Goal: Task Accomplishment & Management: Manage account settings

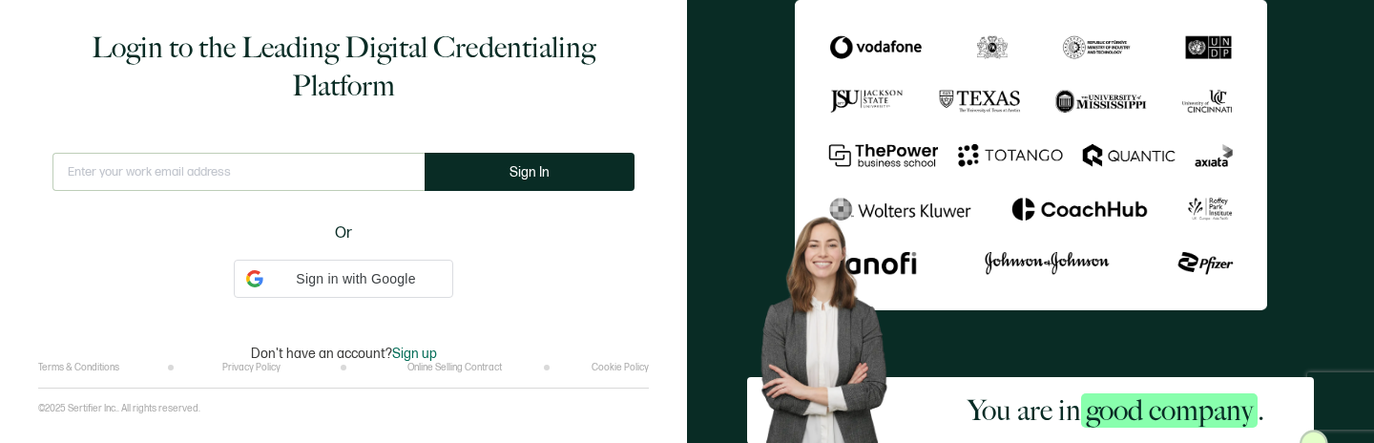
click at [312, 166] on input "text" at bounding box center [238, 172] width 372 height 38
type input "[EMAIL_ADDRESS][DOMAIN_NAME]"
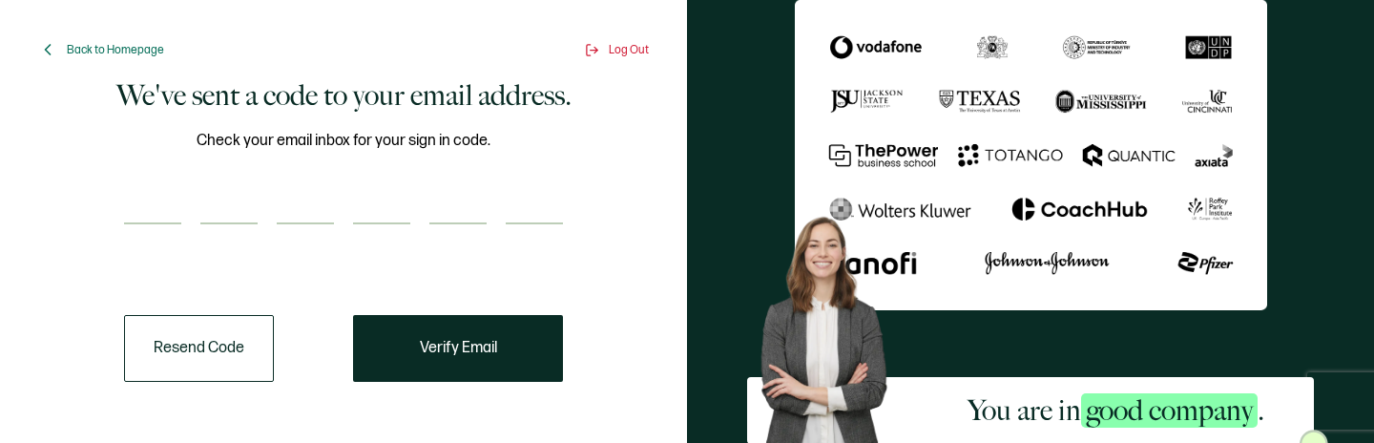
click at [139, 219] on input "number" at bounding box center [152, 205] width 57 height 38
type input "6"
type input "0"
type input "1"
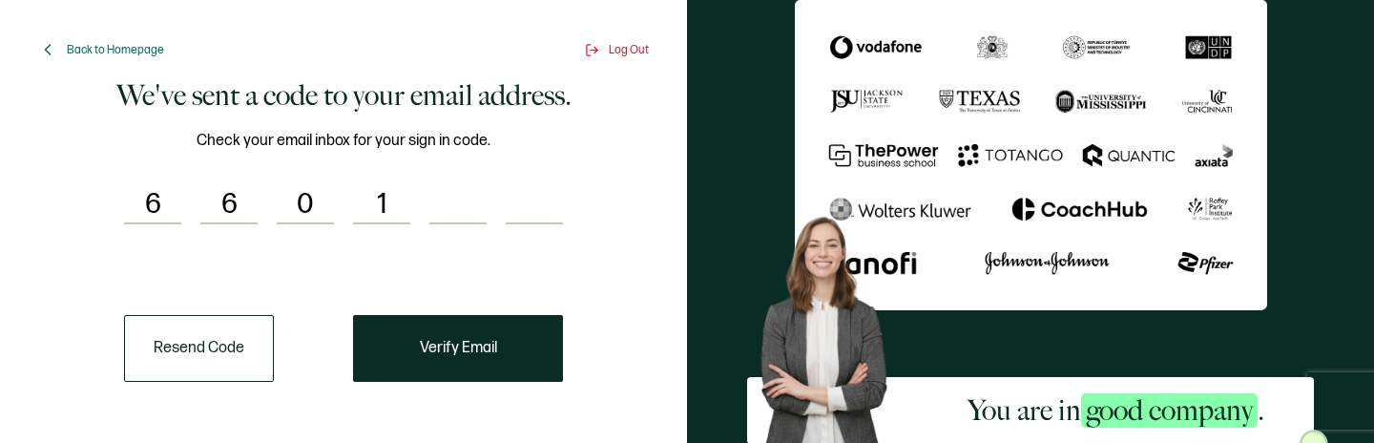
type input "9"
type input "4"
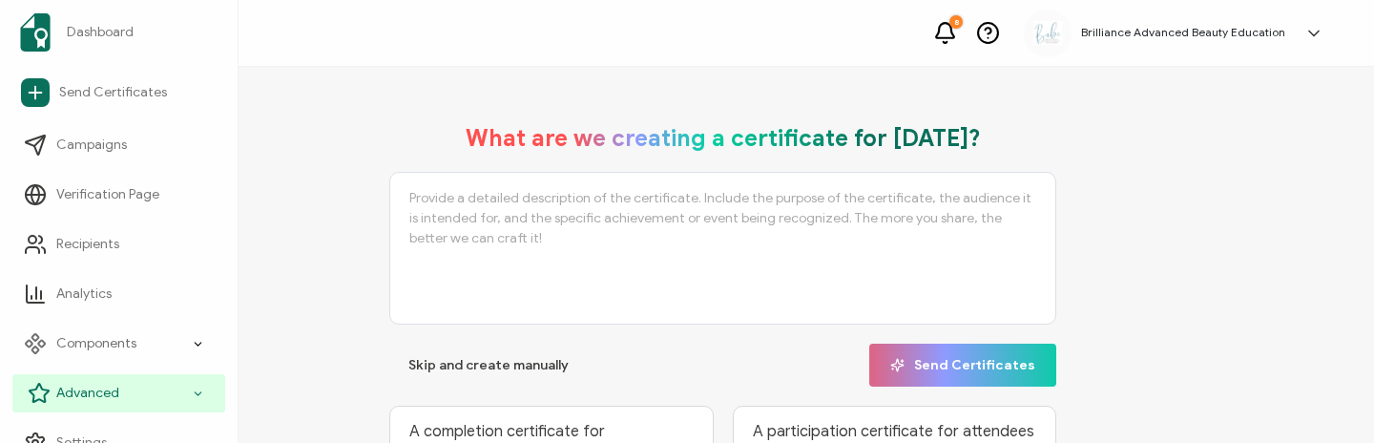
scroll to position [25, 0]
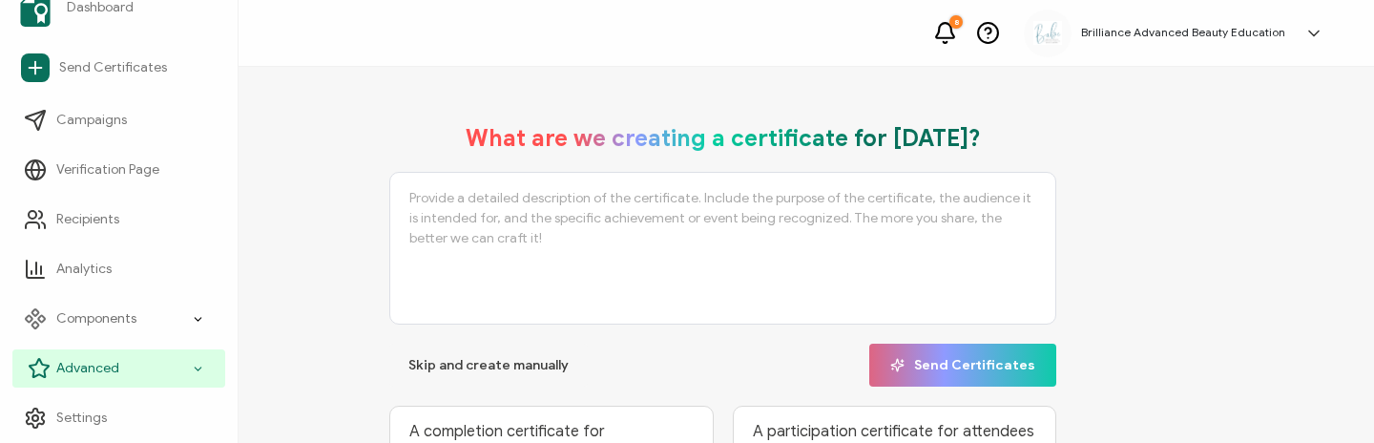
click at [122, 362] on div "Advanced" at bounding box center [118, 368] width 213 height 38
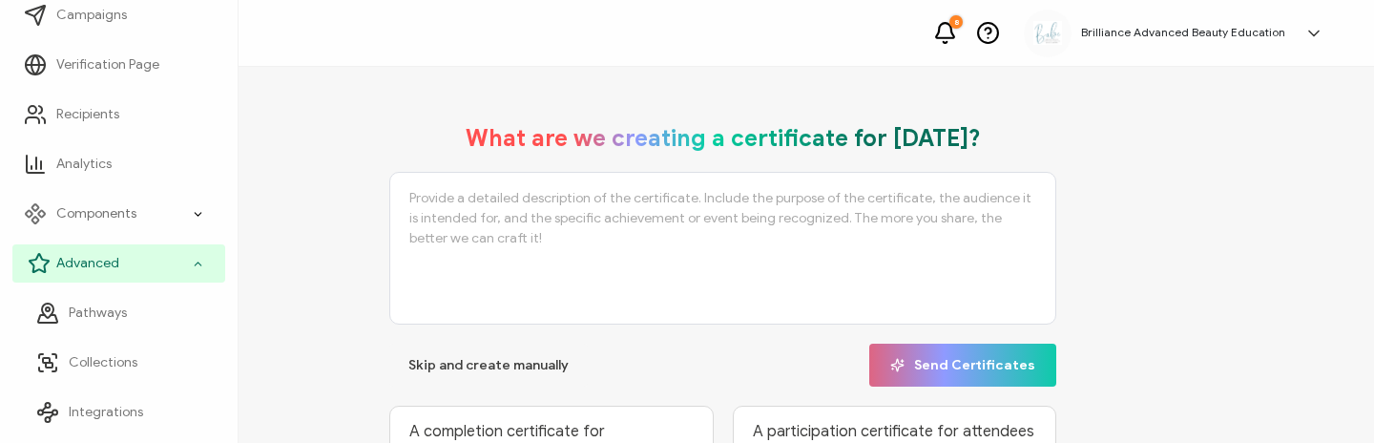
scroll to position [133, 0]
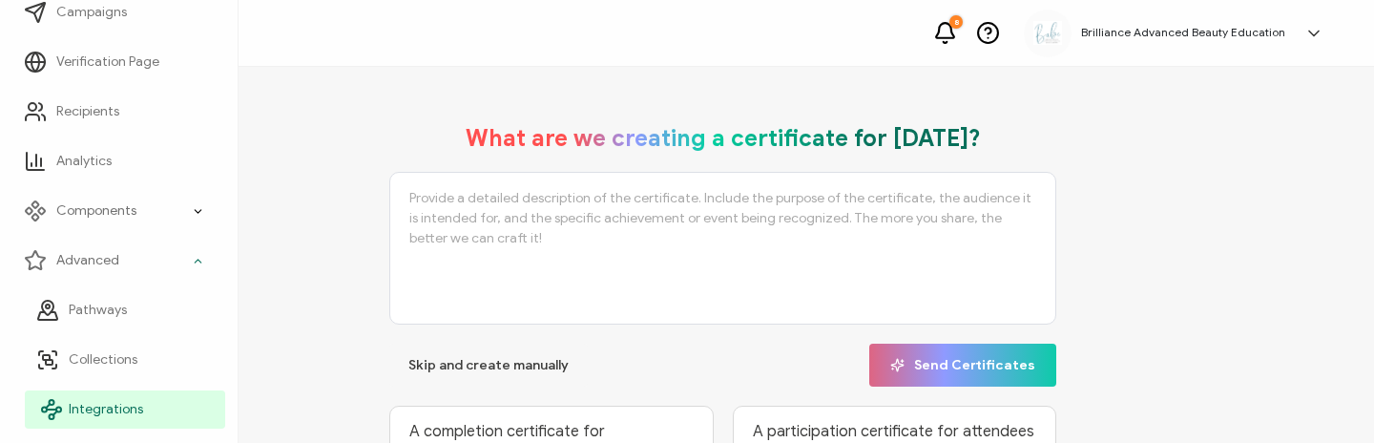
click at [108, 401] on span "Integrations" at bounding box center [106, 409] width 74 height 19
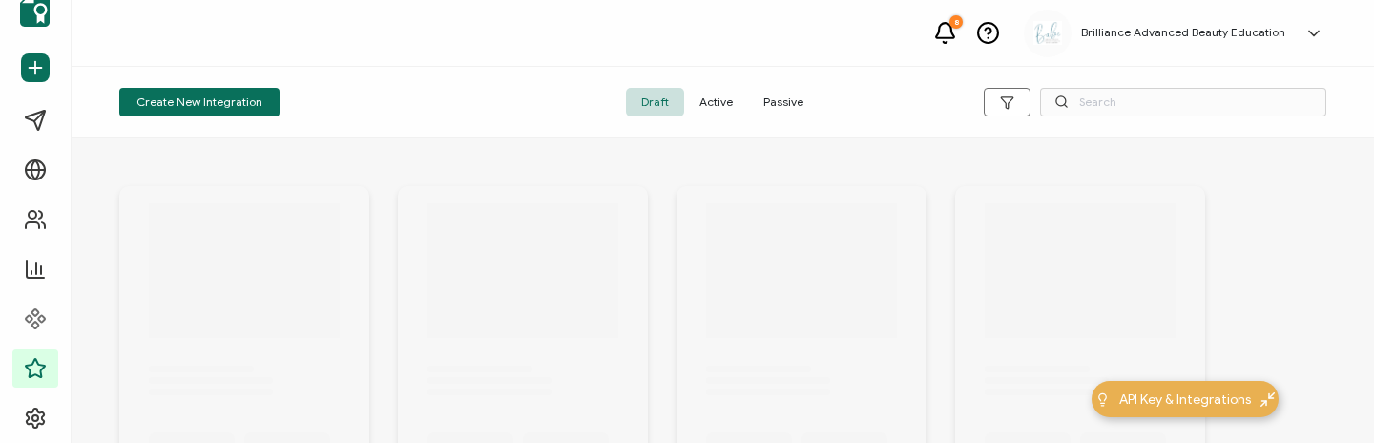
scroll to position [25, 0]
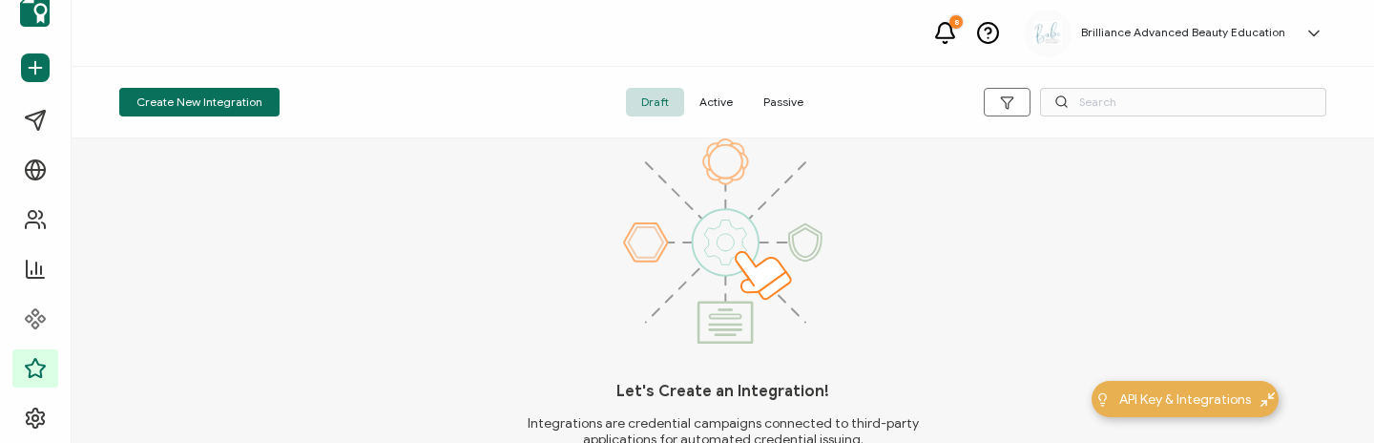
click at [721, 105] on span "Active" at bounding box center [716, 102] width 64 height 29
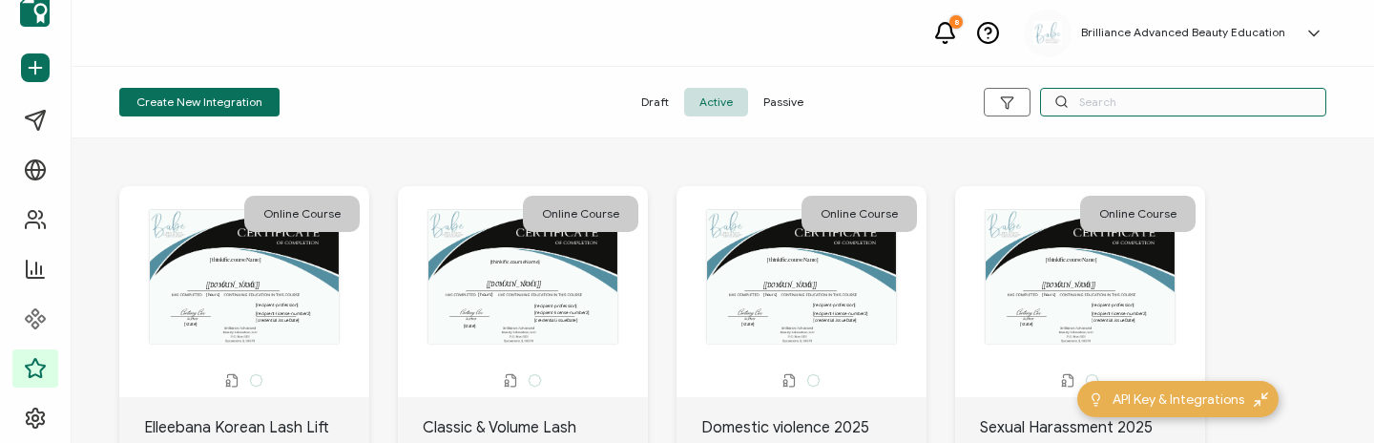
click at [1071, 102] on input "text" at bounding box center [1183, 102] width 286 height 29
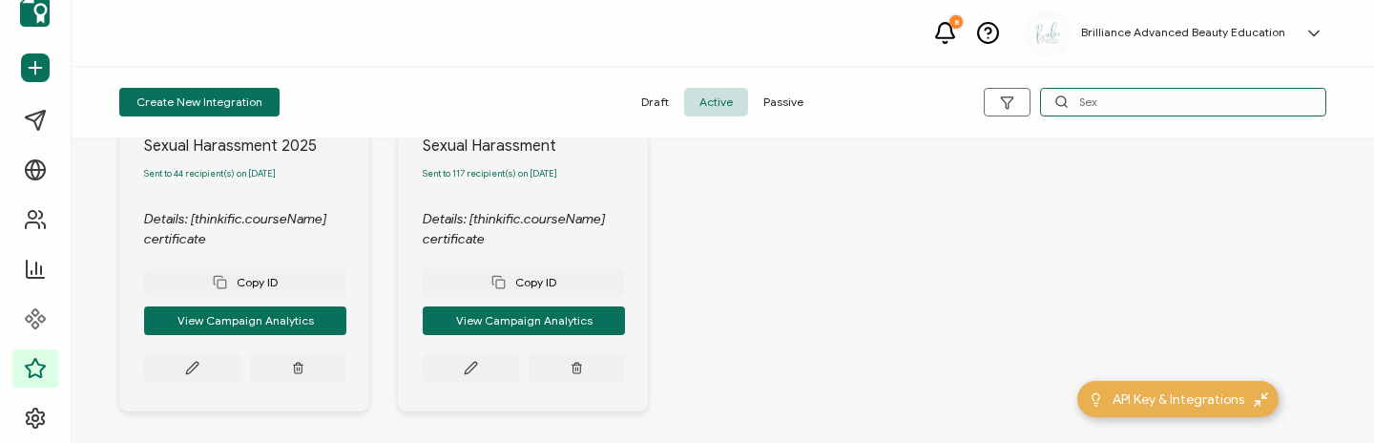
scroll to position [281, 0]
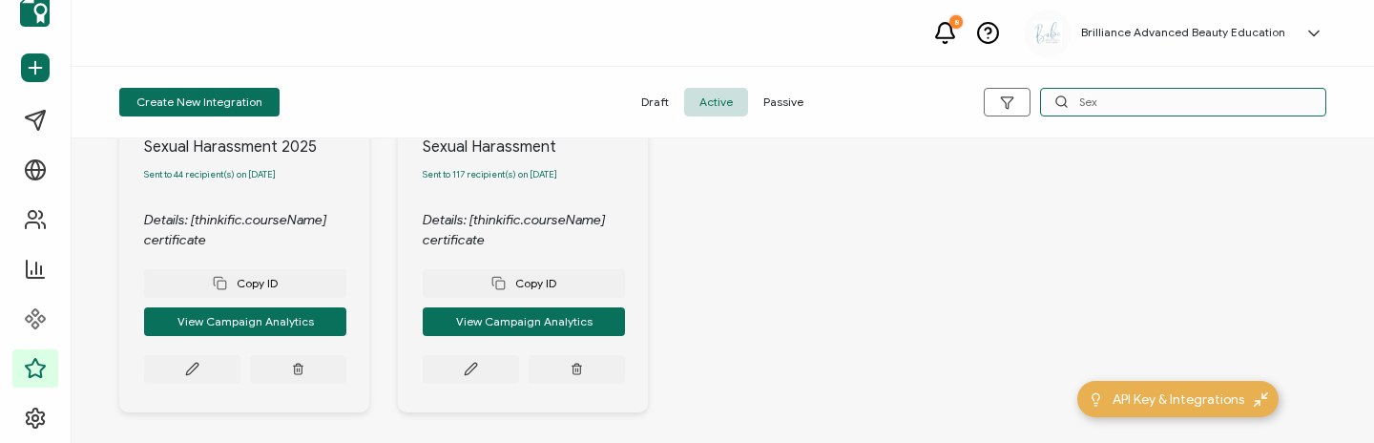
type input "Sex"
click at [190, 357] on div "Copy ID View Campaign Analytics" at bounding box center [245, 317] width 202 height 134
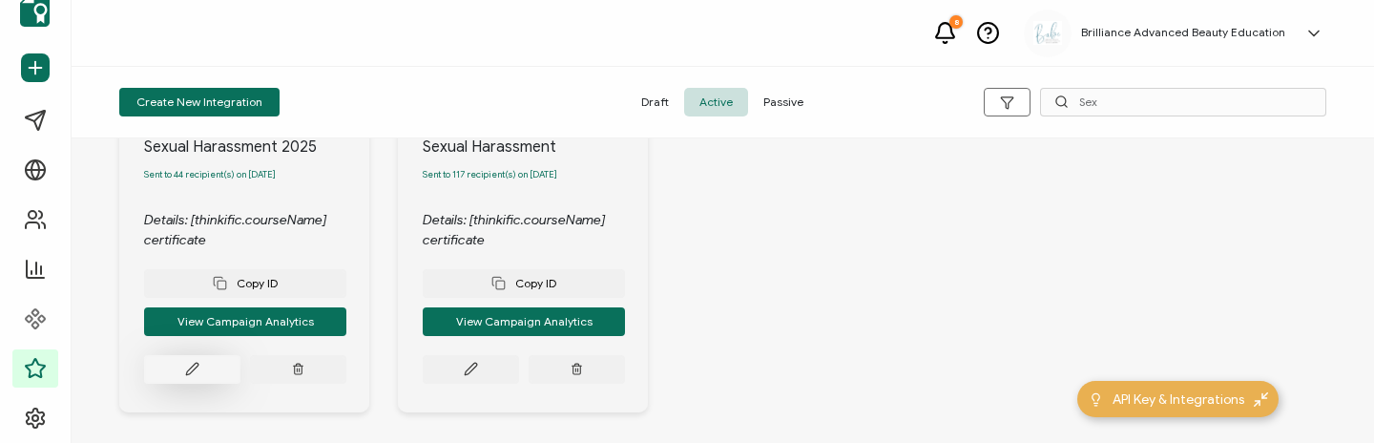
click at [190, 372] on icon at bounding box center [192, 369] width 14 height 14
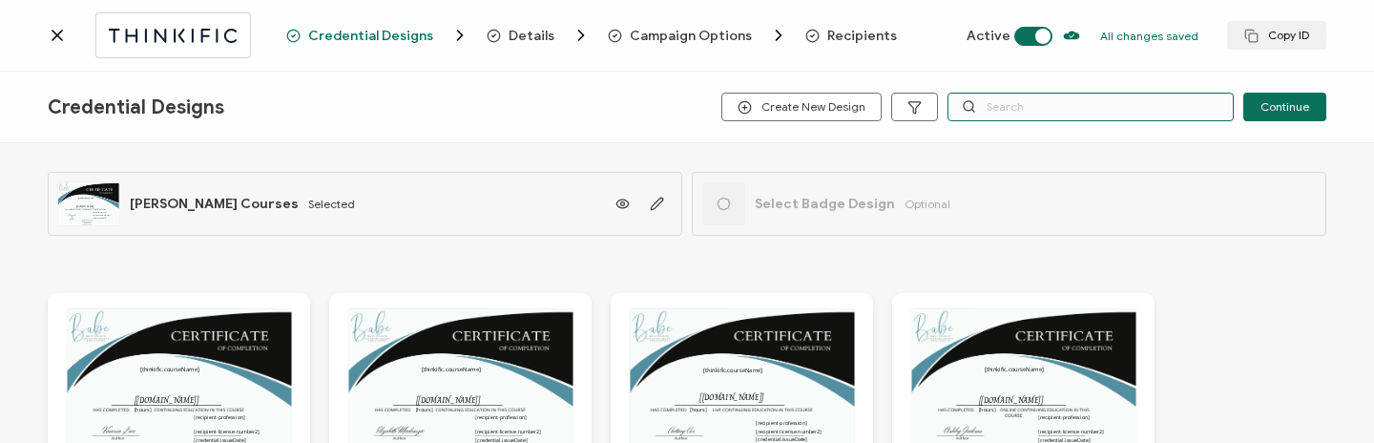
click at [1034, 104] on input "text" at bounding box center [1090, 107] width 286 height 29
click at [860, 34] on span "Recipients" at bounding box center [862, 36] width 70 height 14
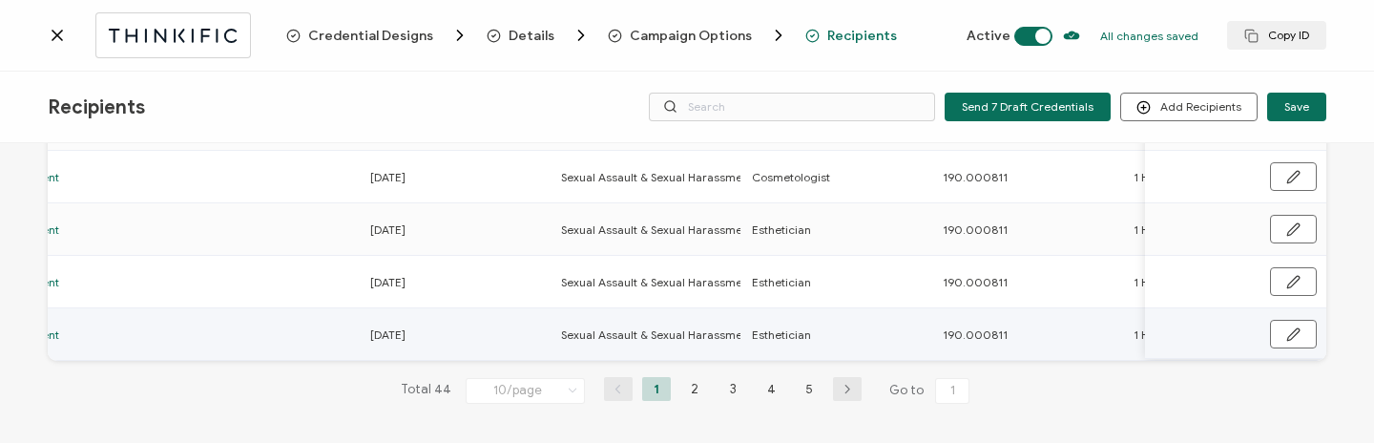
scroll to position [0, 918]
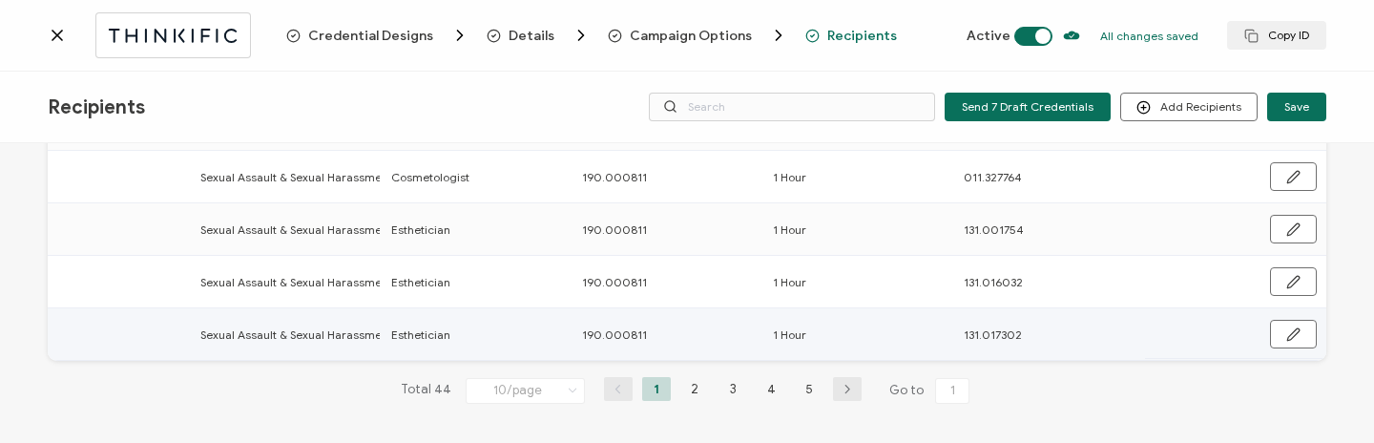
drag, startPoint x: 565, startPoint y: 329, endPoint x: 697, endPoint y: 334, distance: 132.7
click at [697, 334] on div "190.000811" at bounding box center [666, 334] width 189 height 22
drag, startPoint x: 655, startPoint y: 333, endPoint x: 556, endPoint y: 322, distance: 98.9
click at [556, 322] on tr "[PERSON_NAME] [PERSON_NAME][EMAIL_ADDRESS][DOMAIN_NAME] Sent [DATE] Sexual Assa…" at bounding box center [231, 334] width 2190 height 52
copy tr "190.000811"
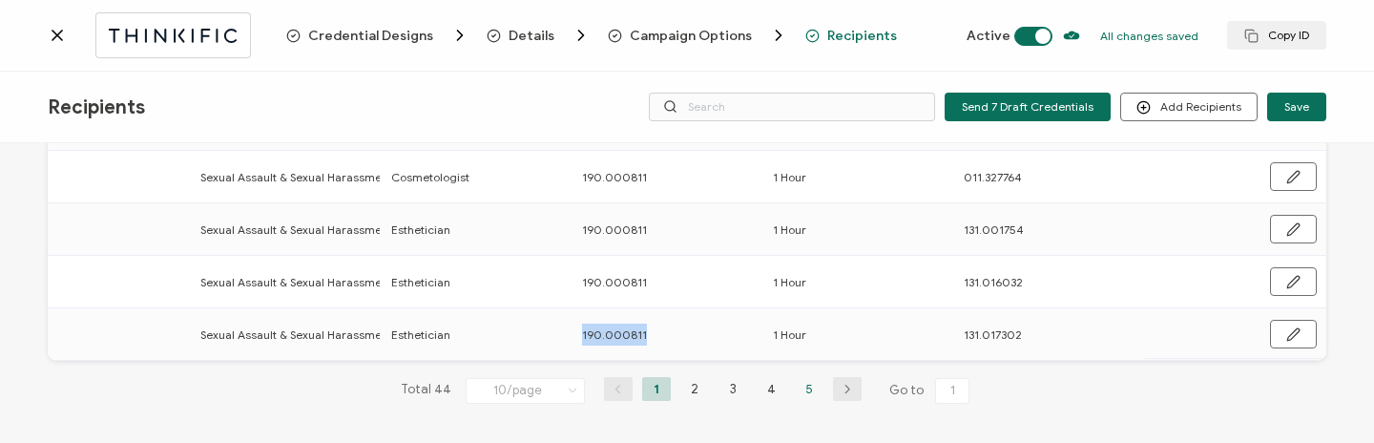
click at [801, 389] on li "5" at bounding box center [809, 389] width 29 height 24
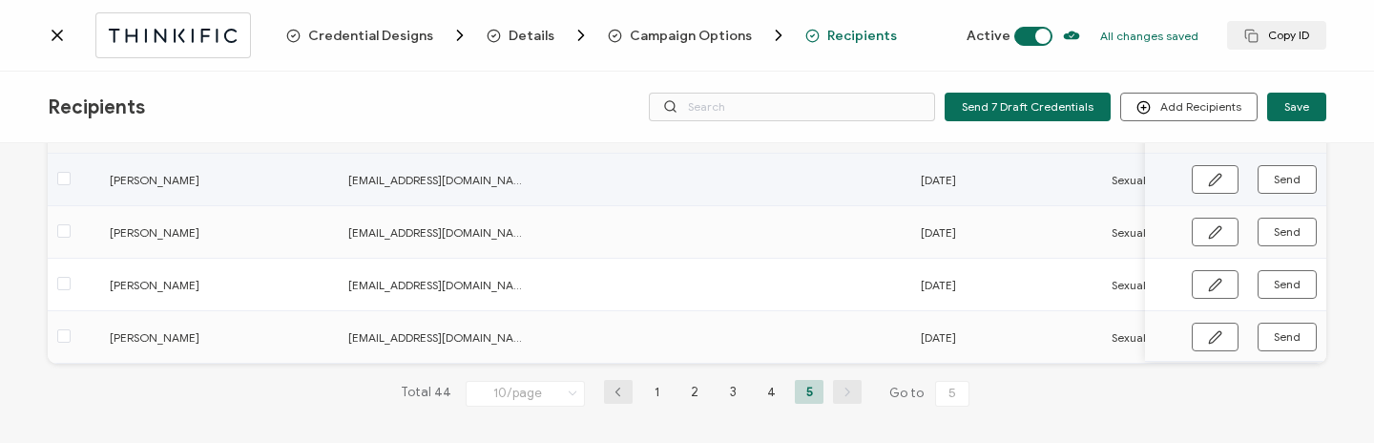
scroll to position [185, 0]
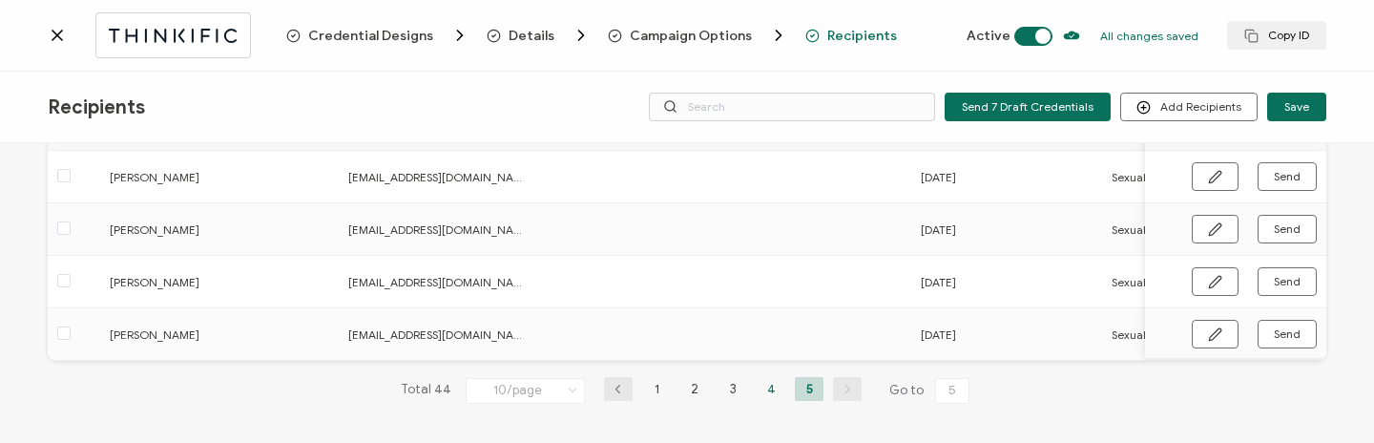
click at [757, 385] on li "4" at bounding box center [771, 389] width 29 height 24
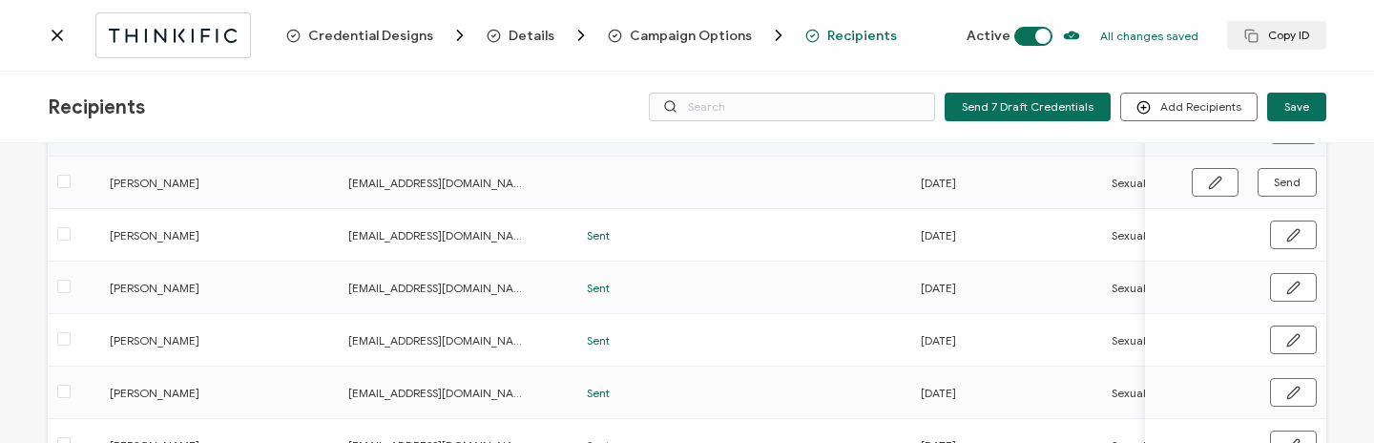
scroll to position [500, 0]
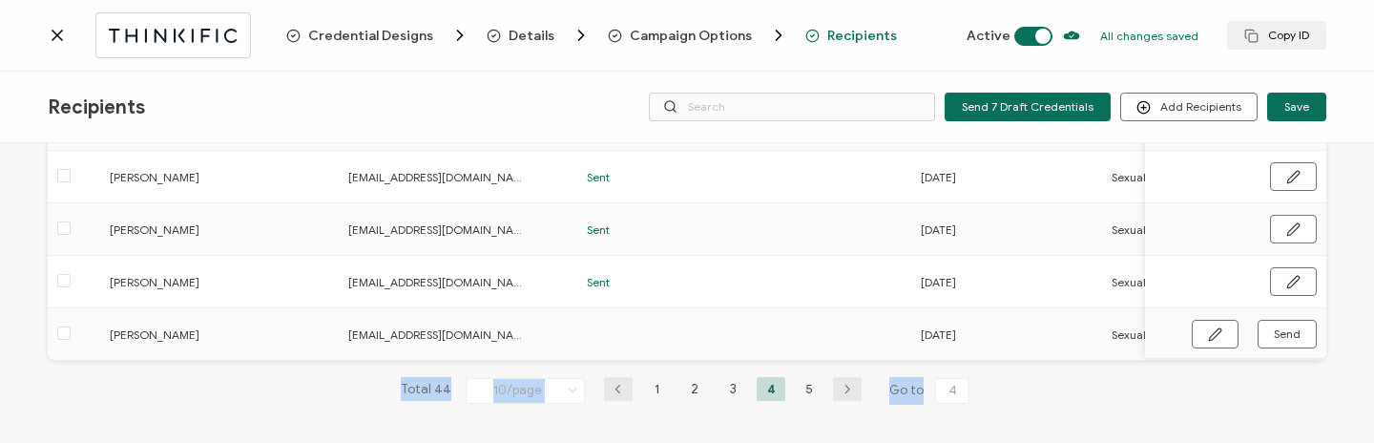
drag, startPoint x: 738, startPoint y: 363, endPoint x: 1091, endPoint y: 376, distance: 353.3
click at [1091, 376] on div "44 Recipients Added FULL NAME EMAIL Status Expiration Date Issue Date Thinkific…" at bounding box center [687, 53] width 1279 height 762
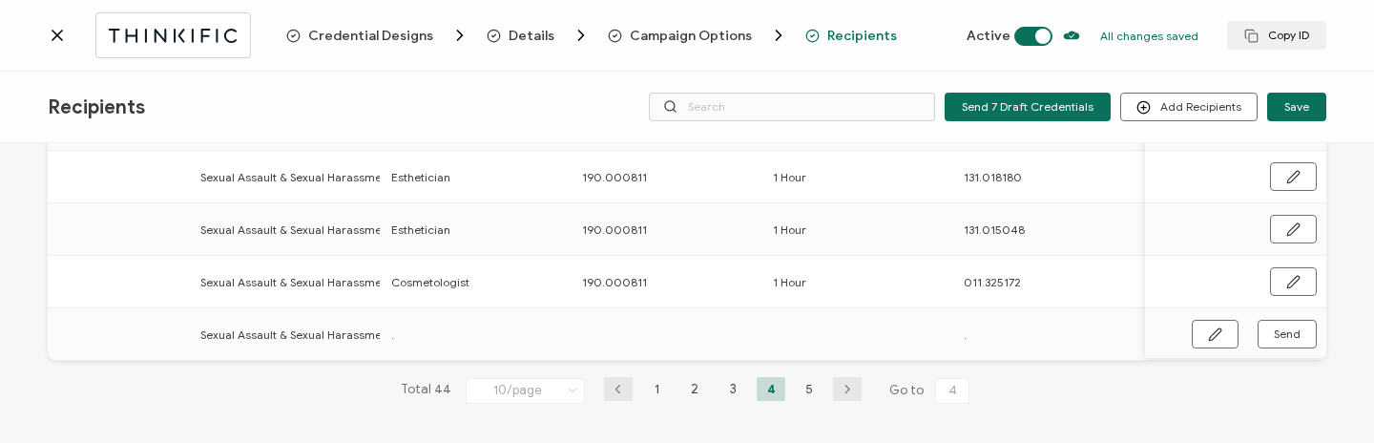
scroll to position [0, 918]
click at [1221, 333] on button "button" at bounding box center [1215, 334] width 47 height 29
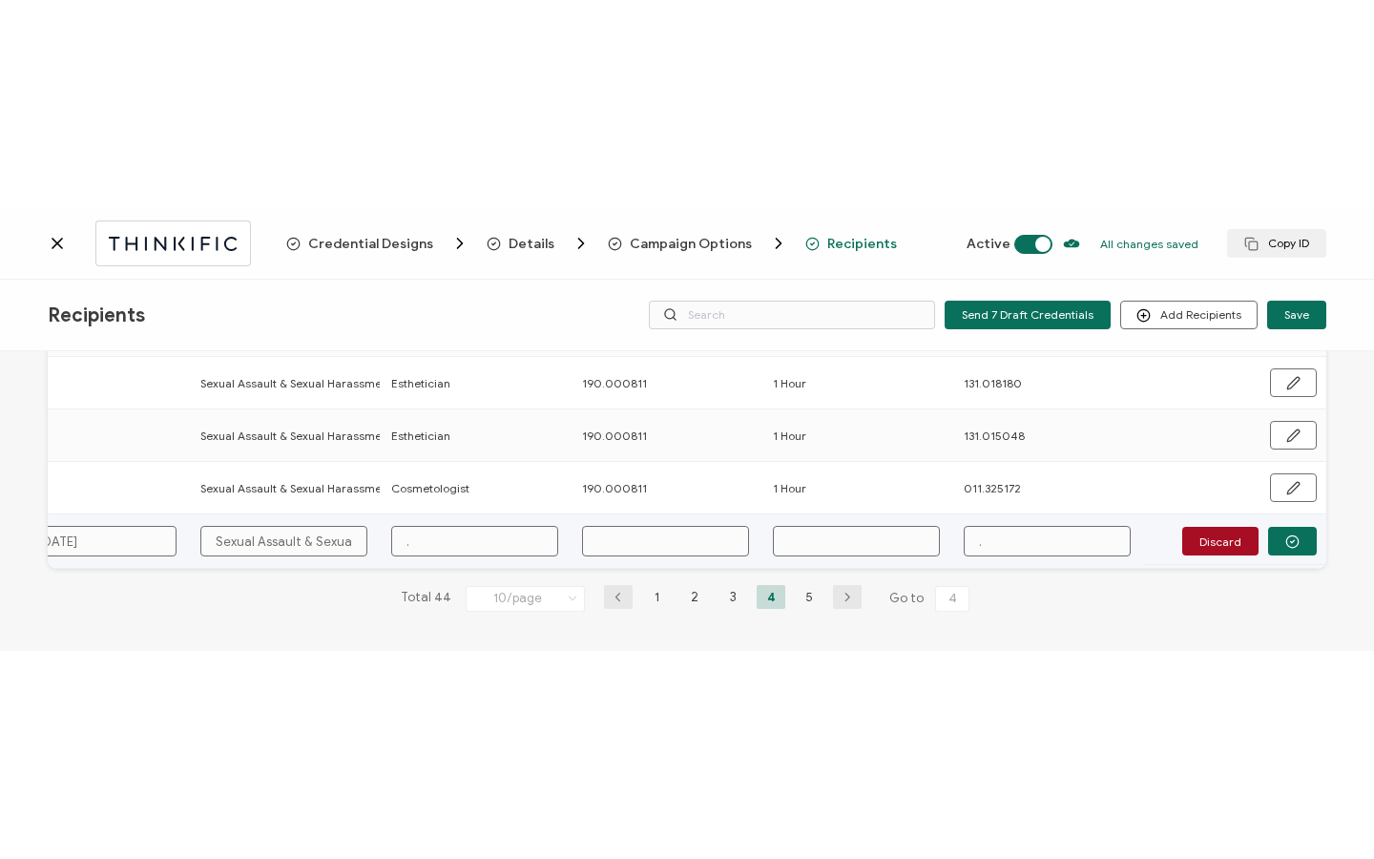
scroll to position [502, 0]
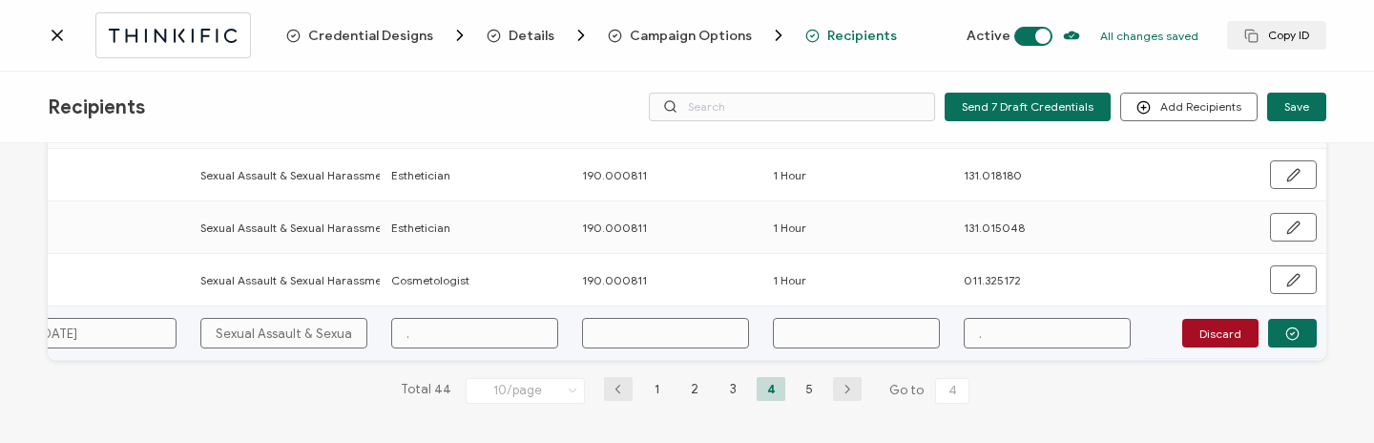
click at [592, 326] on input "text" at bounding box center [665, 333] width 167 height 31
paste input "190.000811"
type input "190.000811"
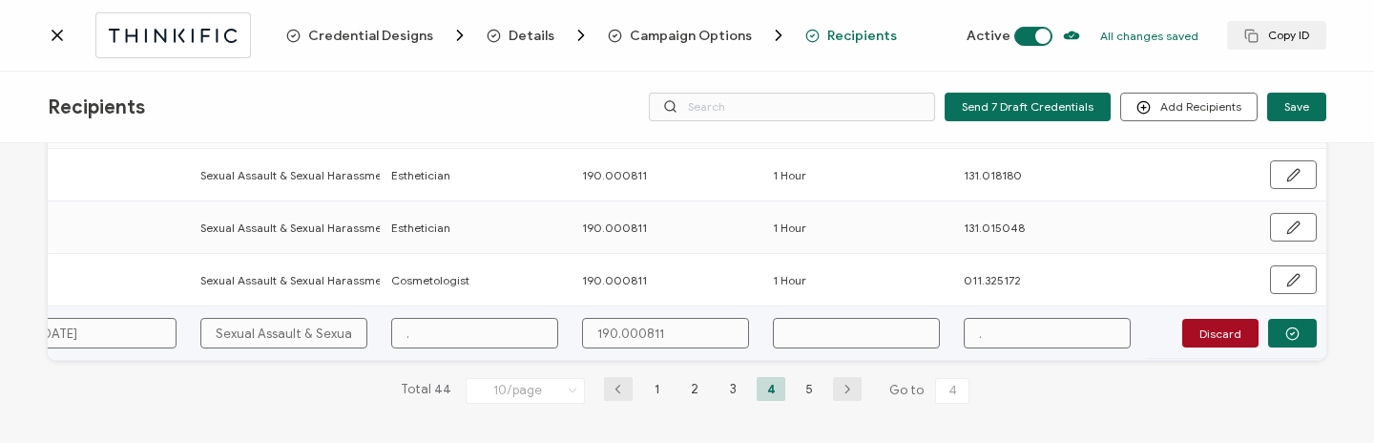
click at [815, 326] on input "text" at bounding box center [856, 333] width 167 height 31
type input "1"
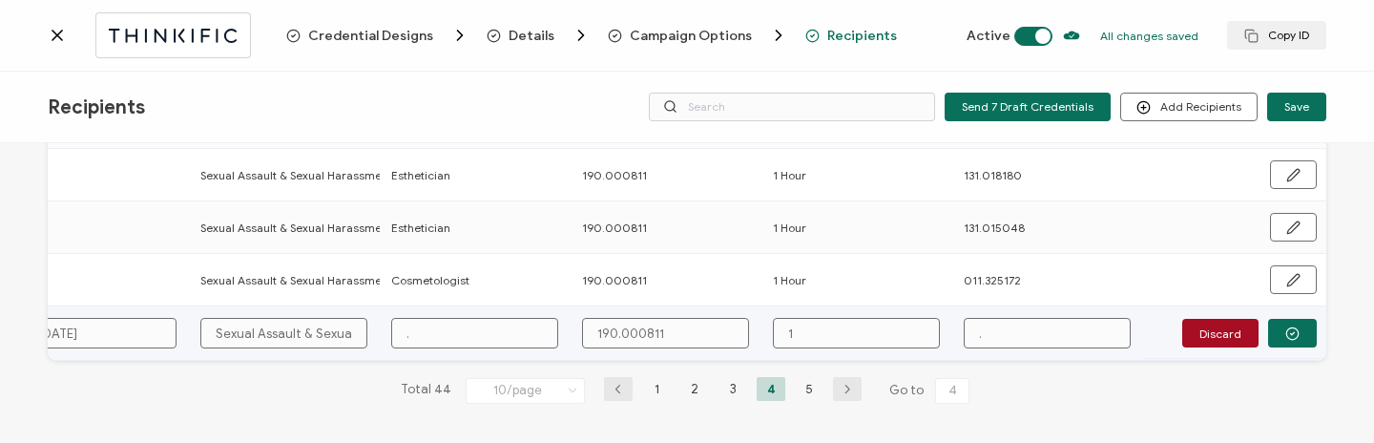
type input "1 H"
type input "1 Ho"
type input "1 Hou"
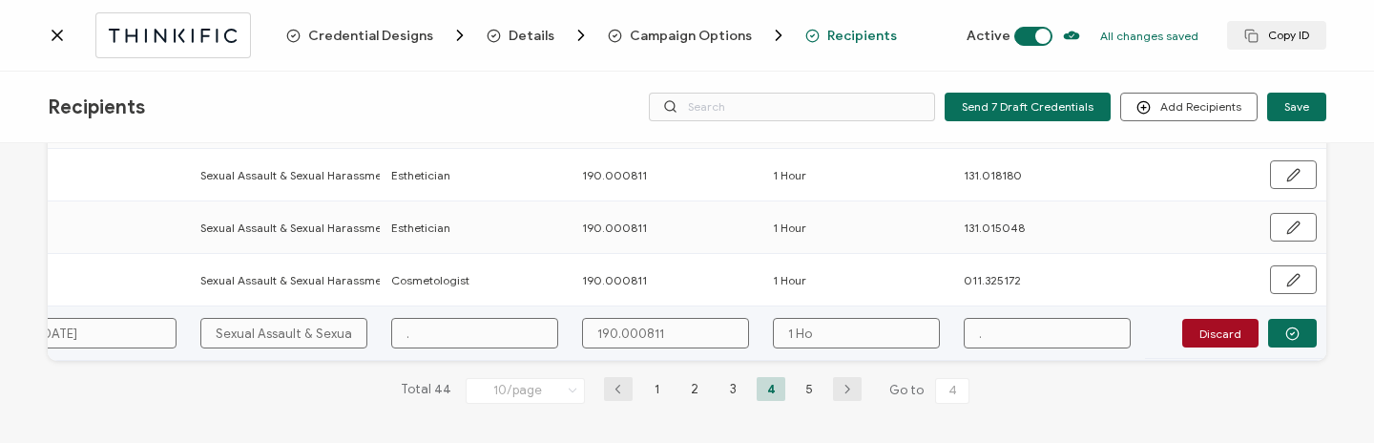
type input "1 Hou"
type input "1 Hour"
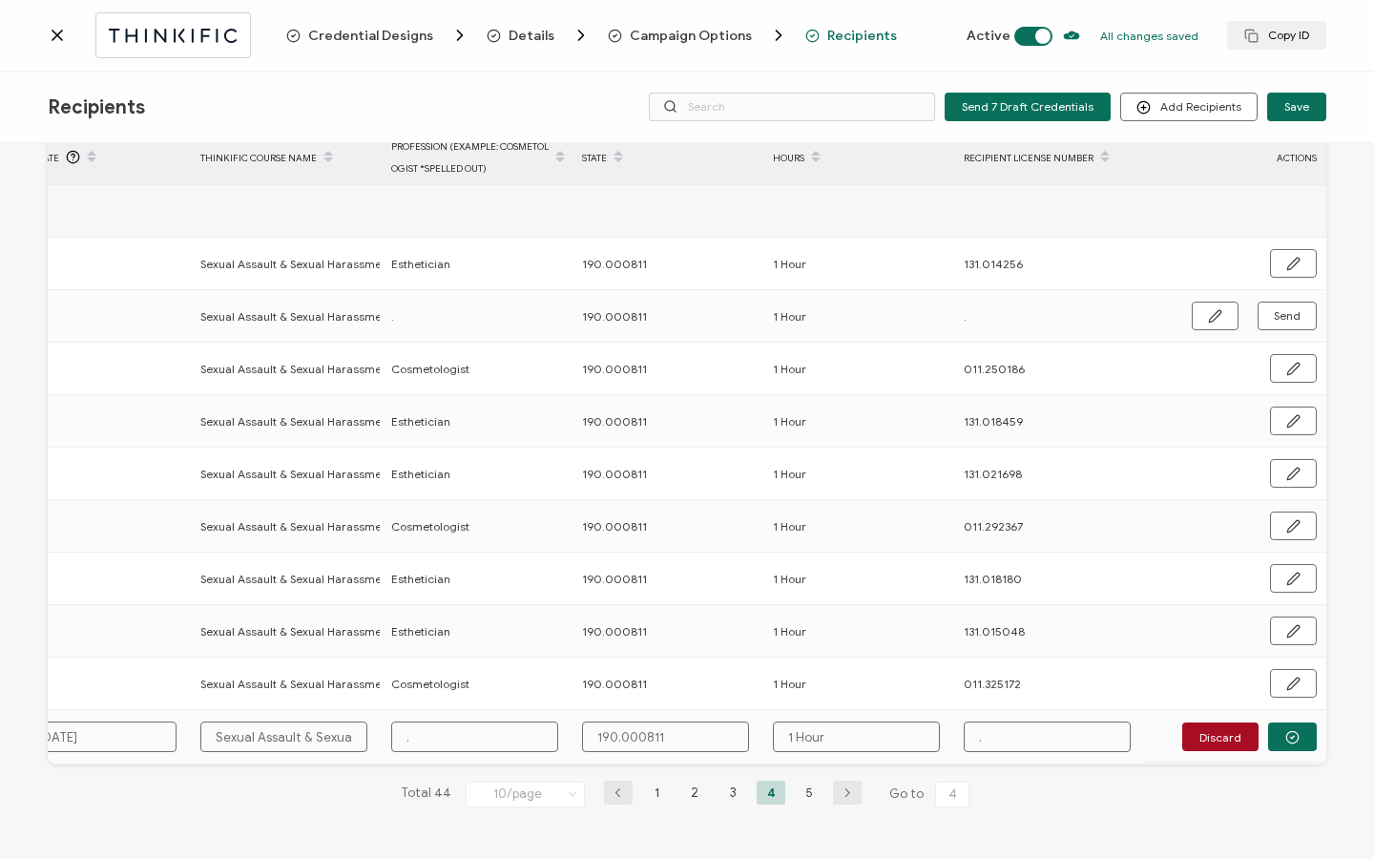
scroll to position [98, 0]
click at [1285, 442] on icon "button" at bounding box center [1292, 737] width 14 height 14
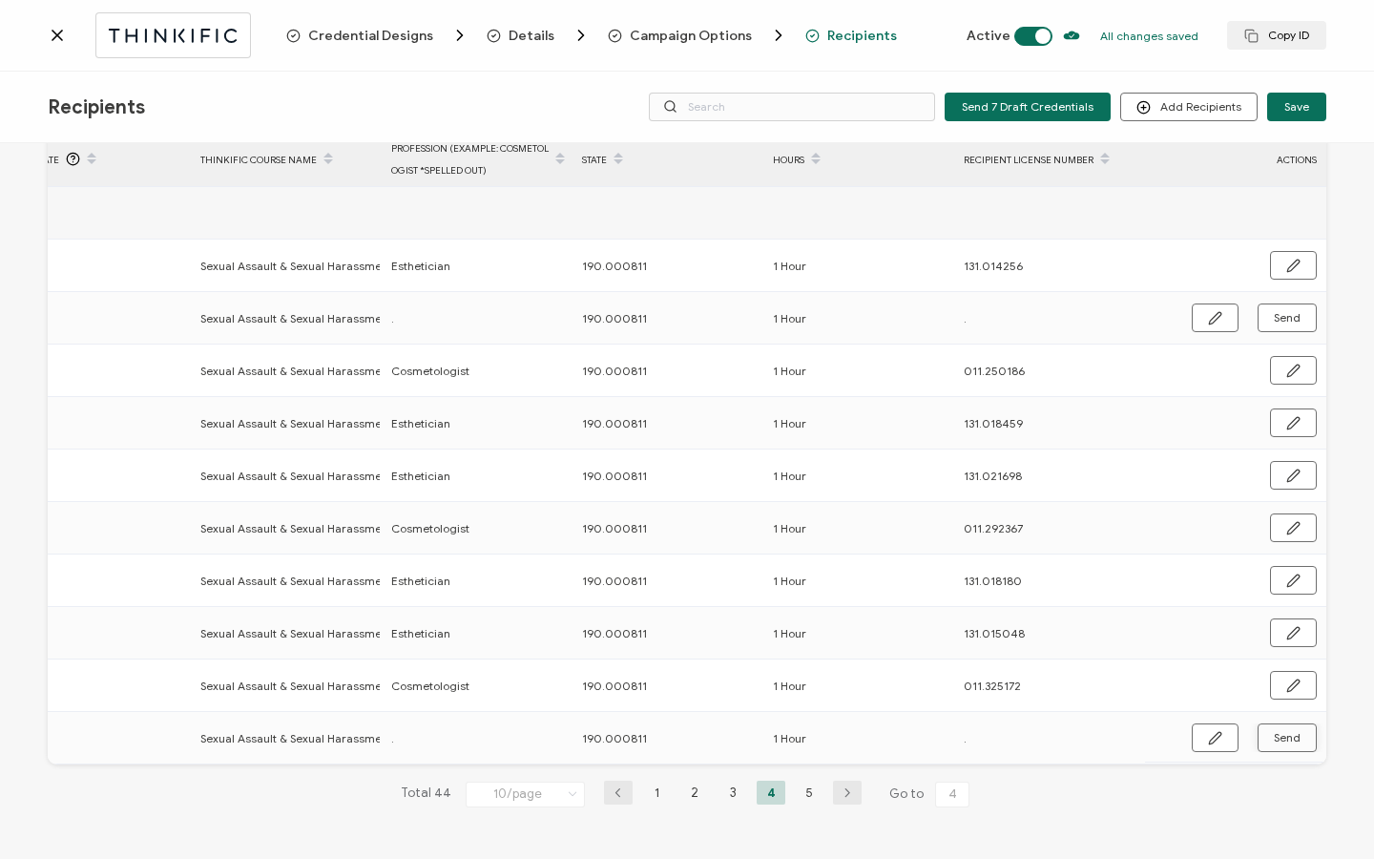
scroll to position [96, 0]
drag, startPoint x: 637, startPoint y: 736, endPoint x: 577, endPoint y: 739, distance: 60.2
click at [577, 442] on div "190.000811" at bounding box center [666, 738] width 189 height 22
drag, startPoint x: 572, startPoint y: 734, endPoint x: 640, endPoint y: 740, distance: 68.1
click at [640, 442] on div "190.000811" at bounding box center [666, 738] width 189 height 22
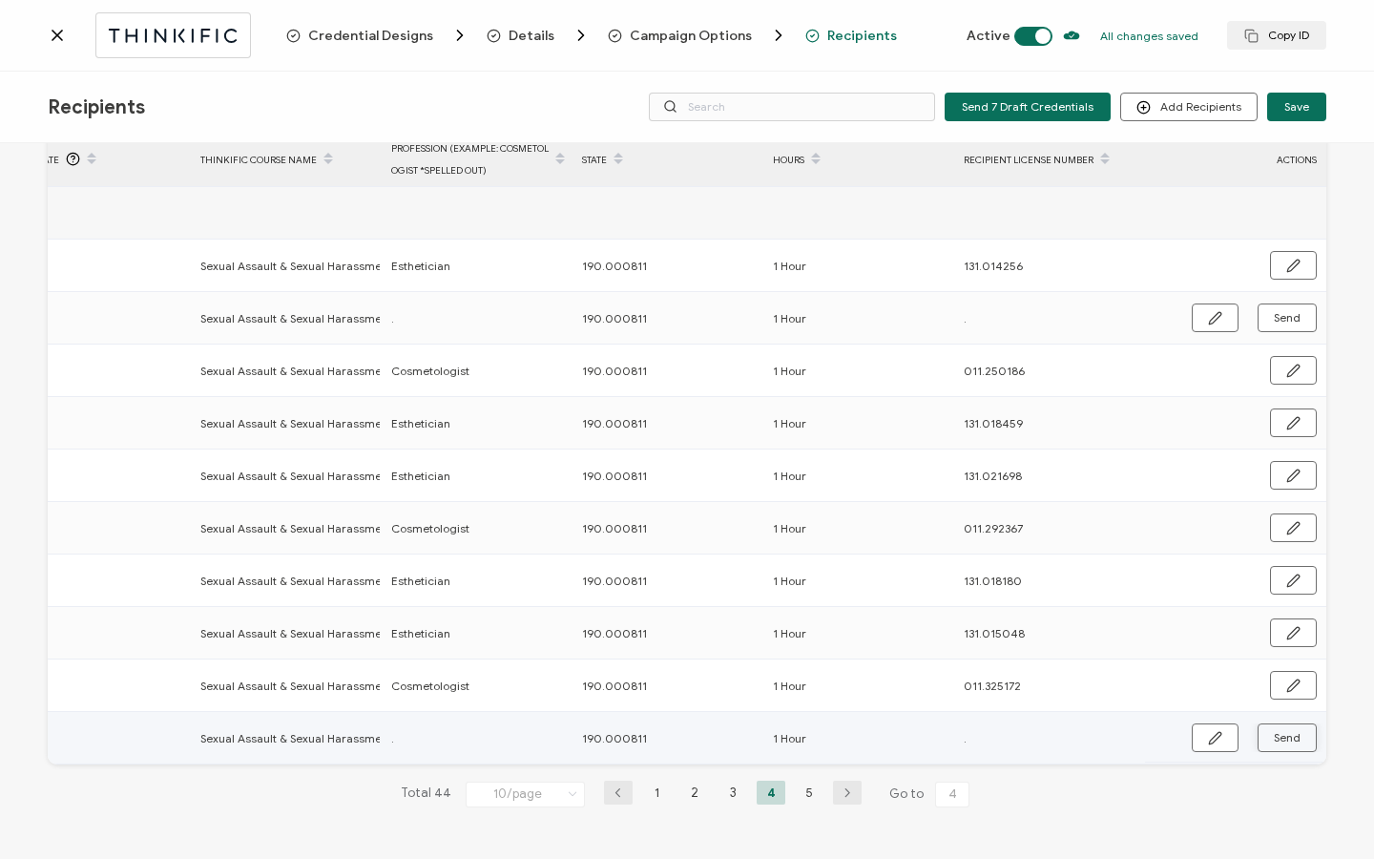
copy span "190.000811"
click at [805, 442] on li "5" at bounding box center [809, 792] width 29 height 24
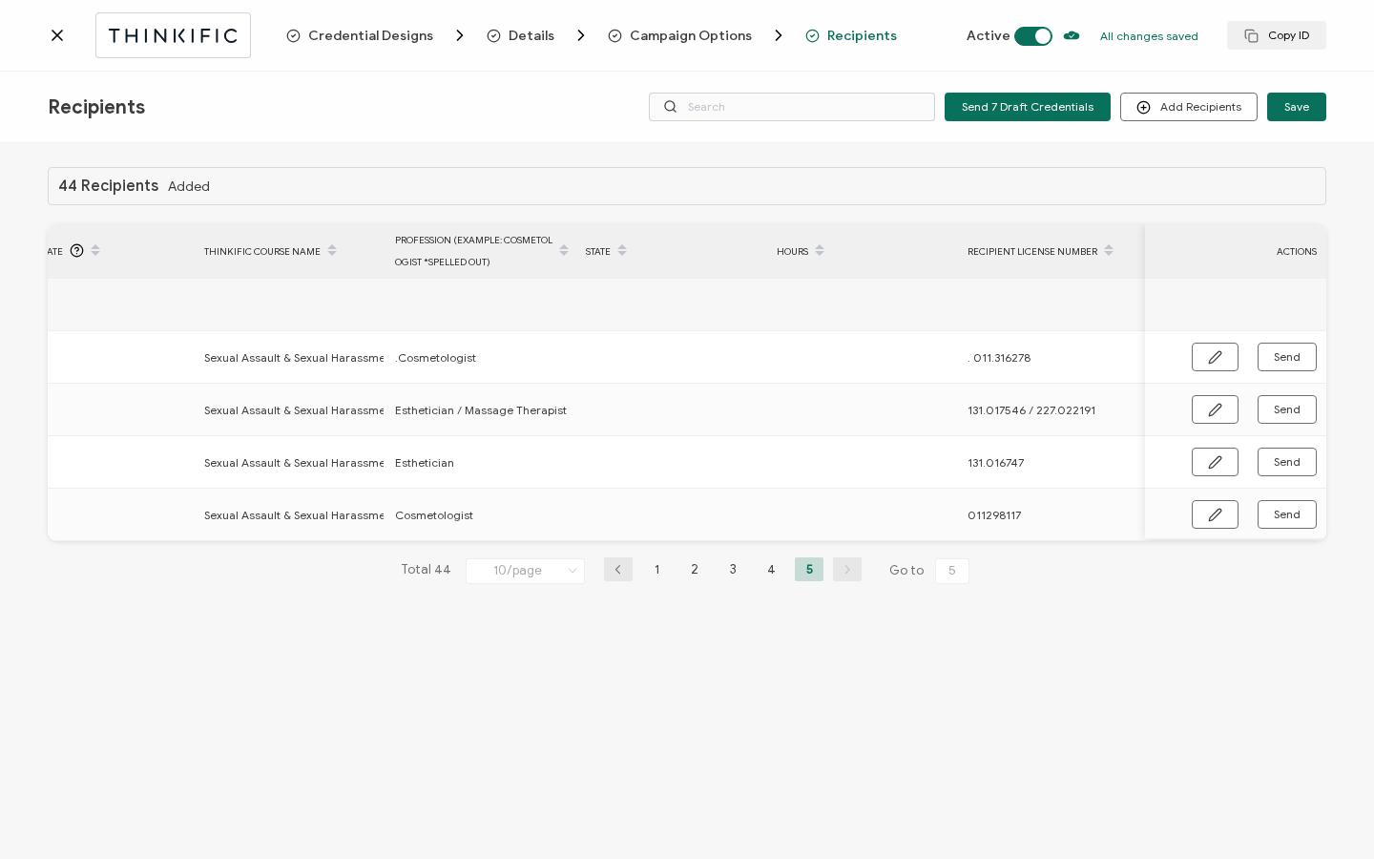
scroll to position [0, 910]
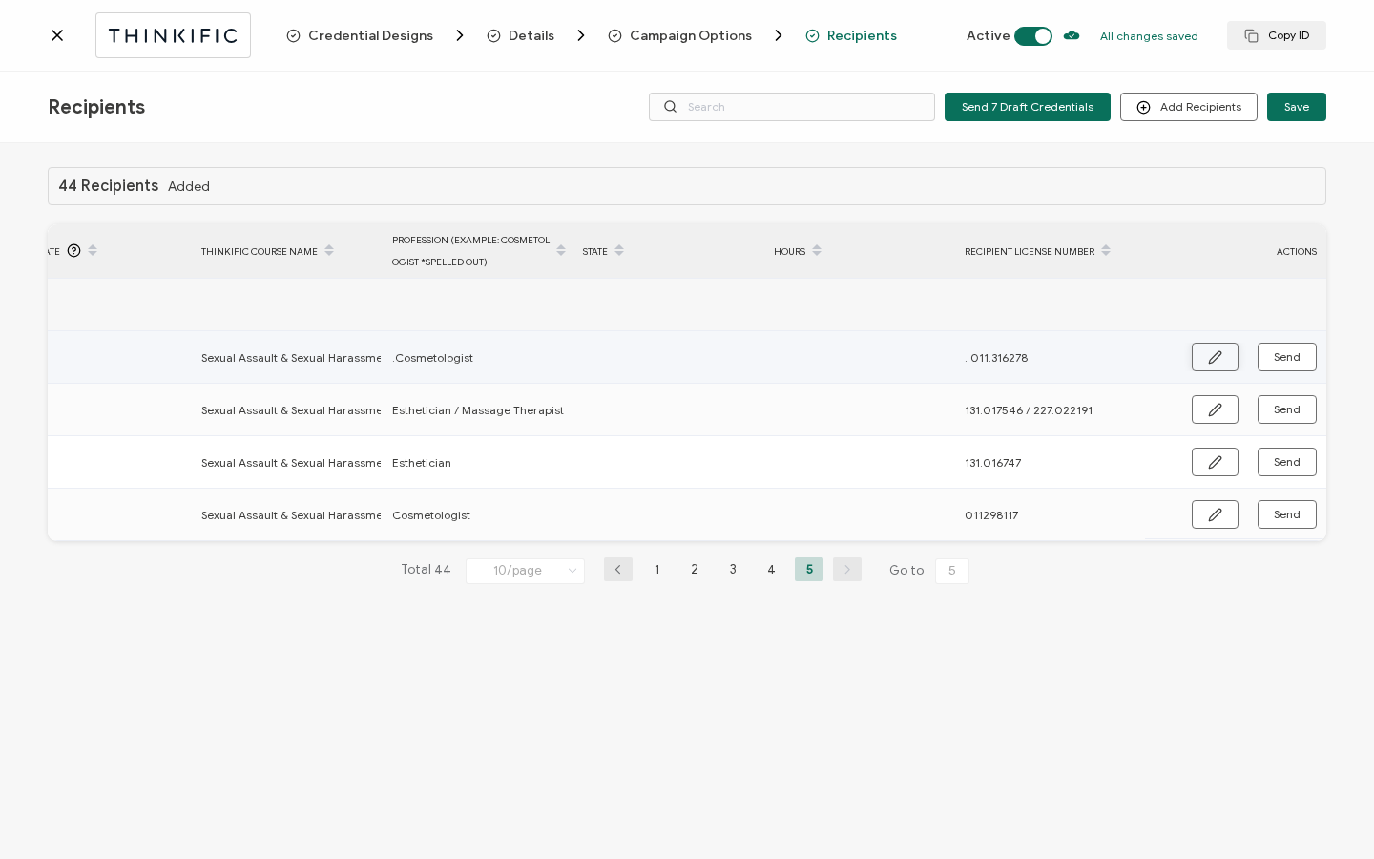
click at [1219, 354] on icon "button" at bounding box center [1214, 356] width 11 height 11
click at [681, 351] on input "text" at bounding box center [666, 358] width 167 height 31
paste input "190.000811"
type input "190.000811"
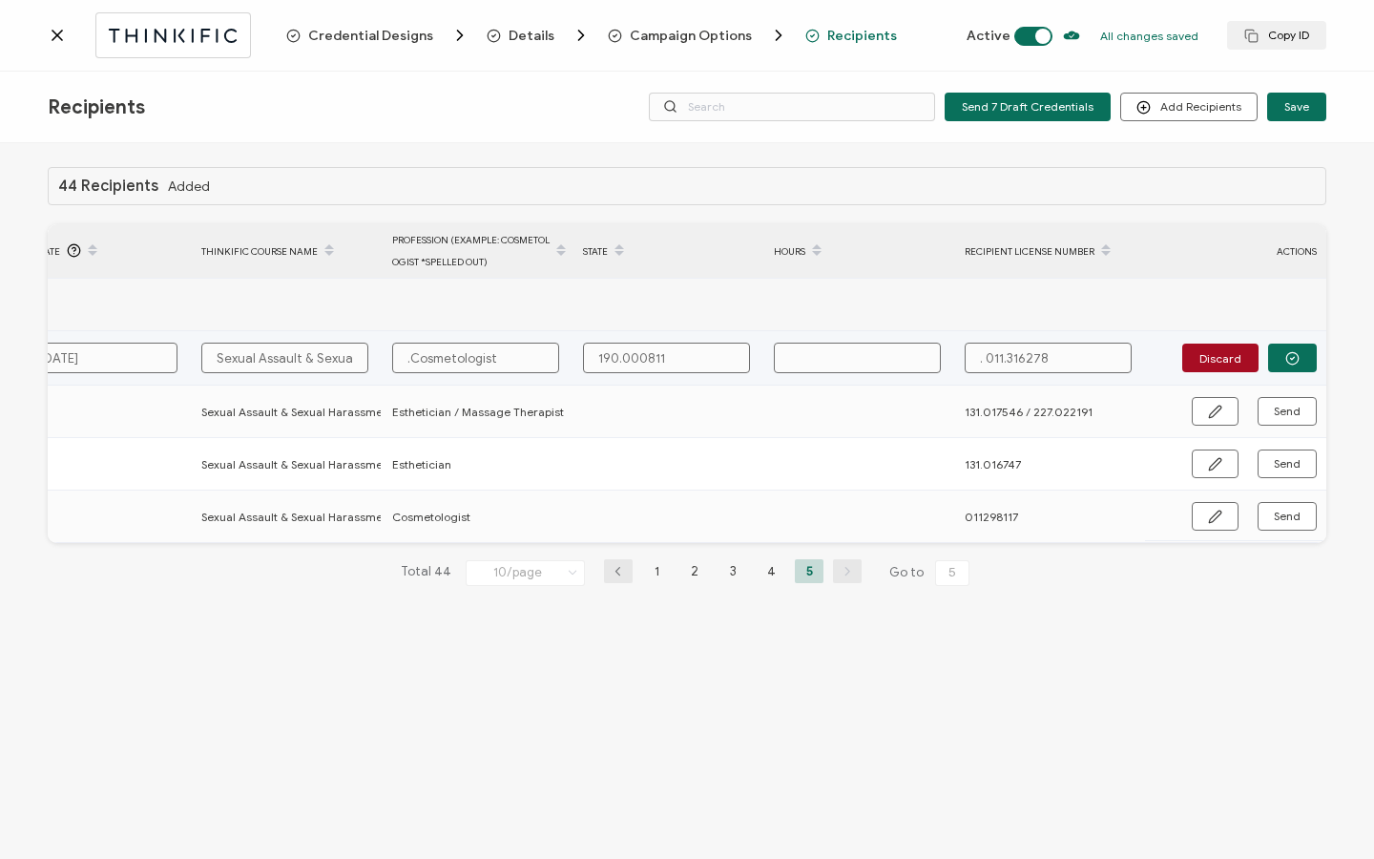
type input "190.000811"
click at [807, 359] on input "text" at bounding box center [857, 358] width 167 height 31
type input "1"
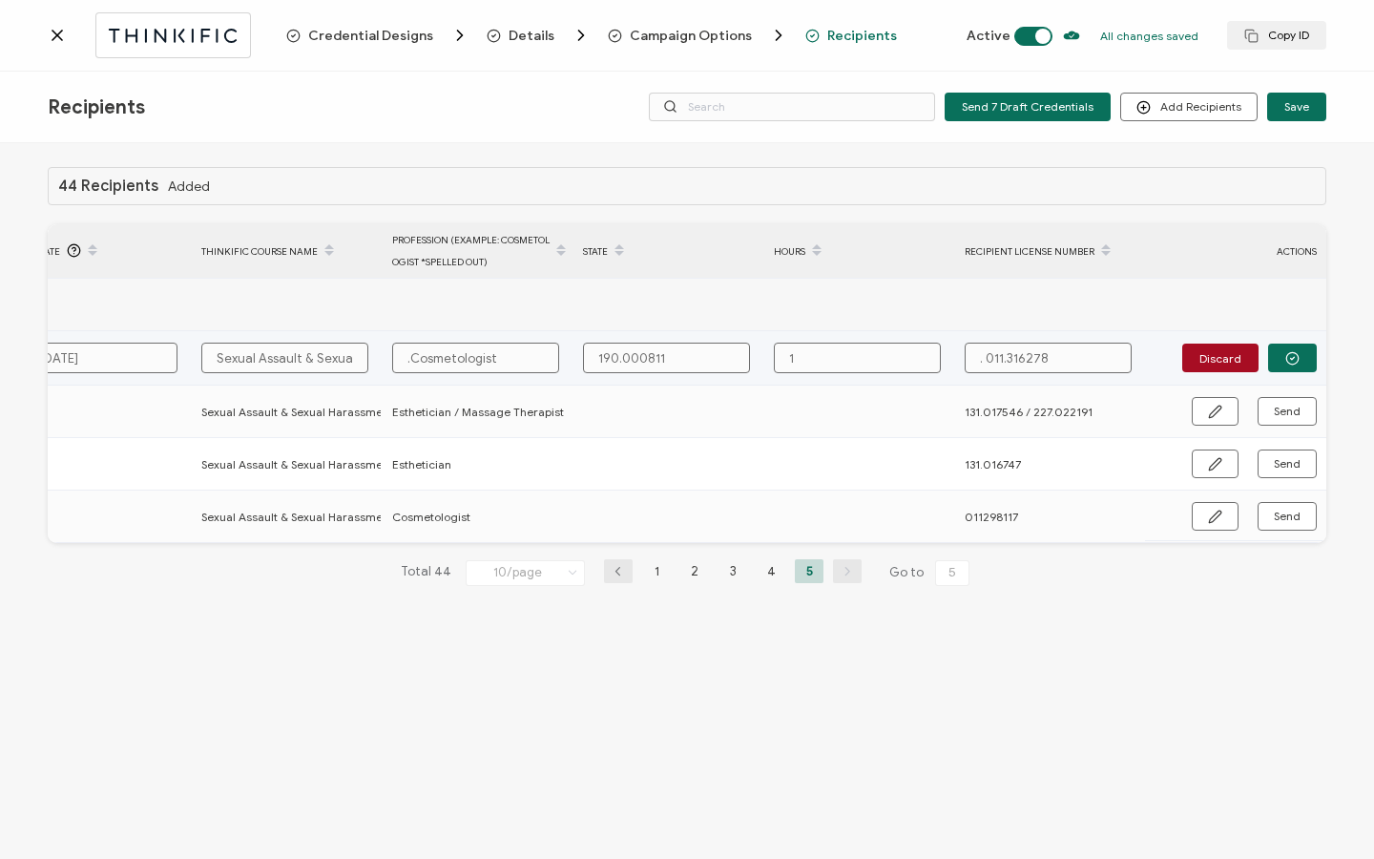
type input "1"
type input "1 H"
type input "1 Ho"
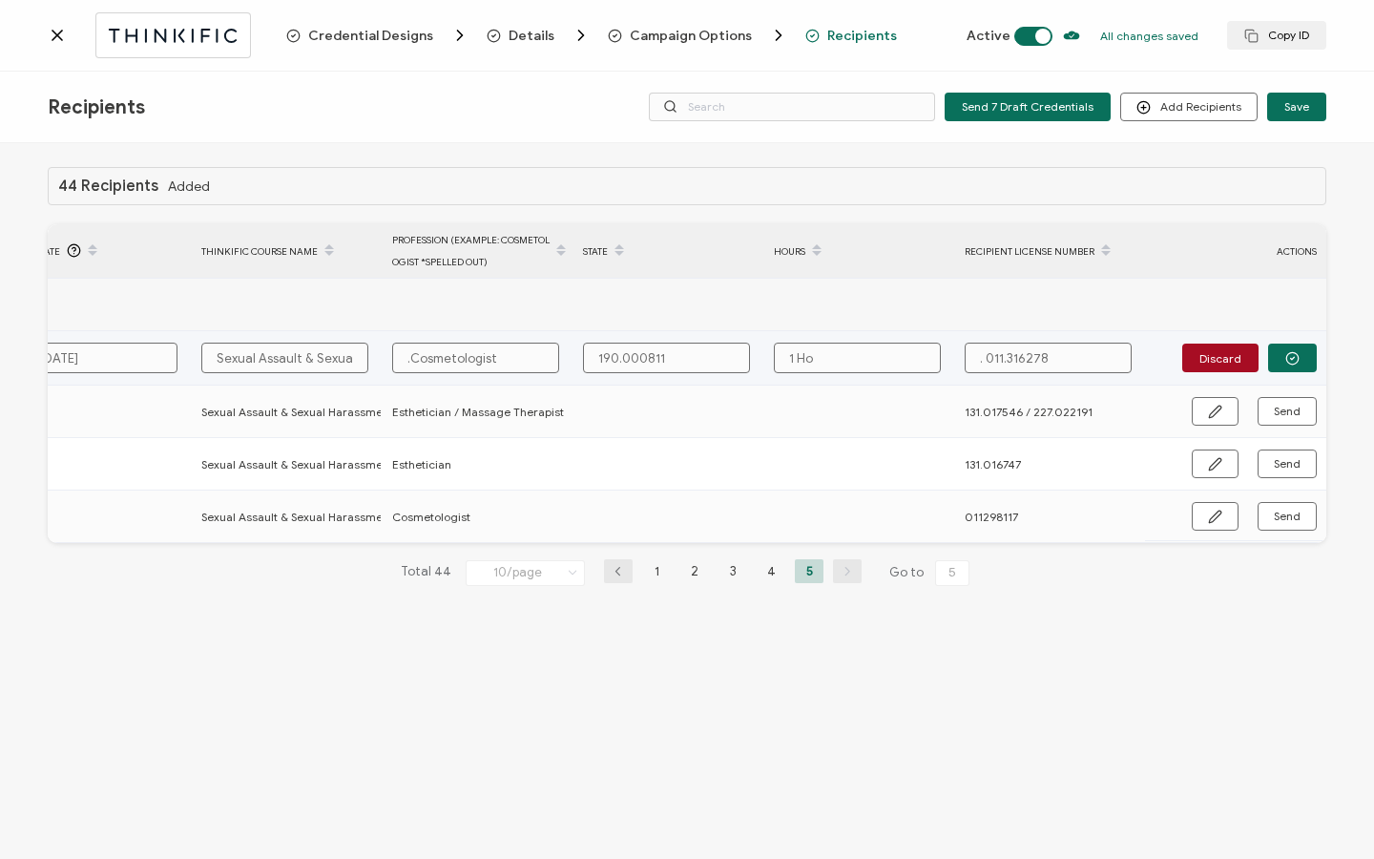
type input "1 Hou"
type input "1 Hour"
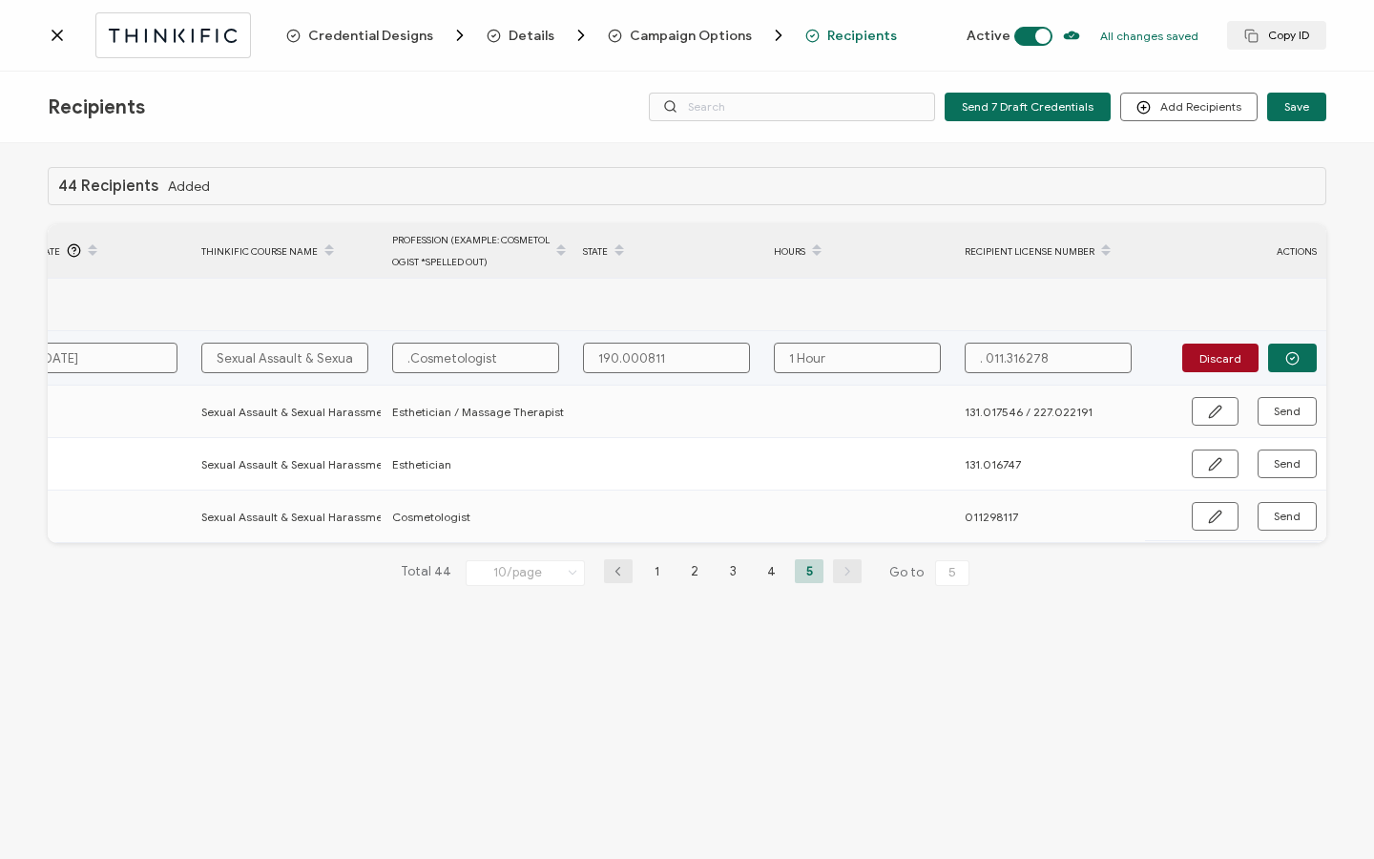
click at [986, 361] on input ". 011.316278" at bounding box center [1048, 358] width 167 height 31
type input ".011.316278"
type input "011.316278"
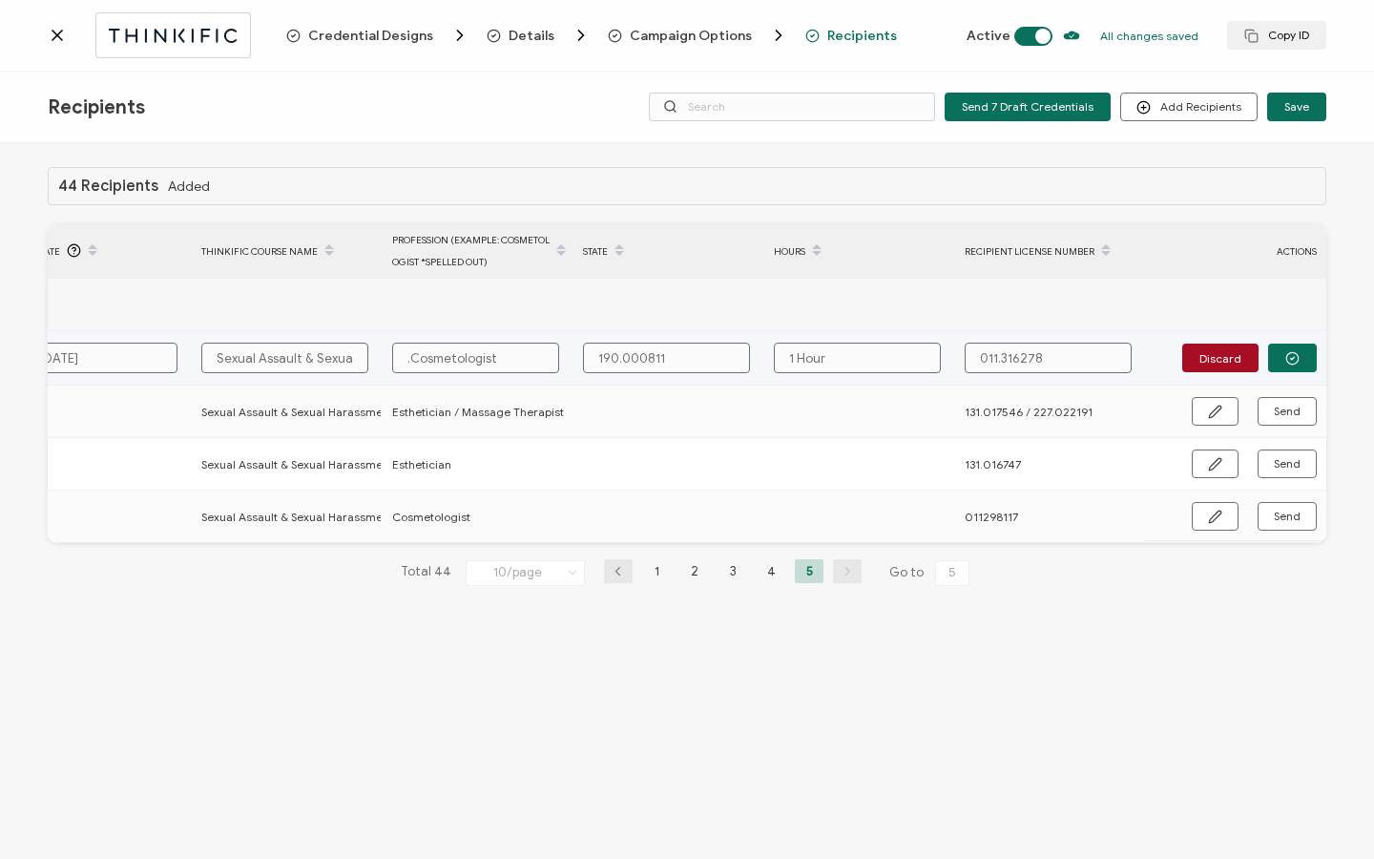
type input "011.316278"
click at [409, 359] on input ".Cosmetologist" at bounding box center [475, 358] width 167 height 31
type input "Cosmetologist"
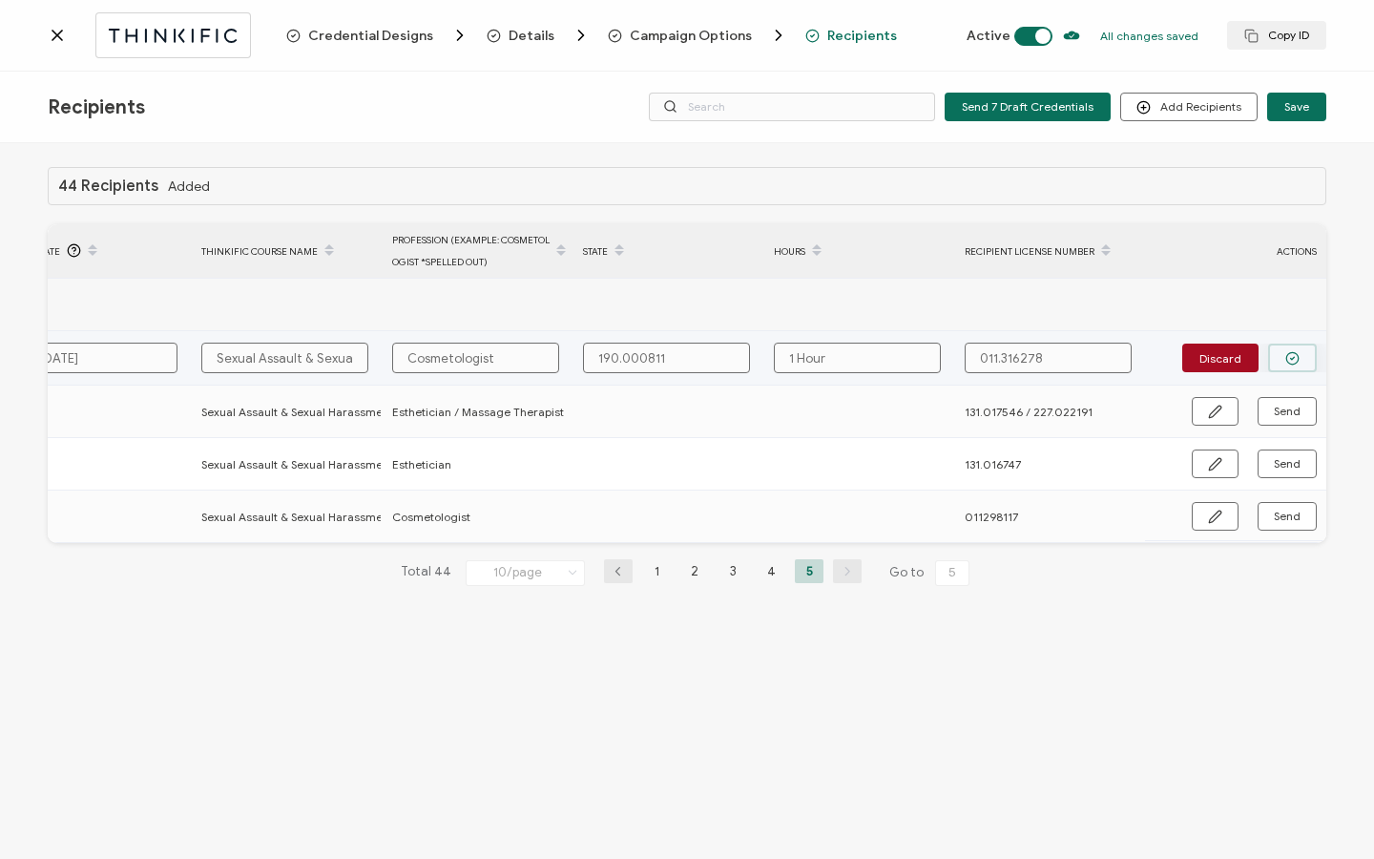
click at [1304, 348] on button "button" at bounding box center [1292, 357] width 49 height 29
click at [1299, 353] on span "Send" at bounding box center [1287, 356] width 27 height 11
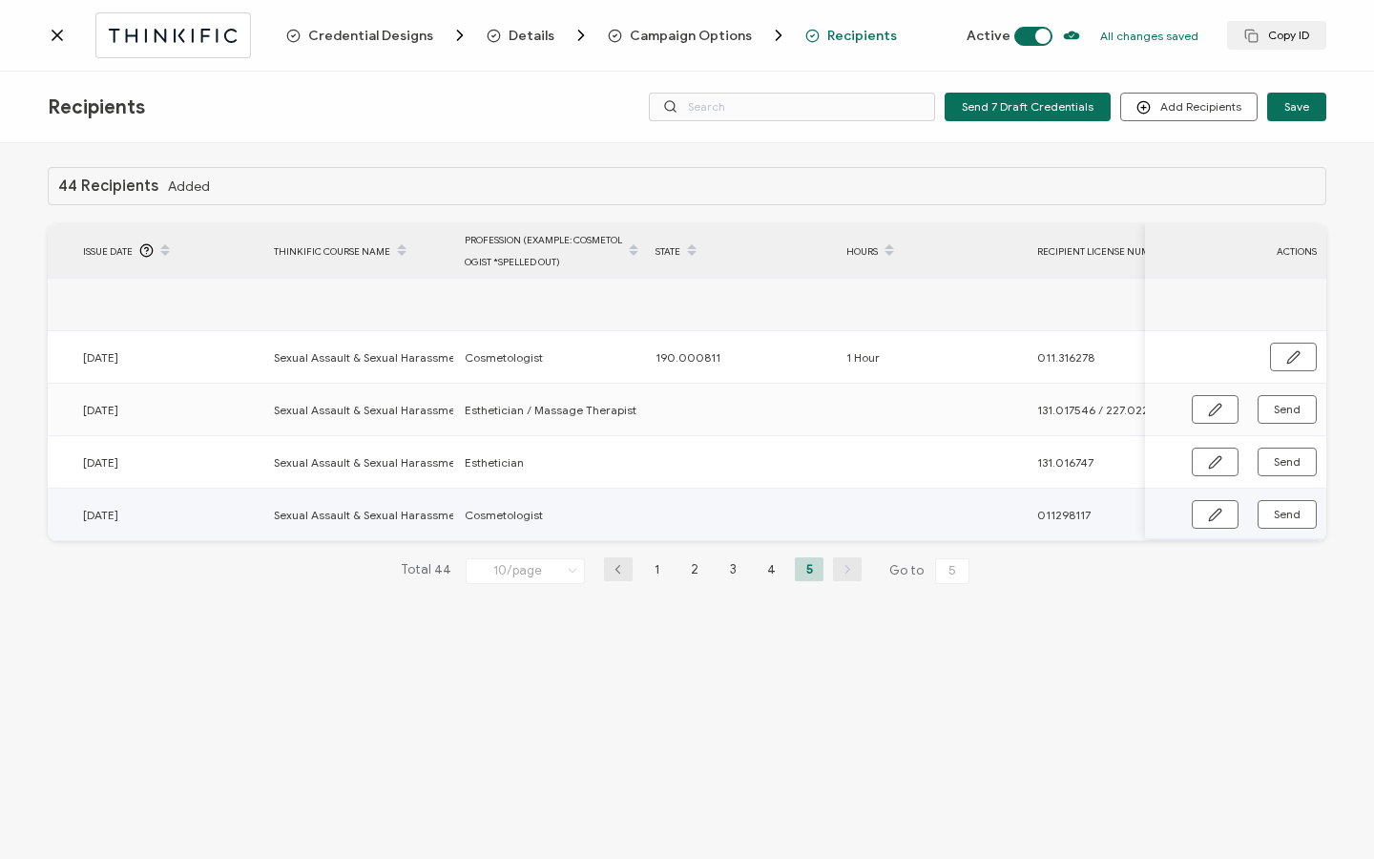
scroll to position [0, 911]
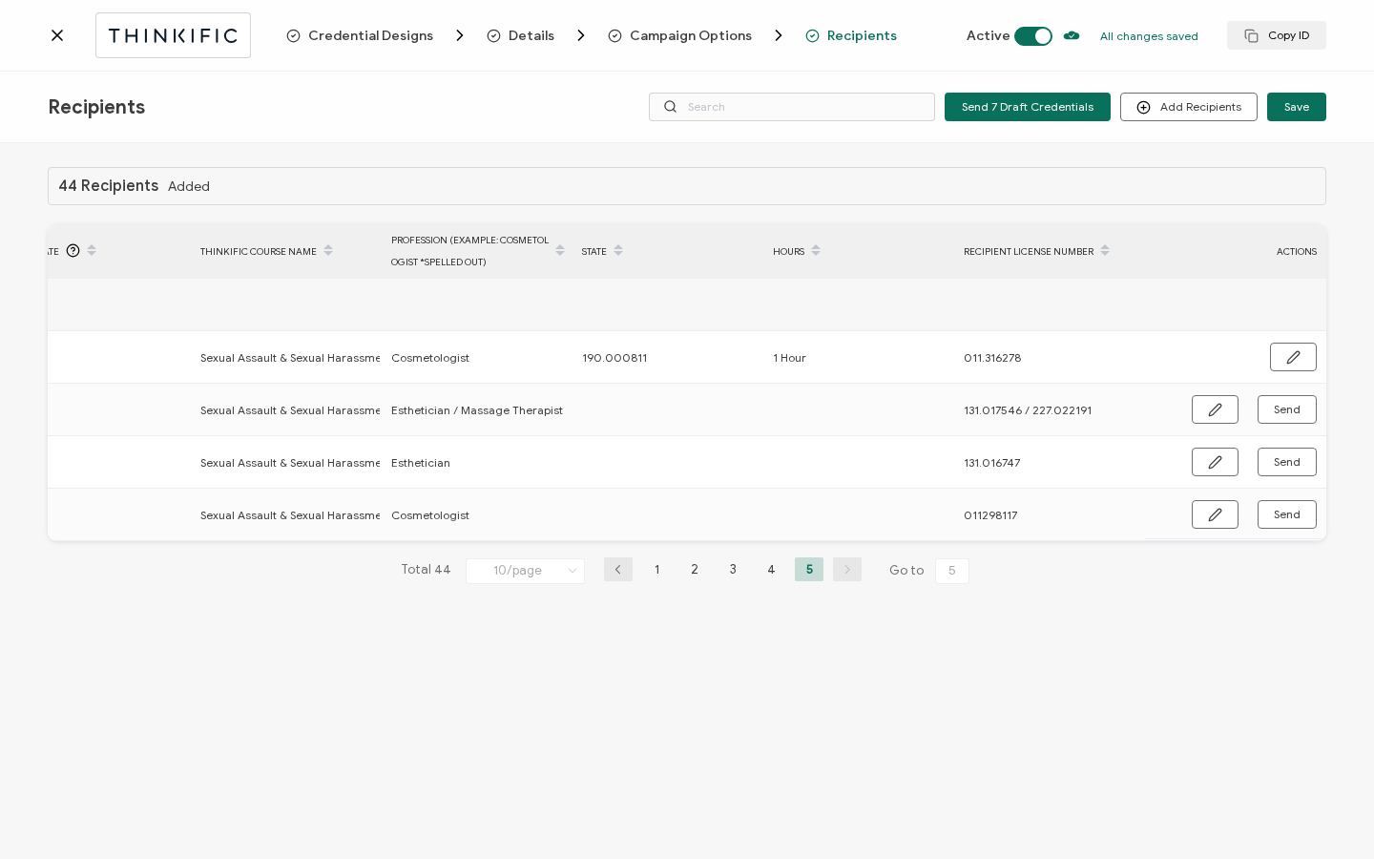
click at [57, 35] on icon at bounding box center [57, 36] width 10 height 10
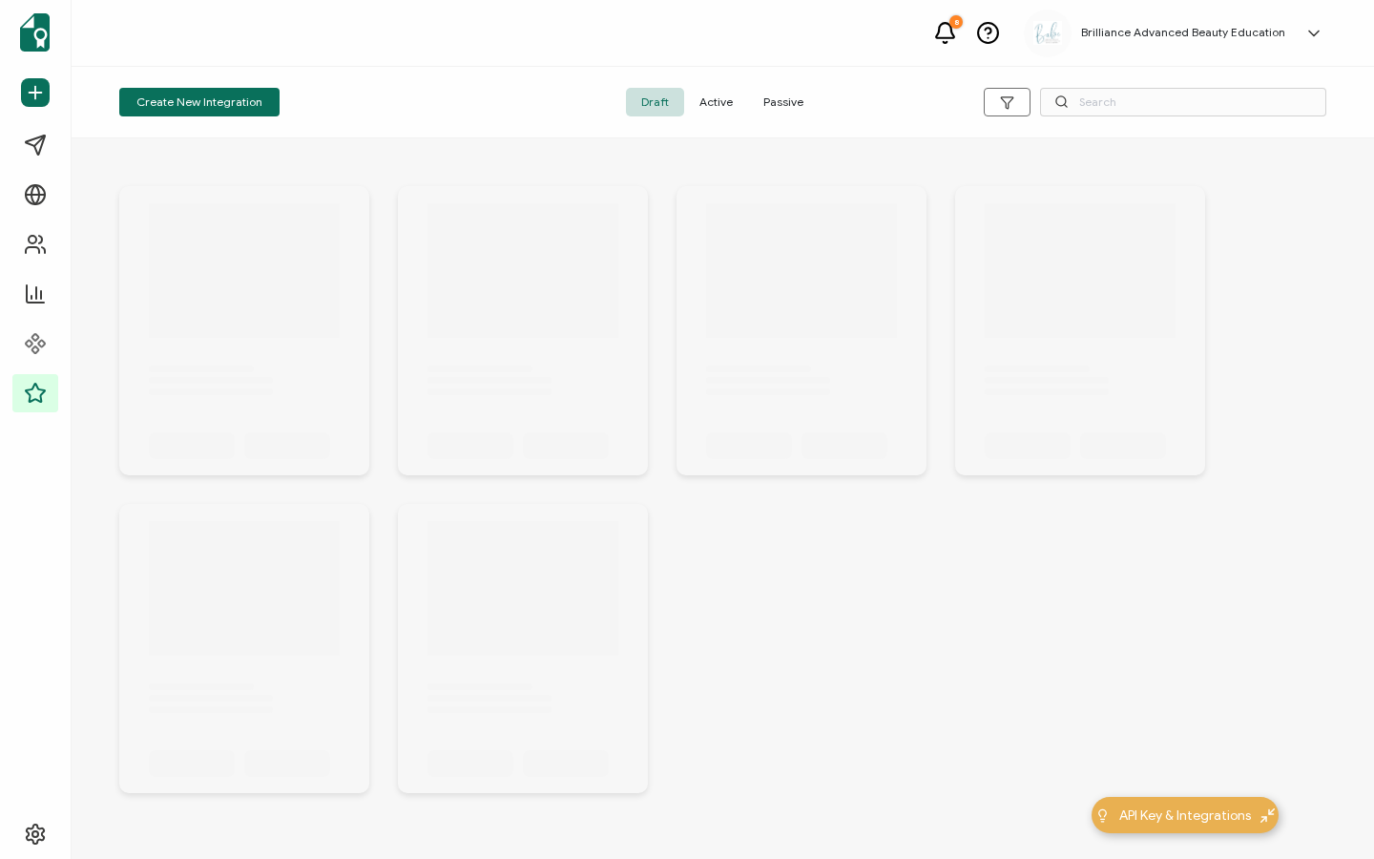
click at [714, 100] on span "Active" at bounding box center [716, 102] width 64 height 29
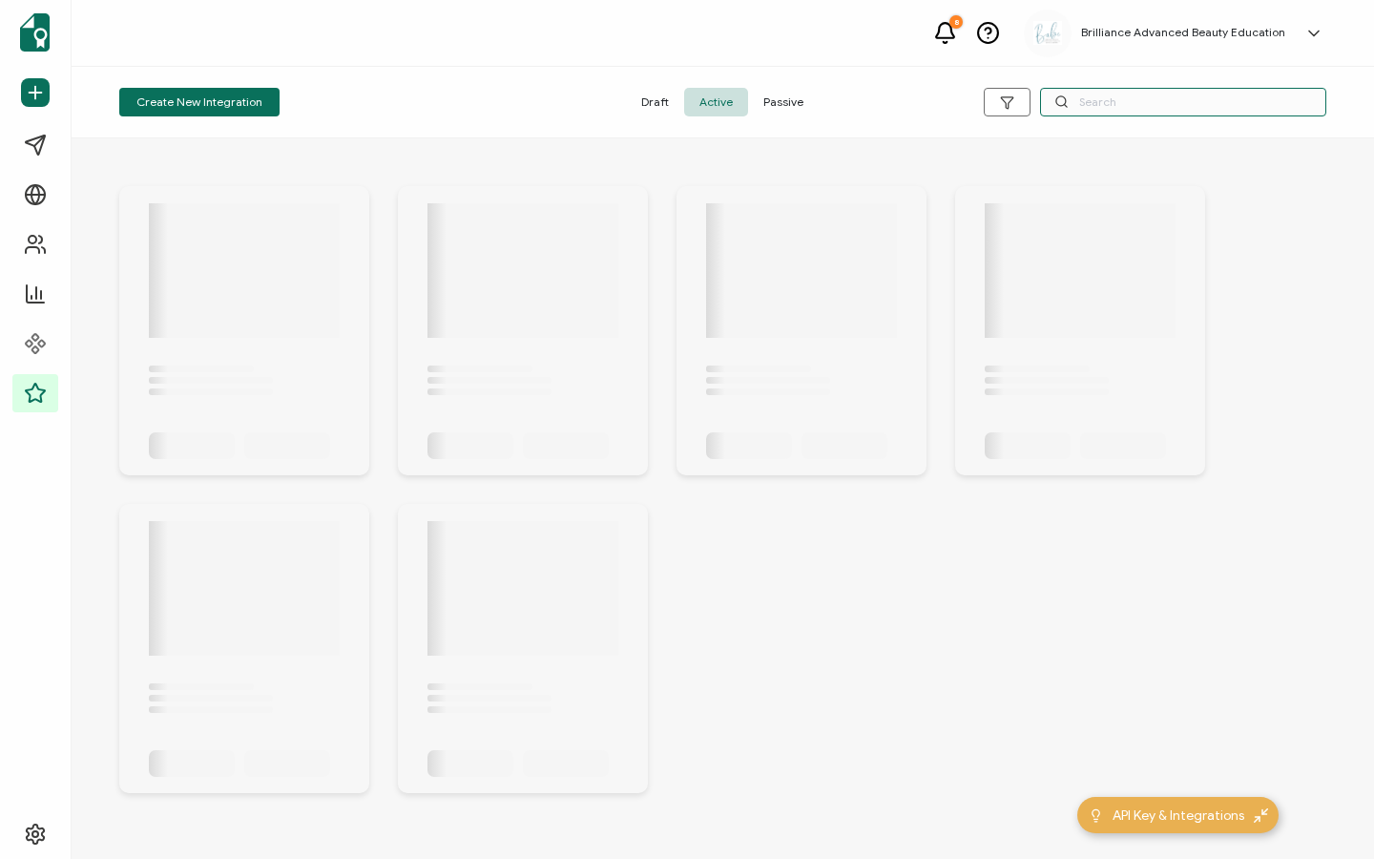
click at [1217, 96] on input "text" at bounding box center [1183, 102] width 286 height 29
click at [1145, 100] on input "Sex" at bounding box center [1183, 102] width 286 height 29
type input "S"
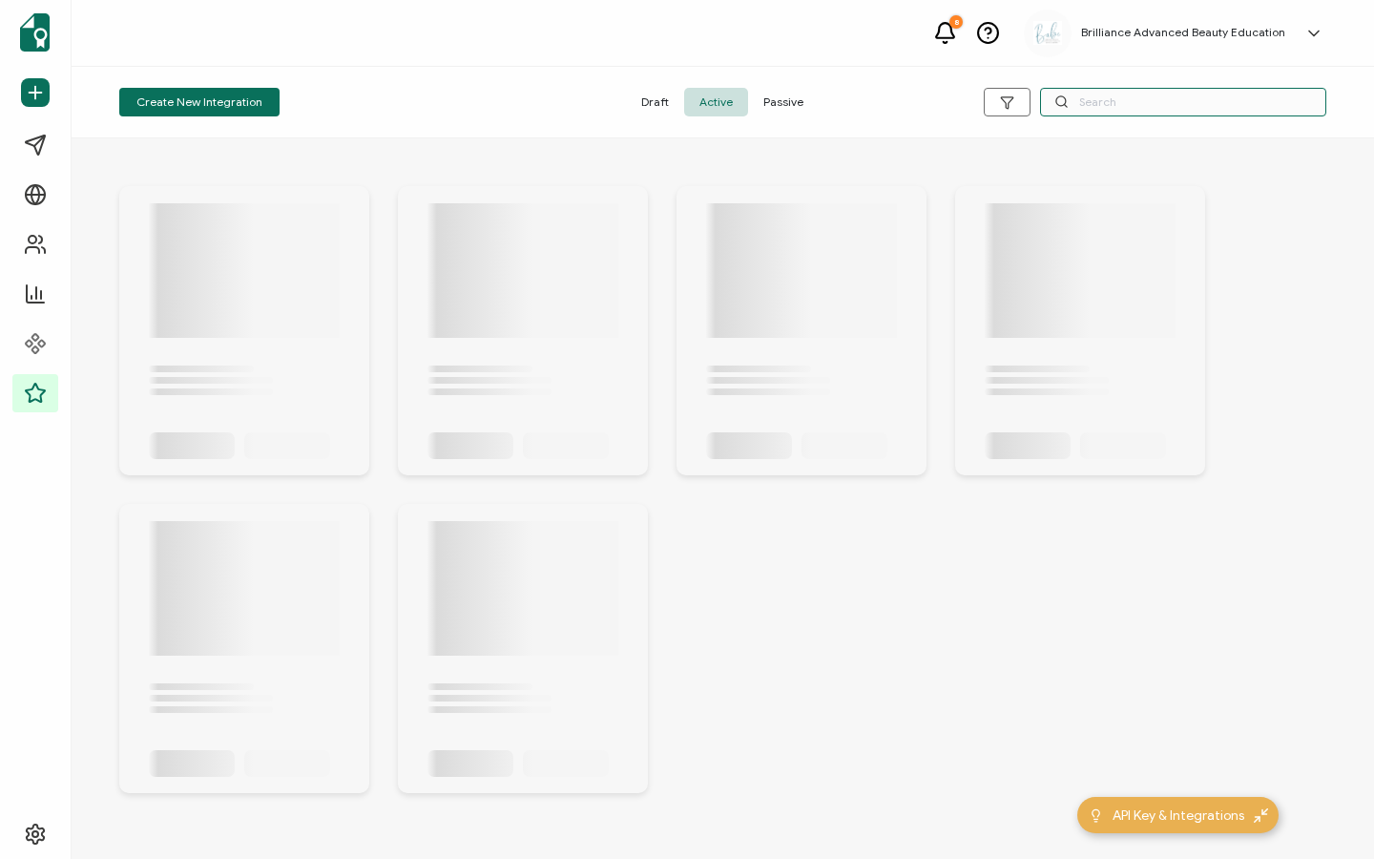
click at [1110, 106] on input "text" at bounding box center [1183, 102] width 286 height 29
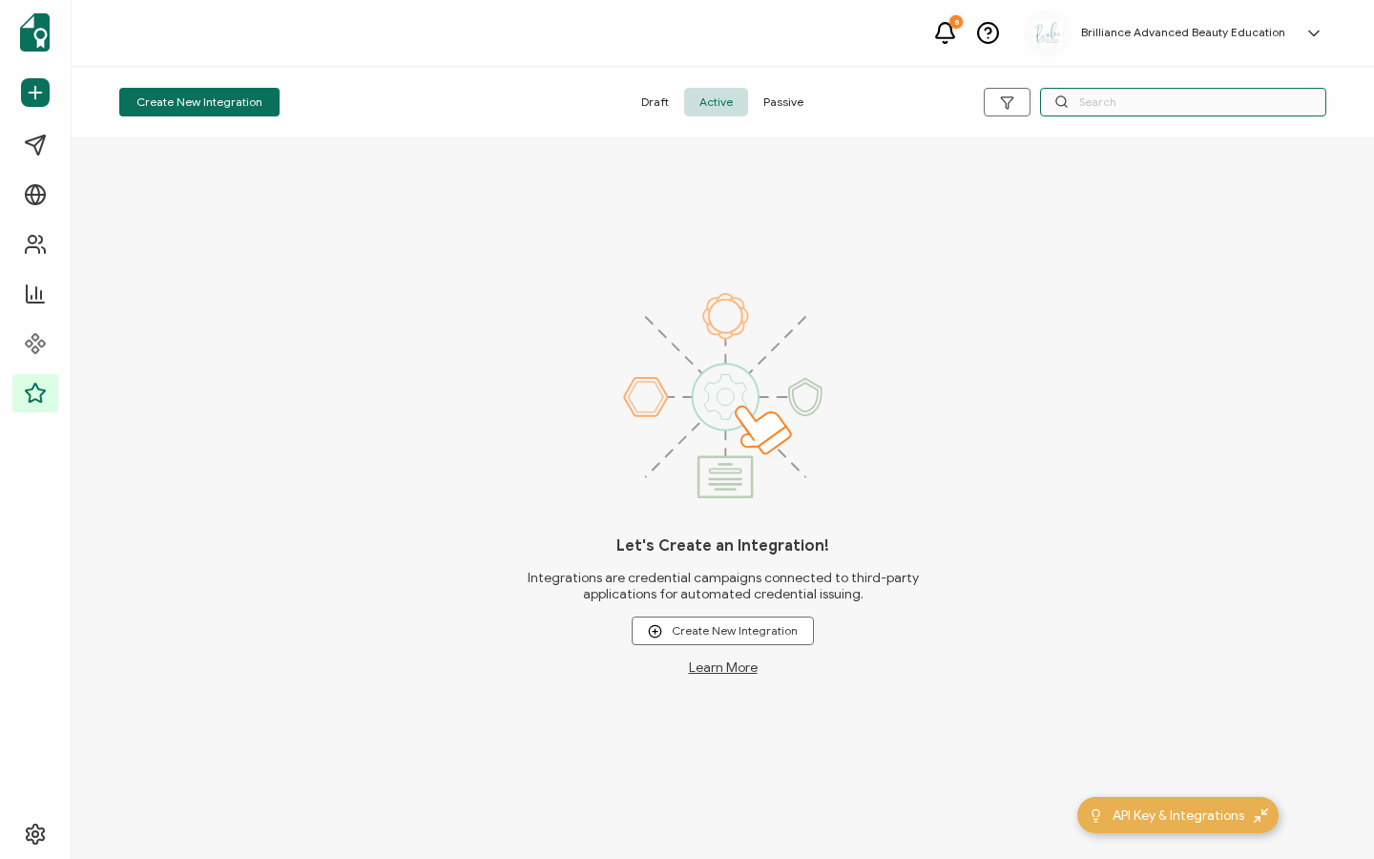
click at [1143, 111] on input "text" at bounding box center [1183, 102] width 286 height 29
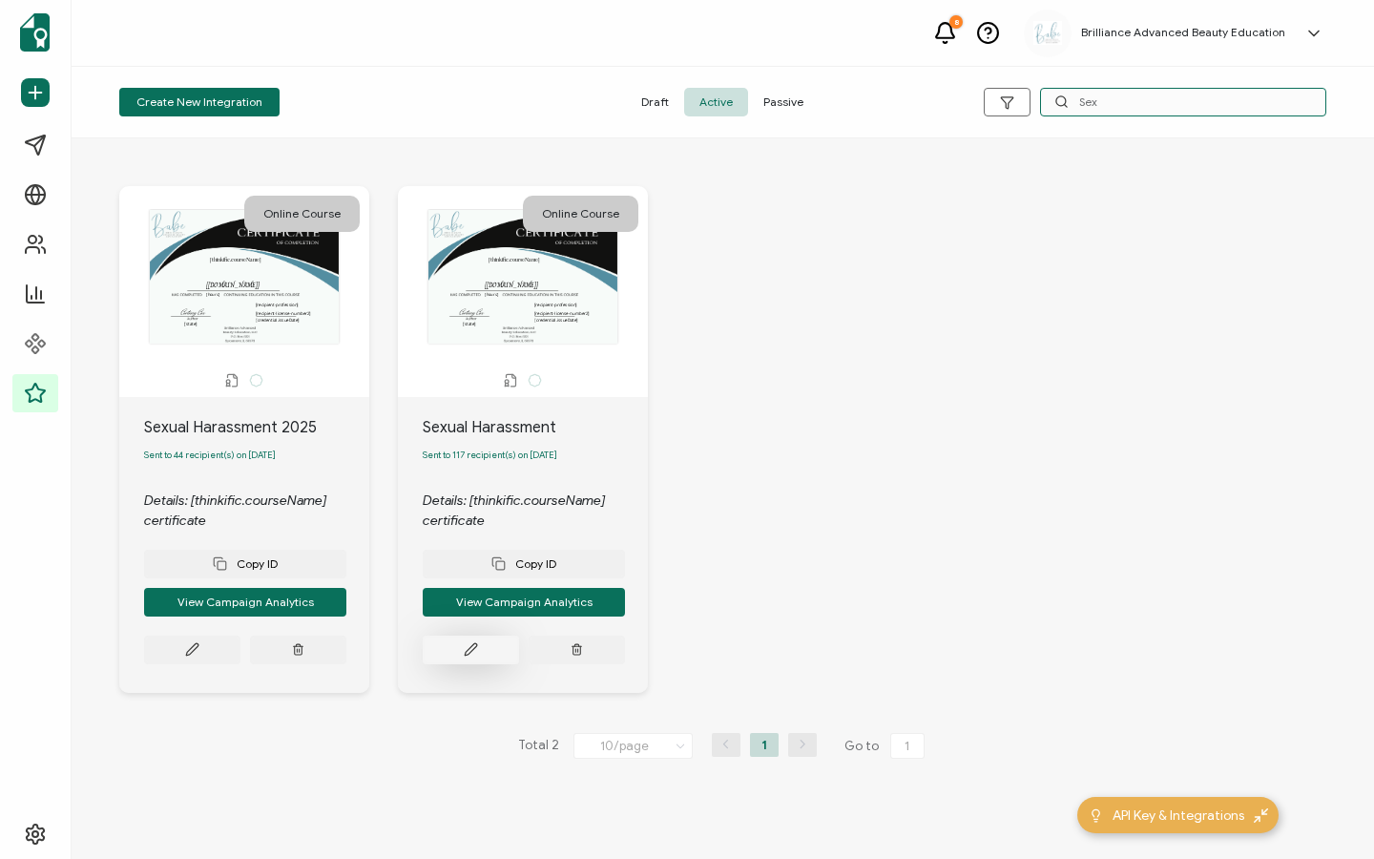
type input "Sex"
click at [447, 442] on button at bounding box center [471, 649] width 96 height 29
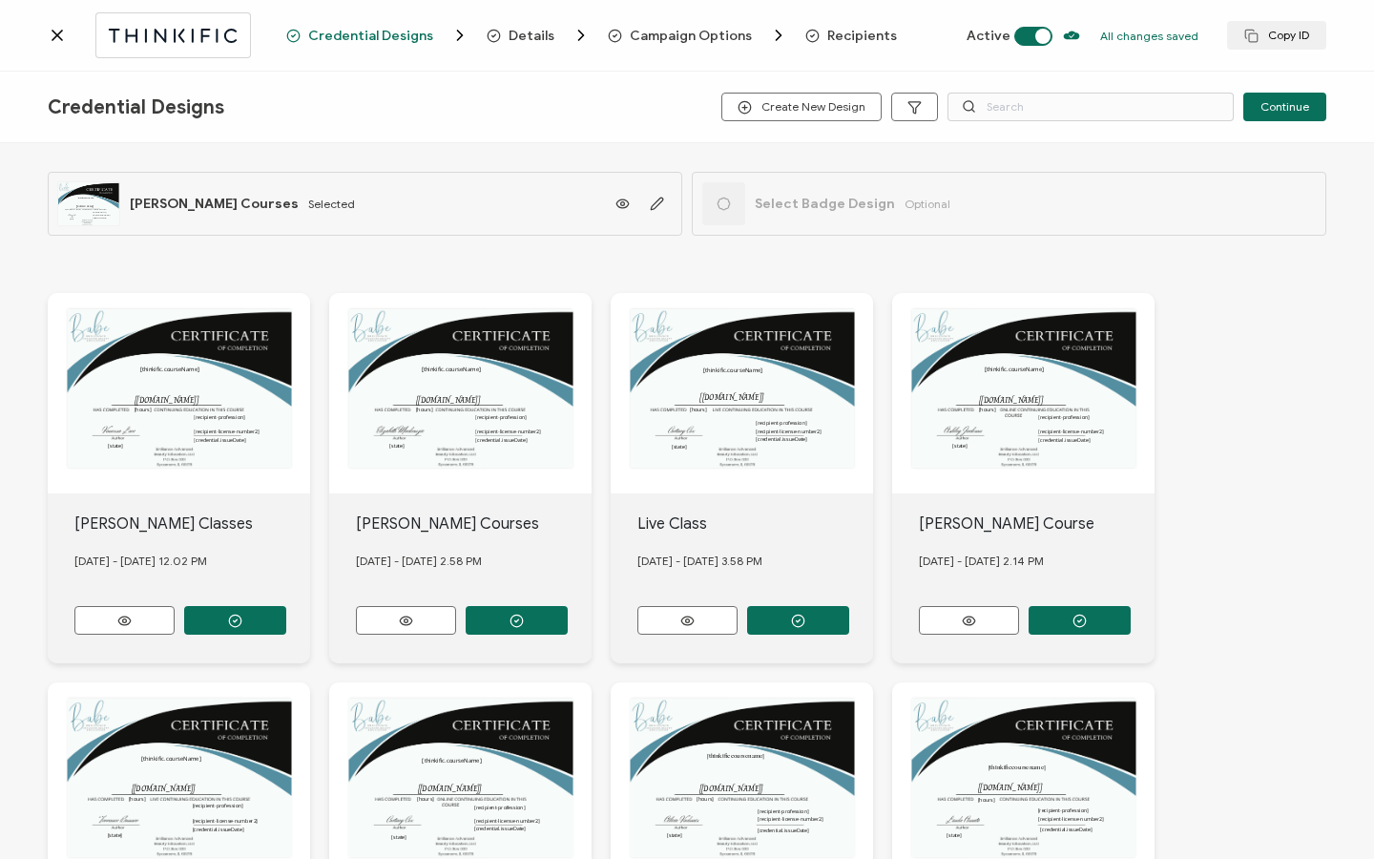
click at [863, 35] on span "Recipients" at bounding box center [862, 36] width 70 height 14
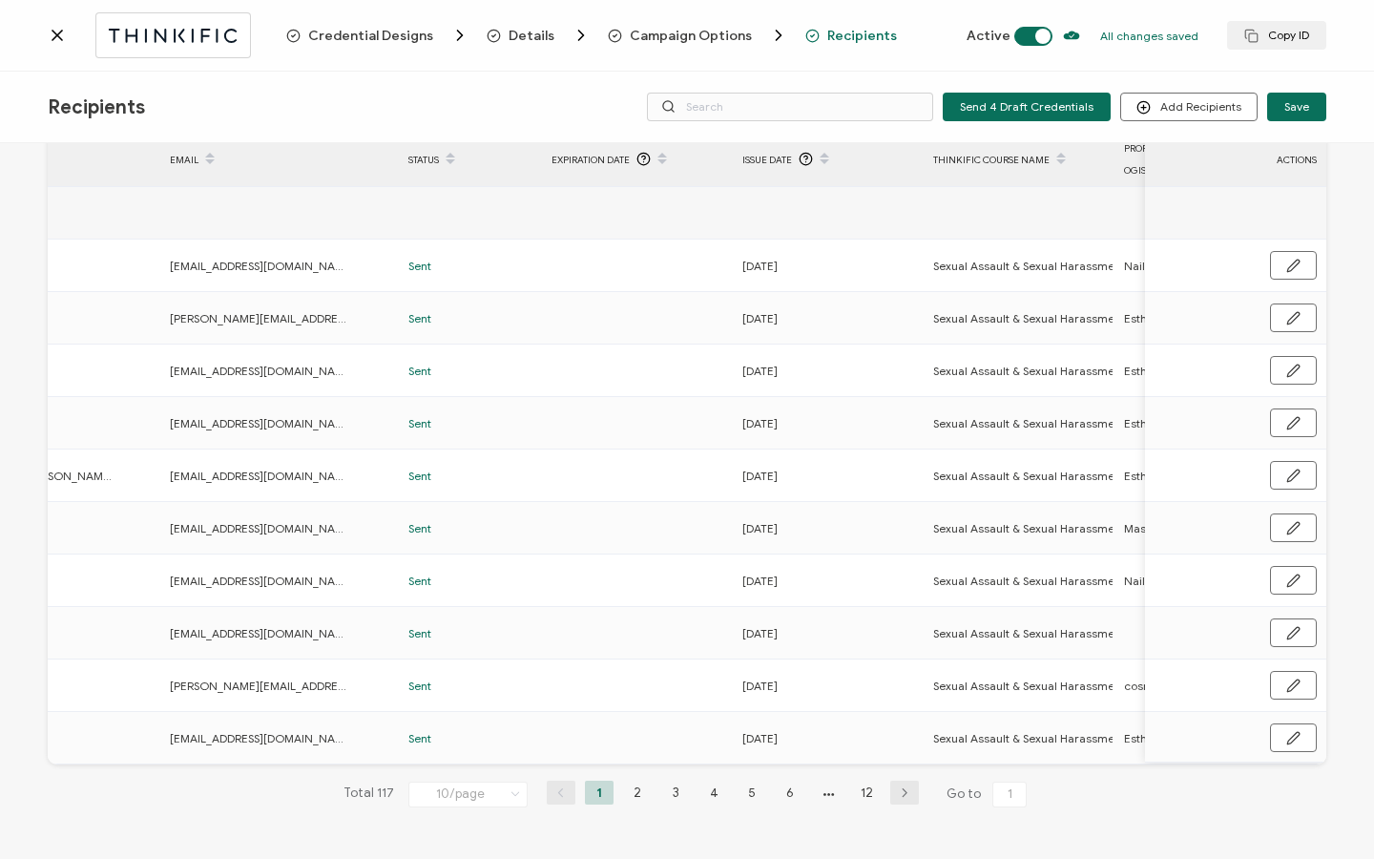
scroll to position [0, 918]
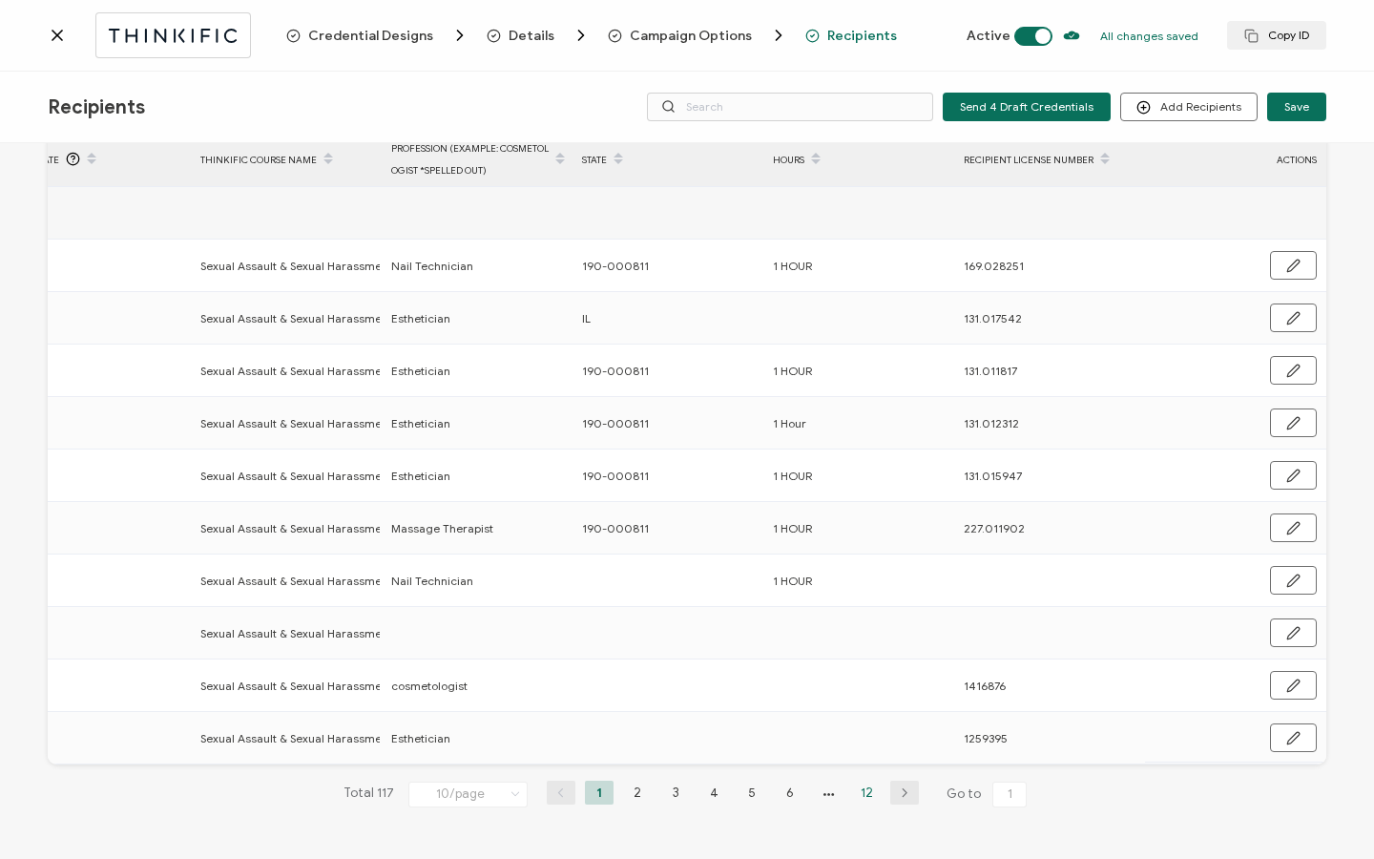
click at [864, 442] on li "12" at bounding box center [866, 792] width 29 height 24
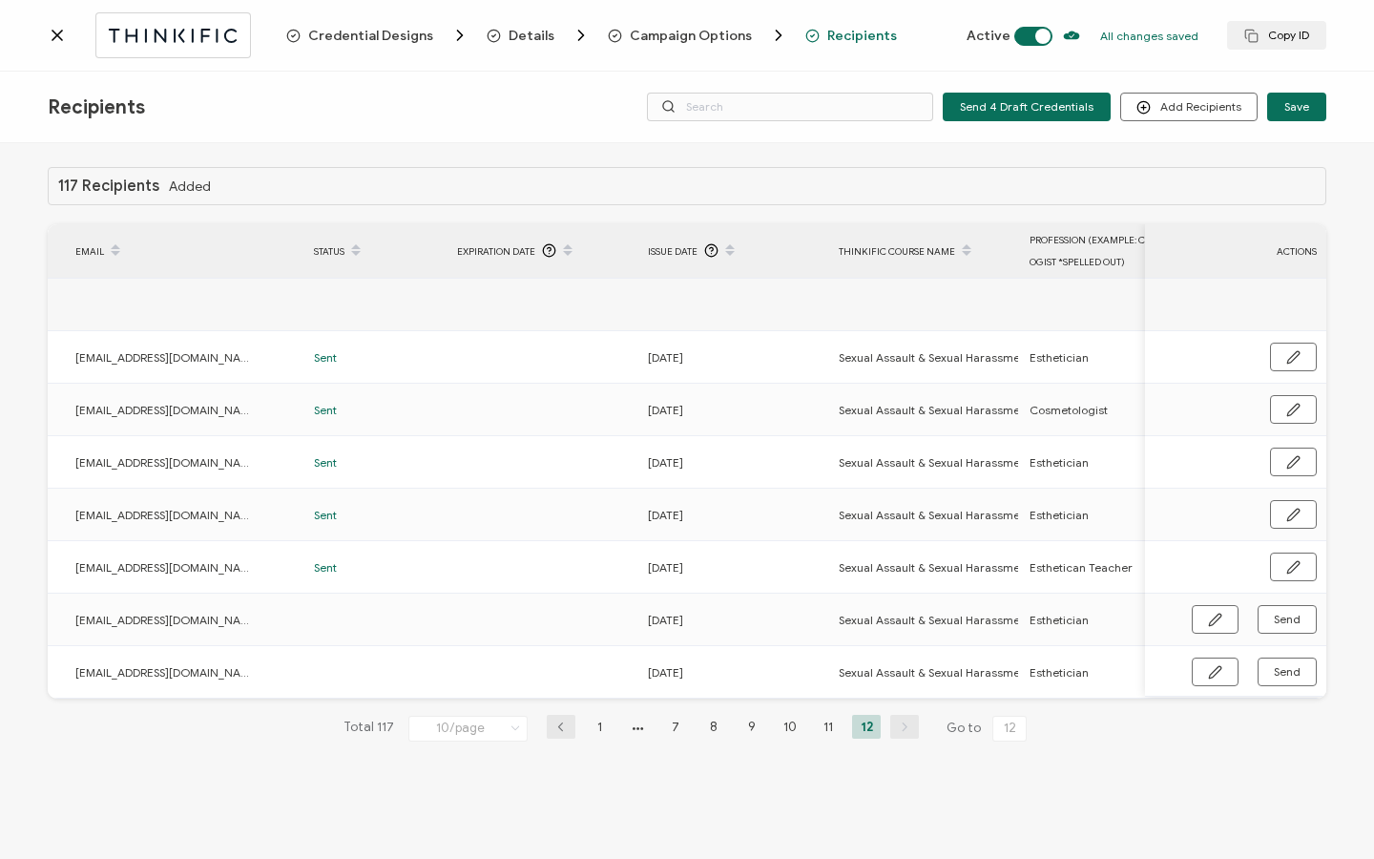
scroll to position [0, 496]
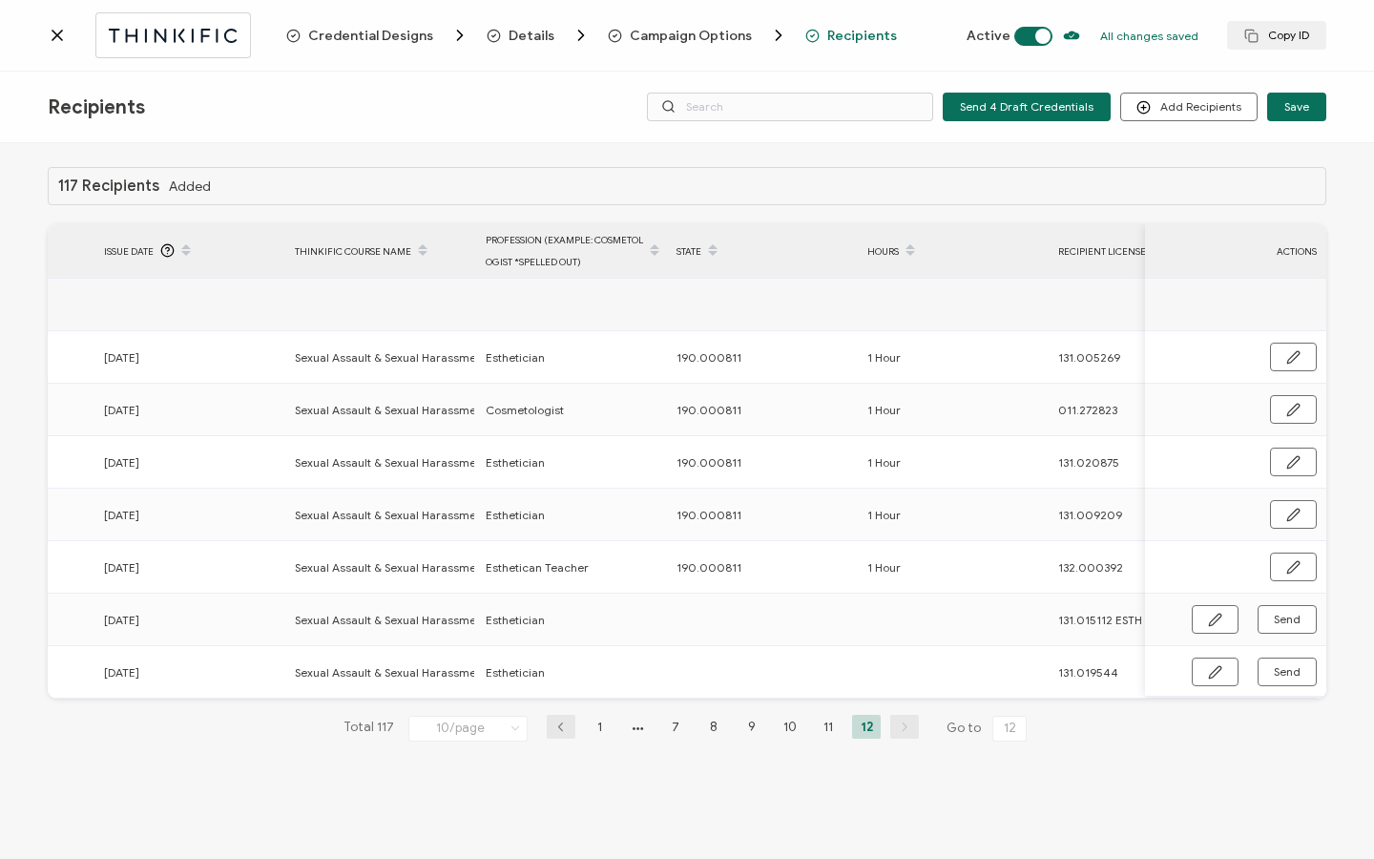
drag, startPoint x: 1151, startPoint y: 704, endPoint x: 1291, endPoint y: 703, distance: 140.3
click at [1291, 442] on div "117 Recipients Added FULL NAME EMAIL Status Expiration Date Issue Date Thinkifi…" at bounding box center [687, 469] width 1279 height 605
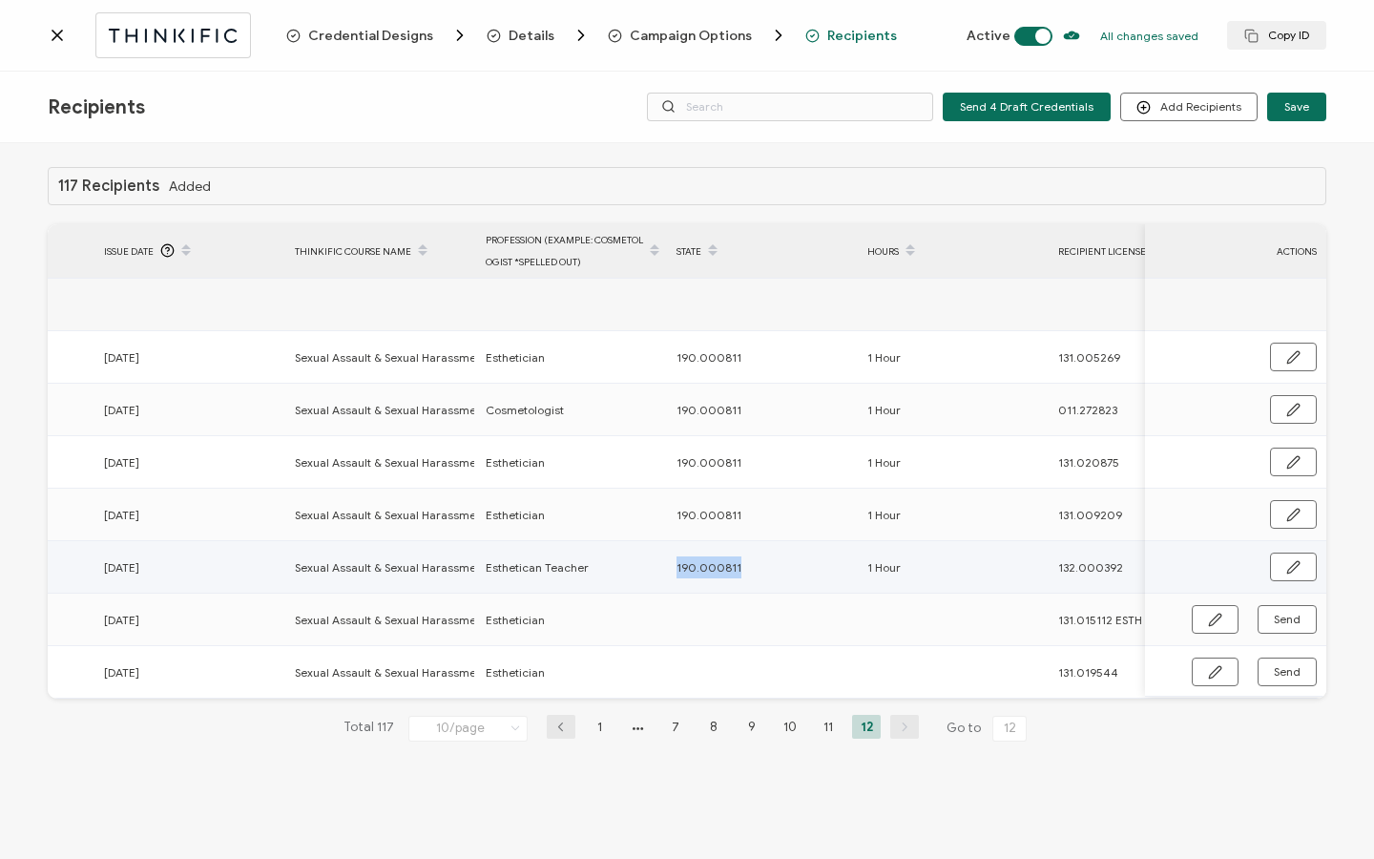
drag, startPoint x: 675, startPoint y: 566, endPoint x: 759, endPoint y: 565, distance: 84.0
click at [759, 442] on div "190.000811" at bounding box center [761, 567] width 189 height 22
copy span "190.000811"
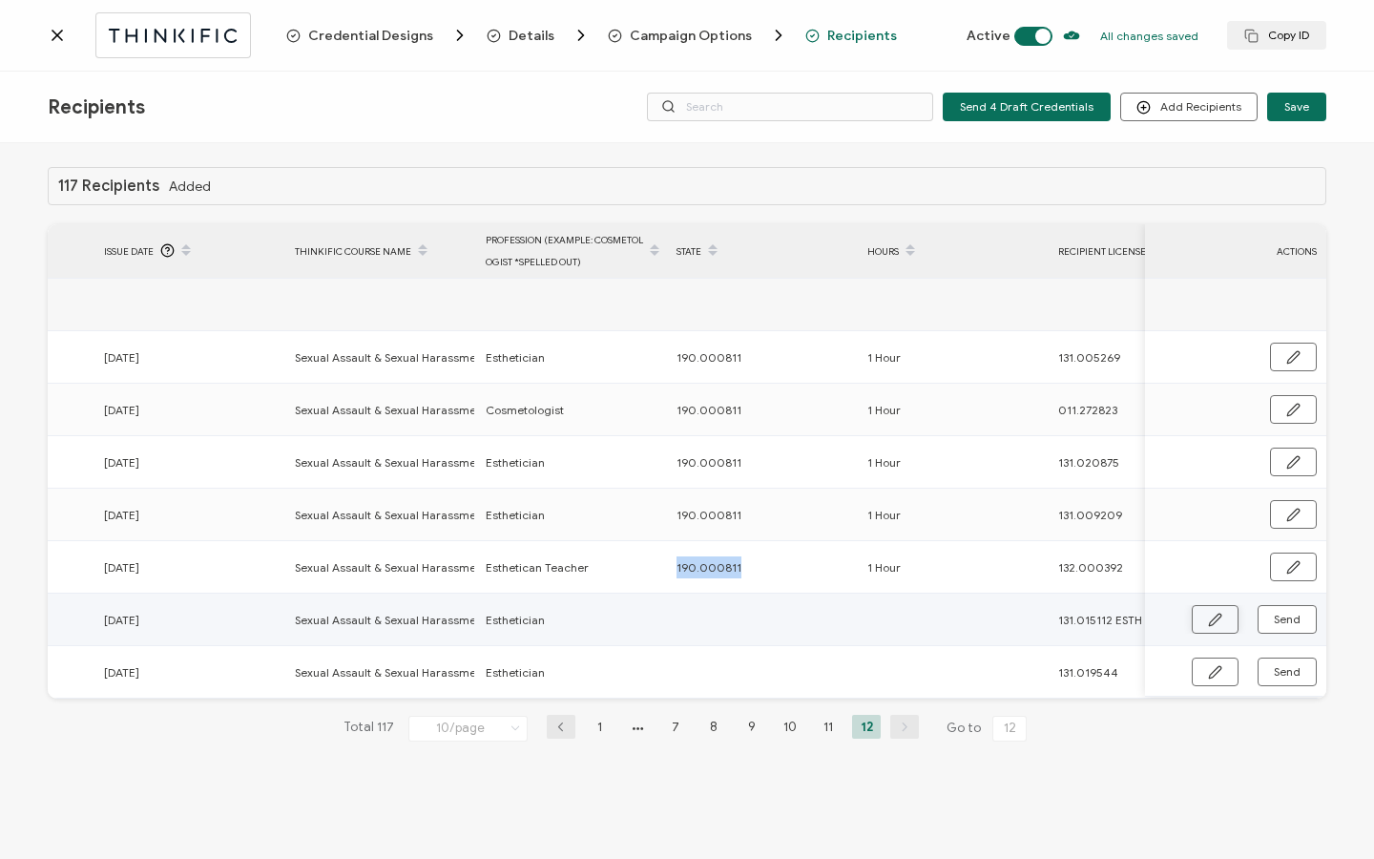
click at [1220, 442] on button "button" at bounding box center [1215, 619] width 47 height 29
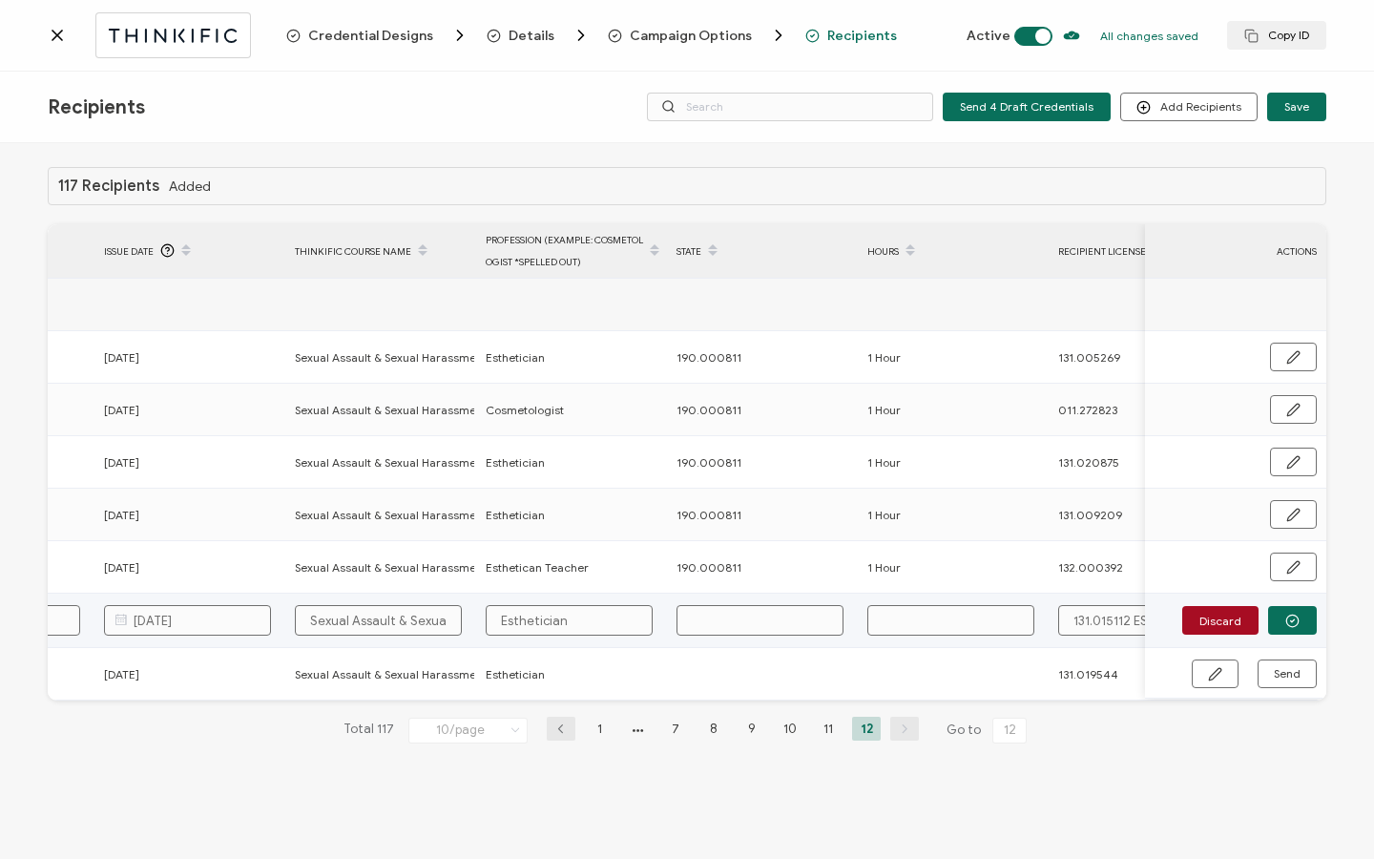
click at [796, 442] on input "text" at bounding box center [759, 620] width 167 height 31
paste input "190.000811"
type input "190.000811"
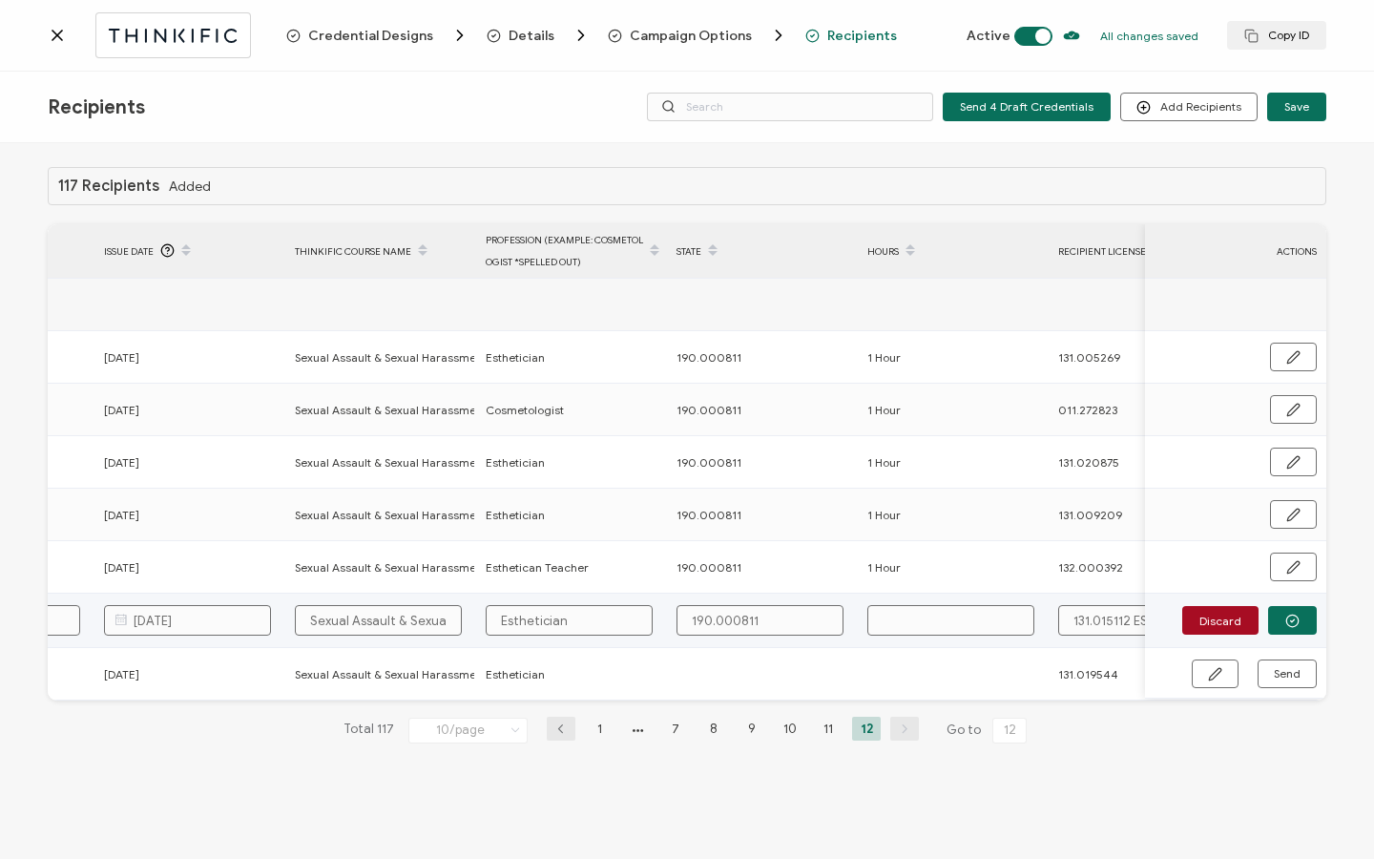
click at [891, 442] on input "text" at bounding box center [950, 620] width 167 height 31
type input "H"
type input "2"
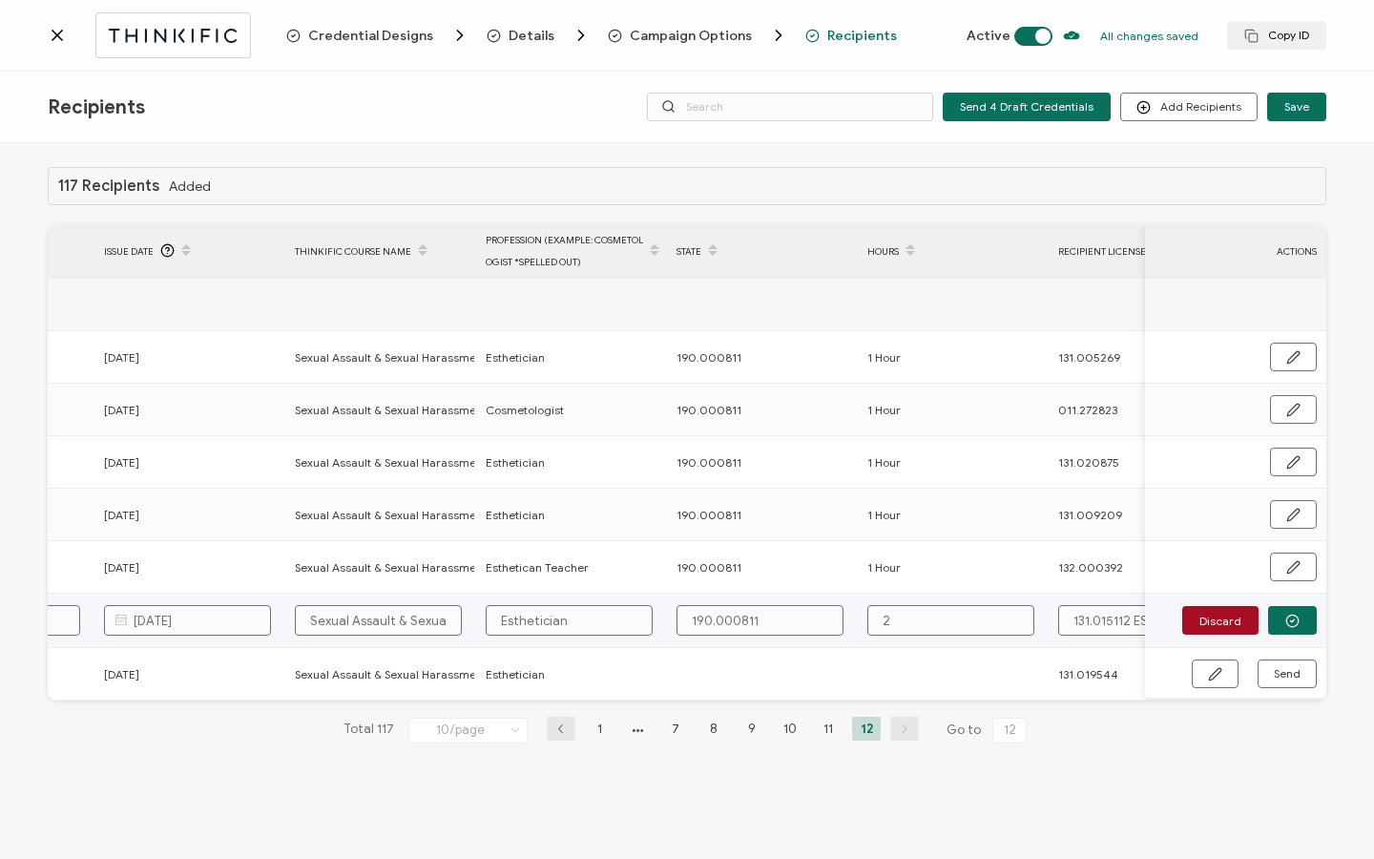
type input "2"
type input "1"
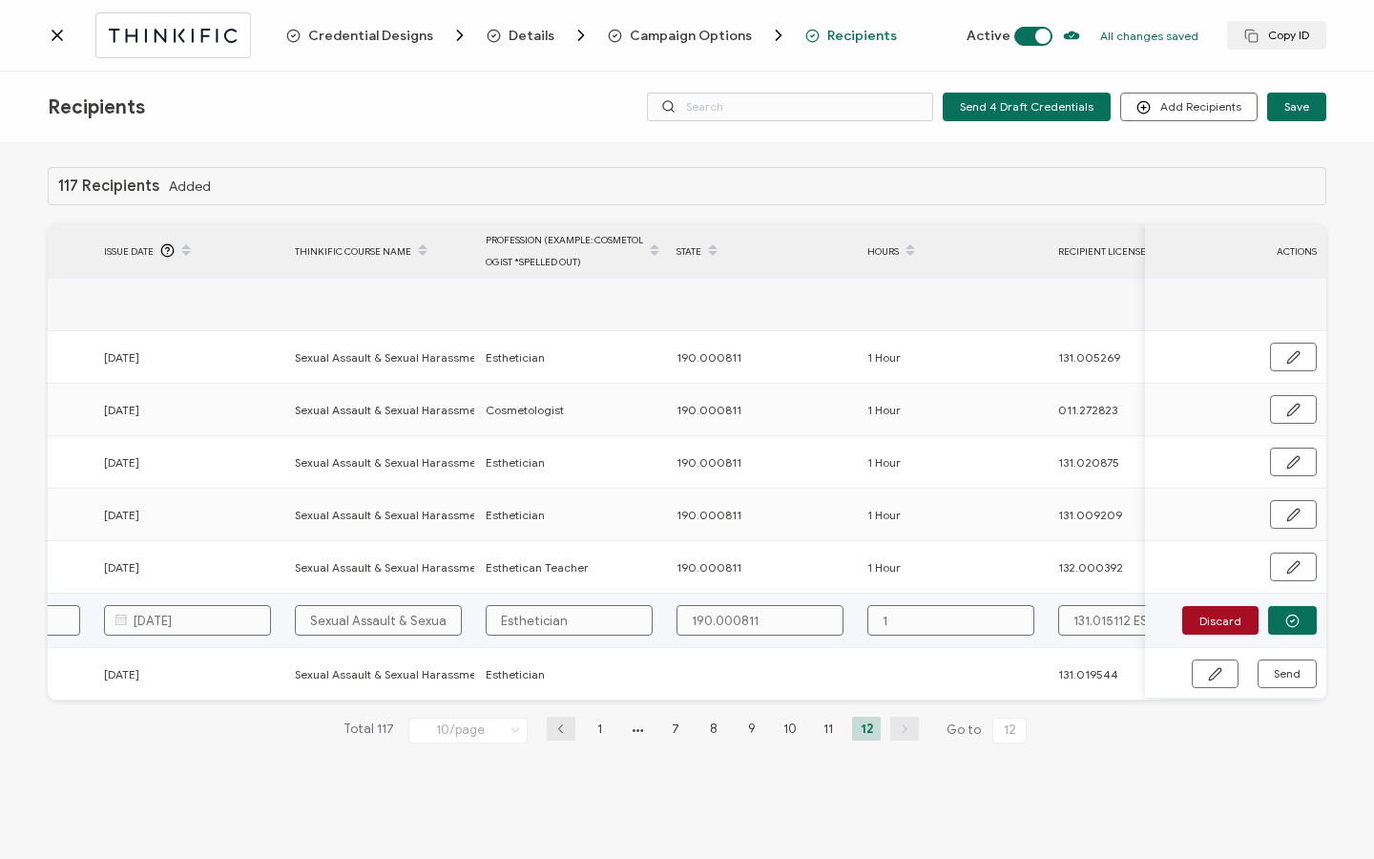
type input "1"
type input "1 H"
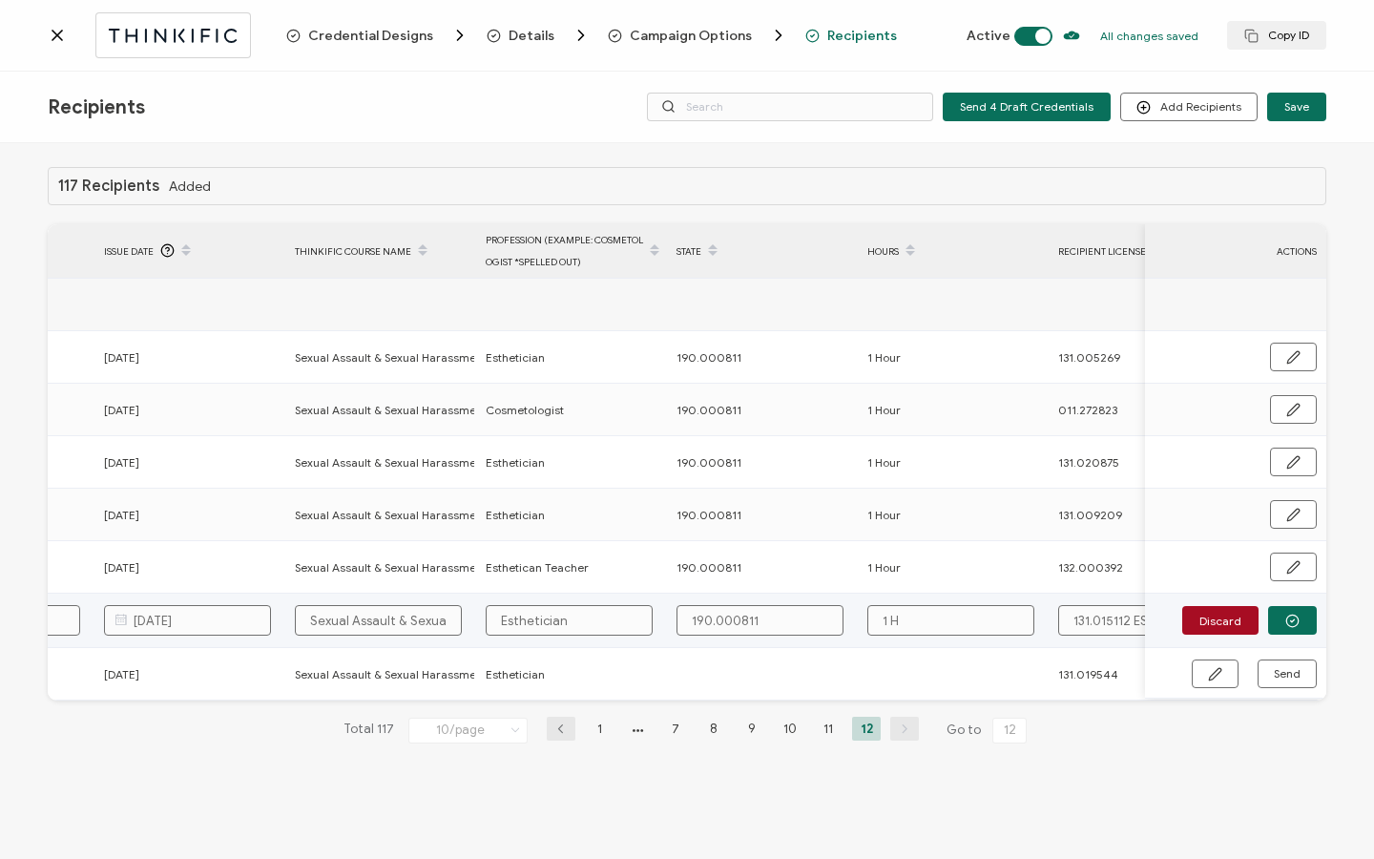
type input "1 Ho"
type input "1 Hou"
type input "1 Hour"
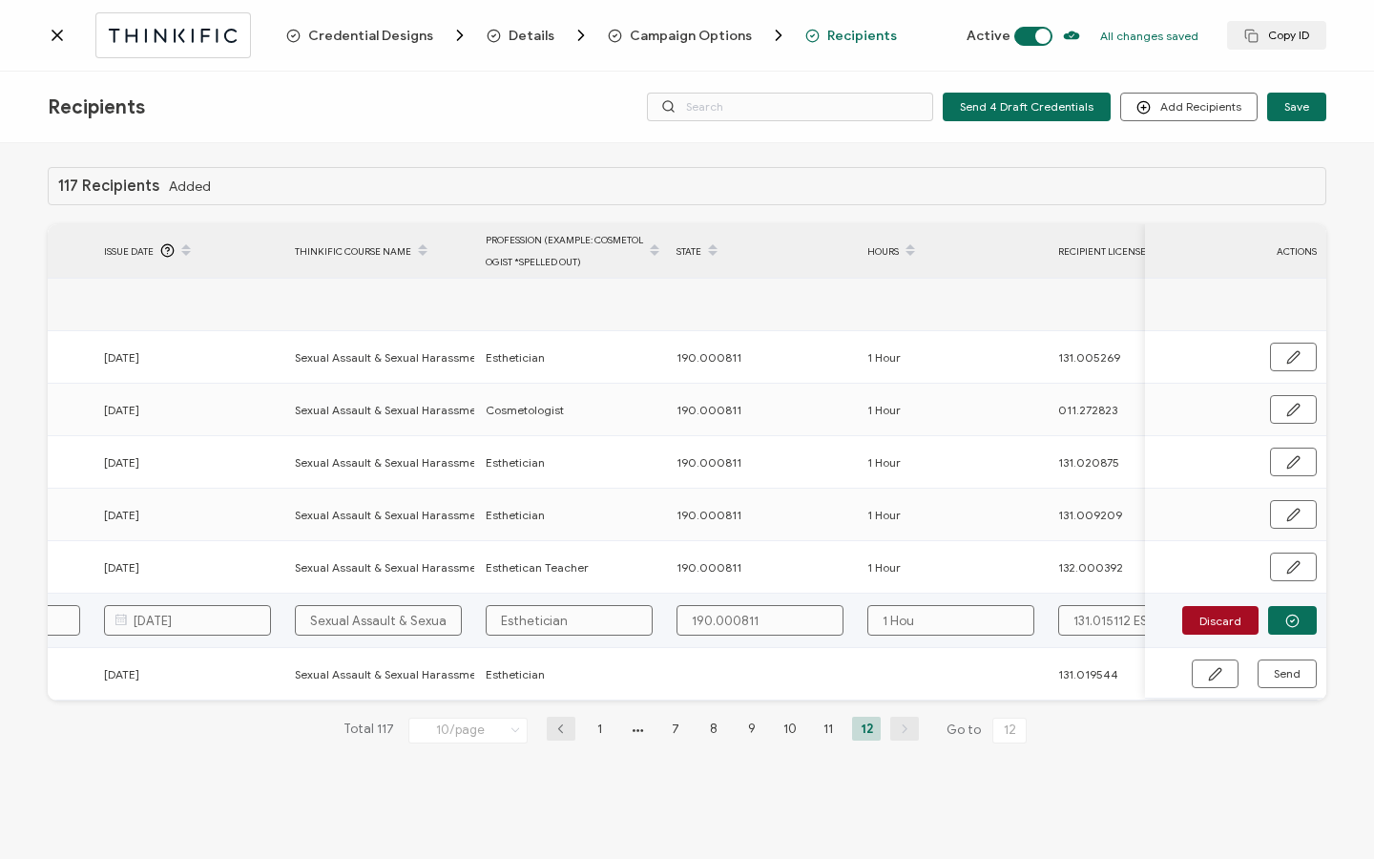
type input "1 Hour"
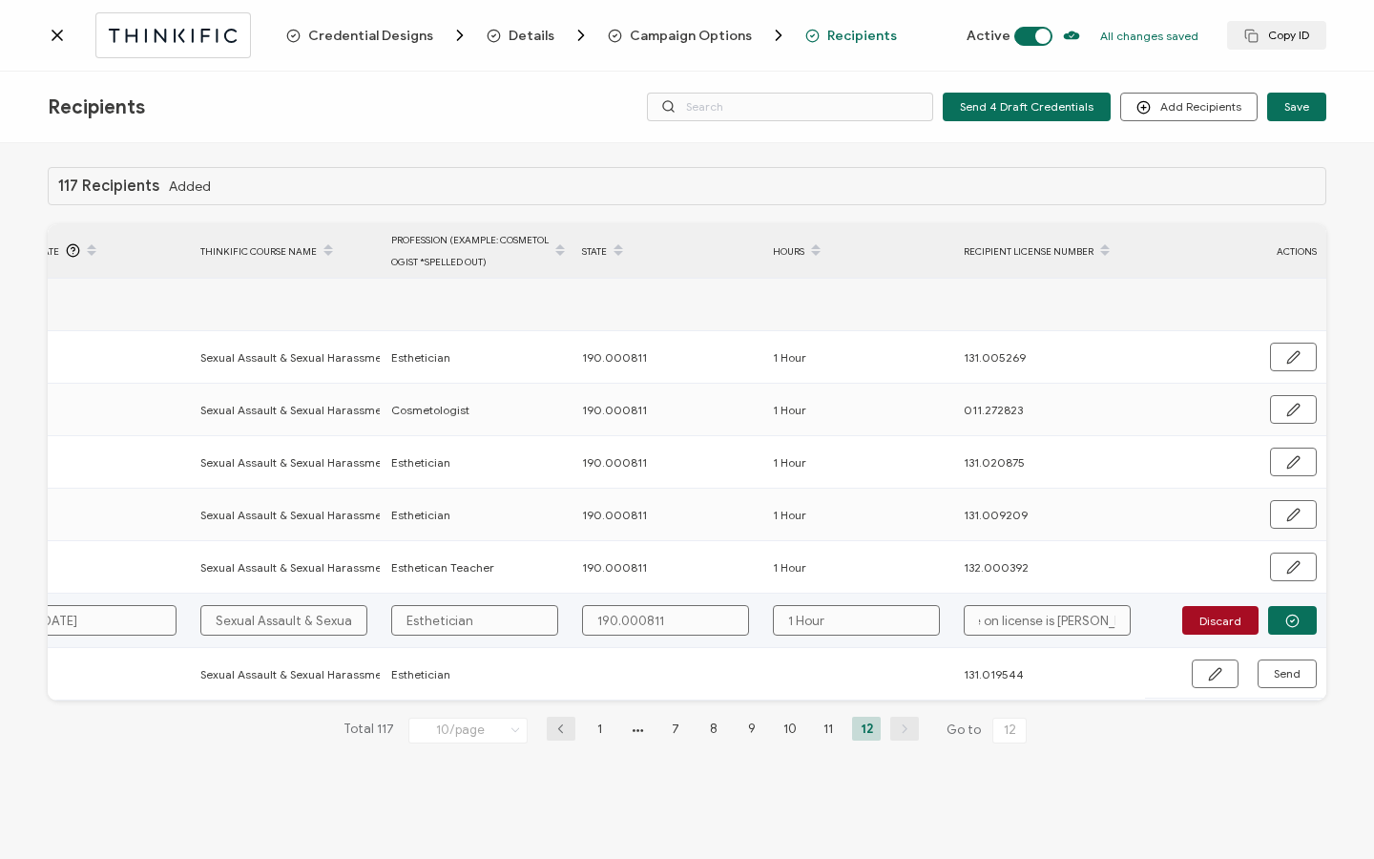
drag, startPoint x: 989, startPoint y: 621, endPoint x: 1118, endPoint y: 622, distance: 128.8
click at [1118, 442] on input "131.015112 ESTH IL Name on license is [PERSON_NAME]" at bounding box center [1047, 620] width 167 height 31
type input "131.015112 ESTH IL Name on"
type input "131.015112 ESTH IL Name o"
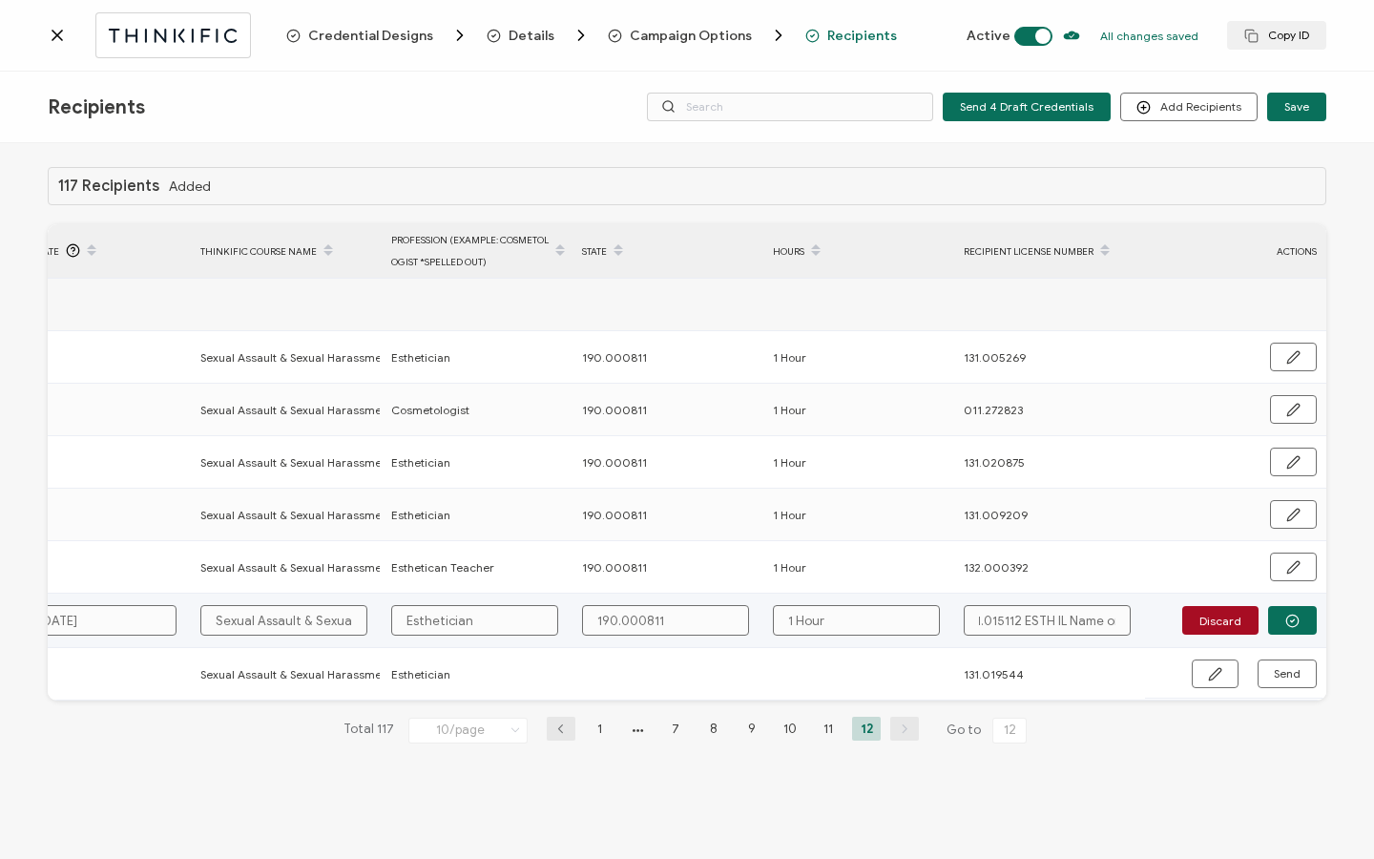
type input "131.015112 ESTH IL Name o"
type input "131.015112 ESTH IL Name"
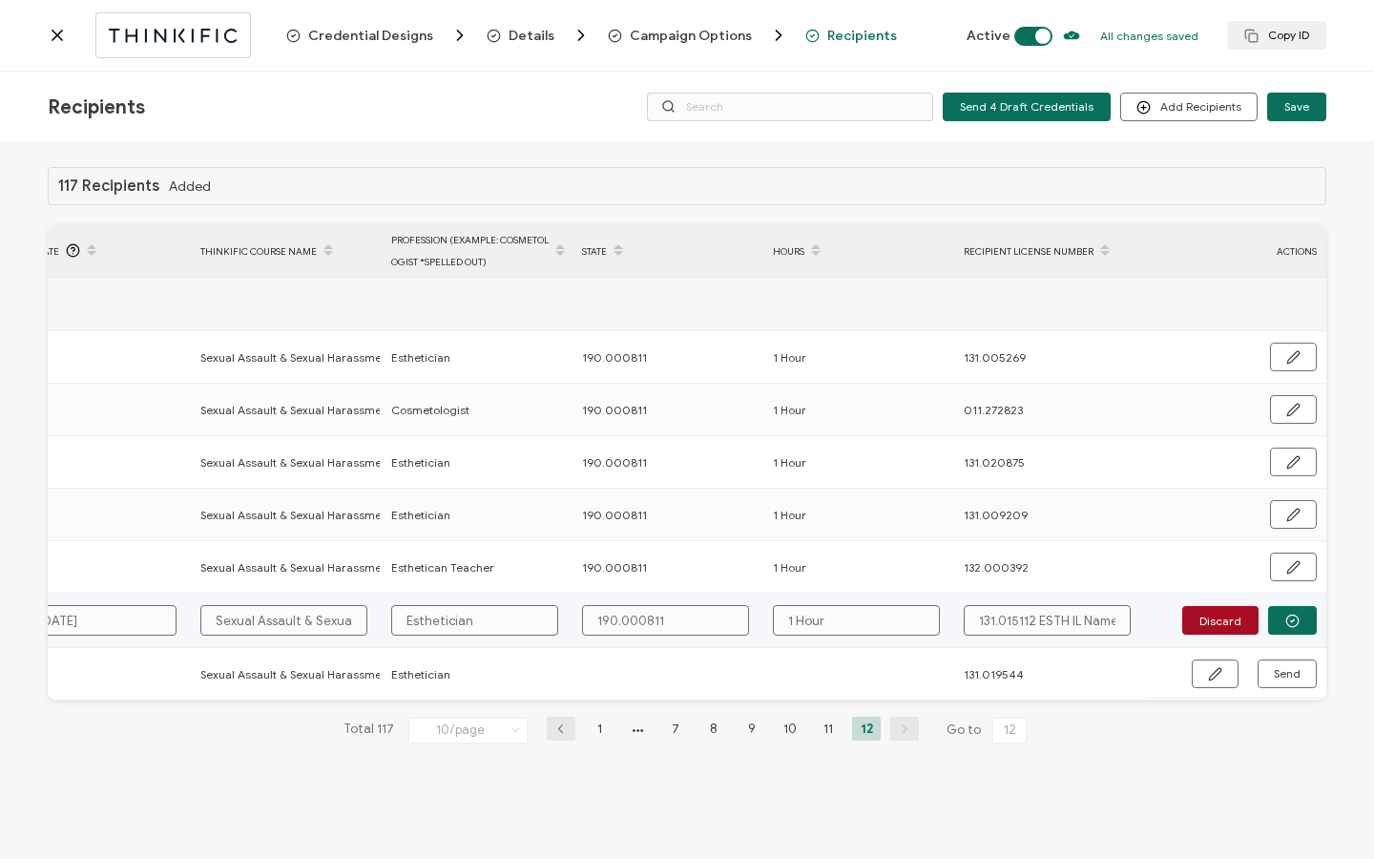
type input "131.015112 ESTH IL Nam"
type input "131.015112 ESTH IL Na"
type input "131.015112 ESTH IL N"
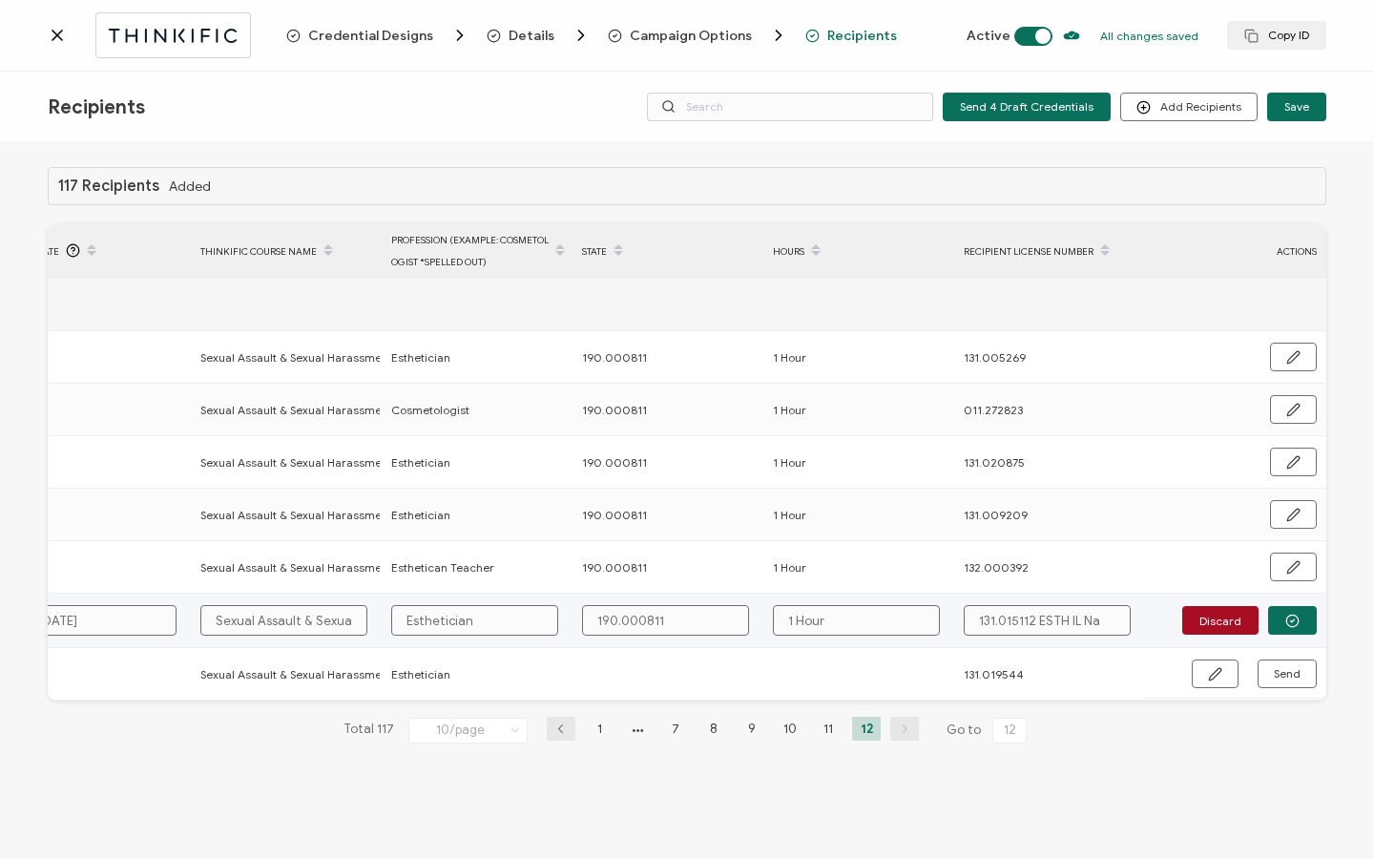
type input "131.015112 ESTH IL N"
type input "131.015112 ESTH IL"
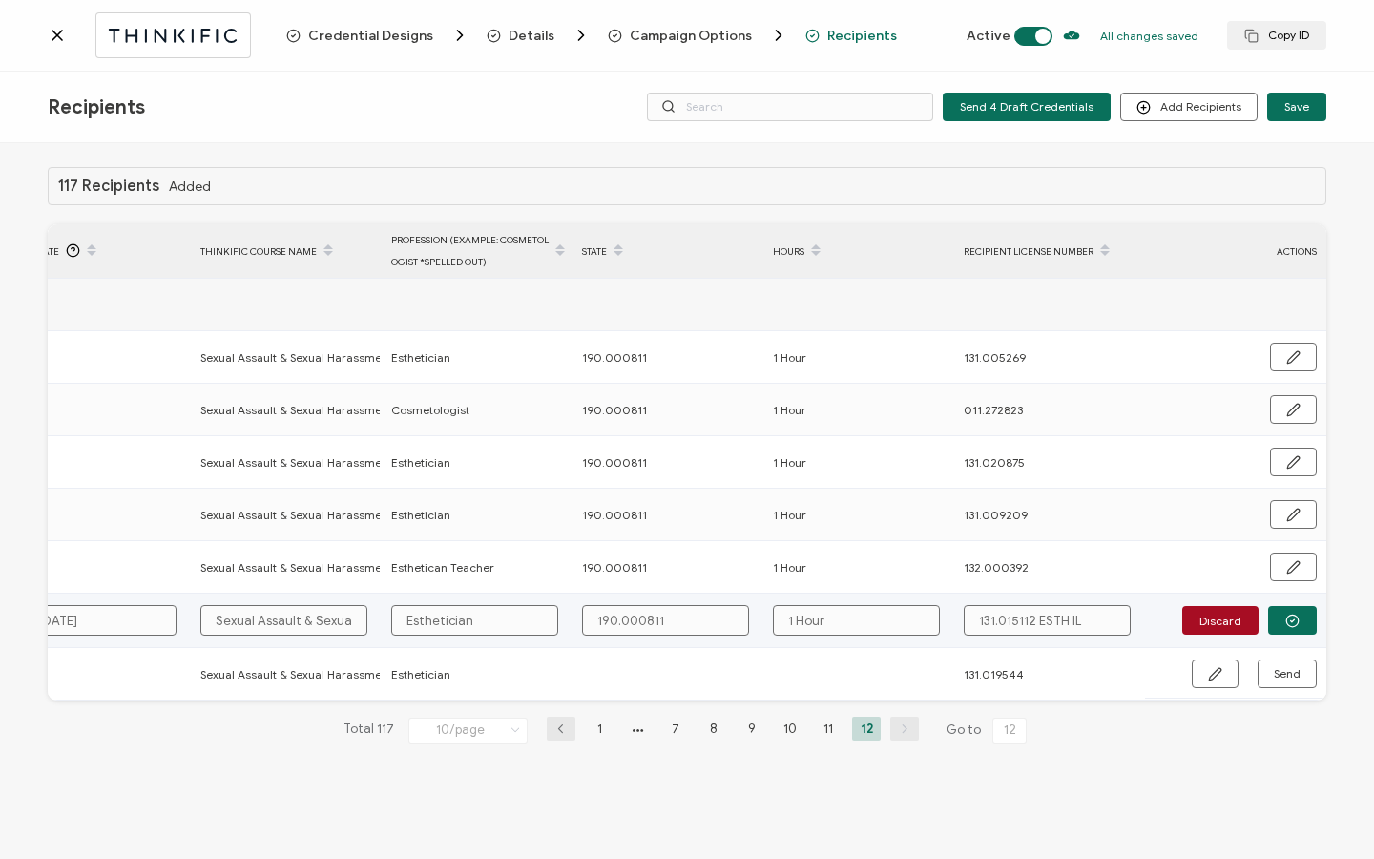
type input "131.015112 ESTH I"
type input "131.015112 ESTH"
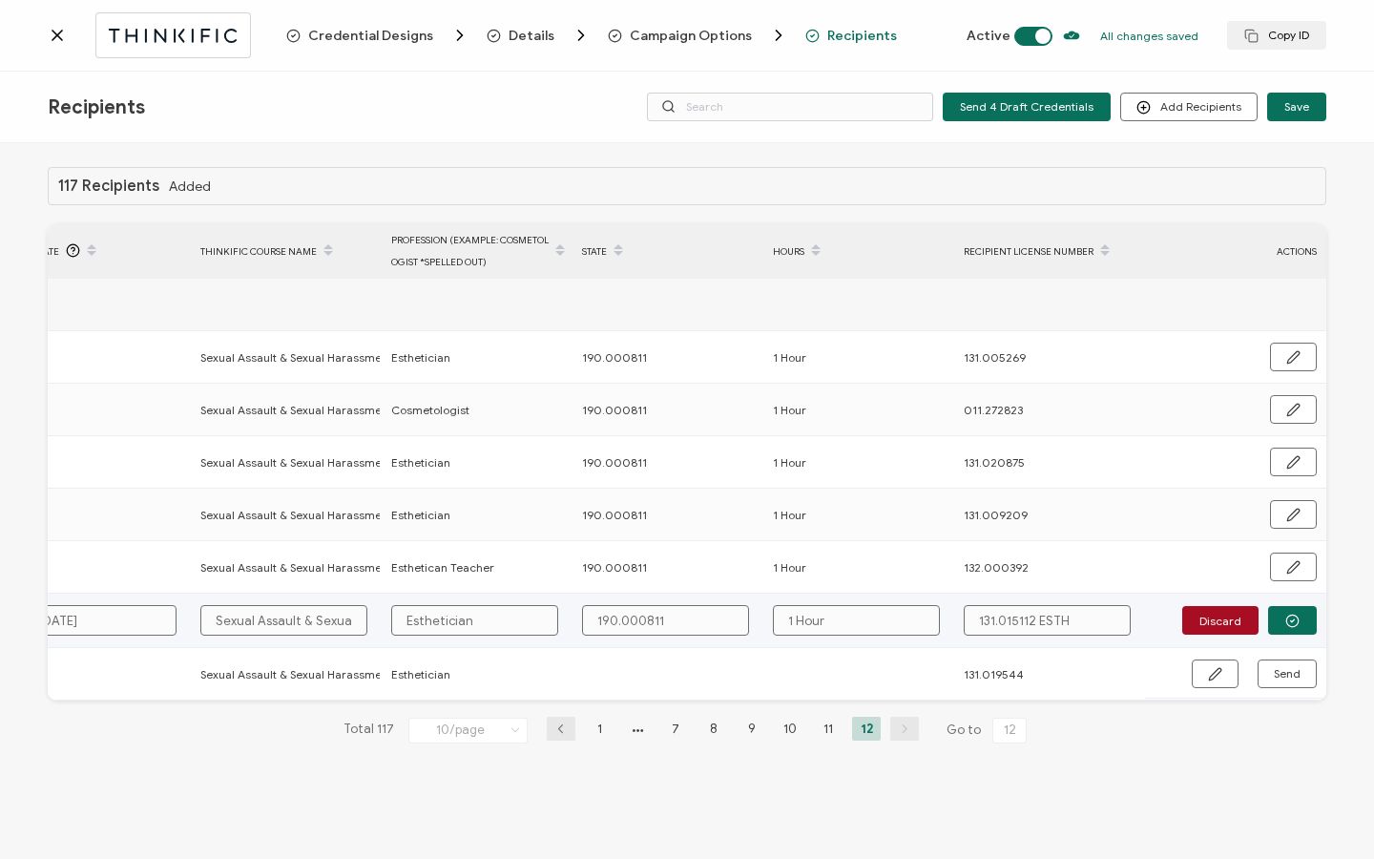
type input "131.015112 ESTH"
type input "131.015112 EST"
type input "131.015112 ES"
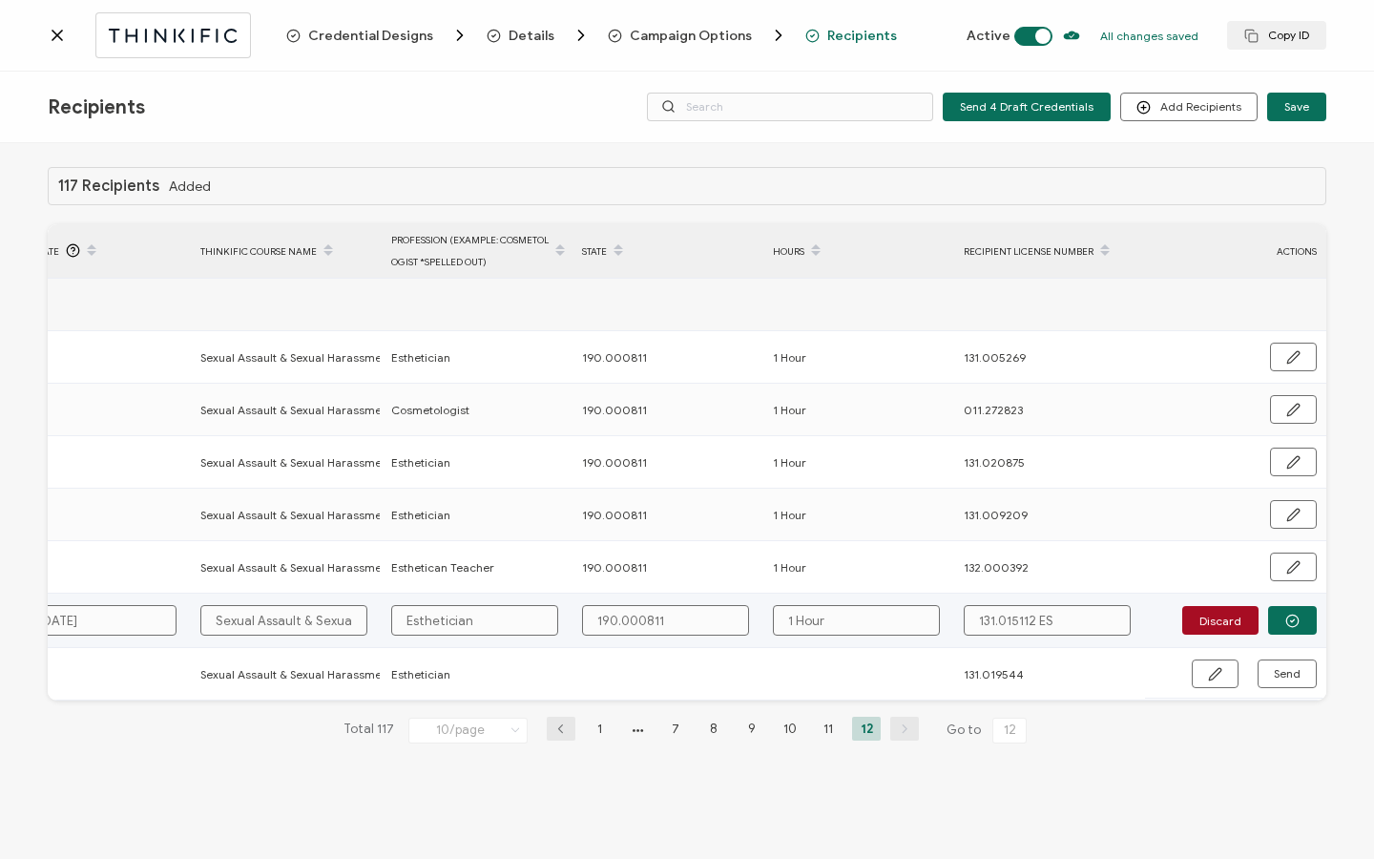
type input "131.015112 E"
type input "131.015112"
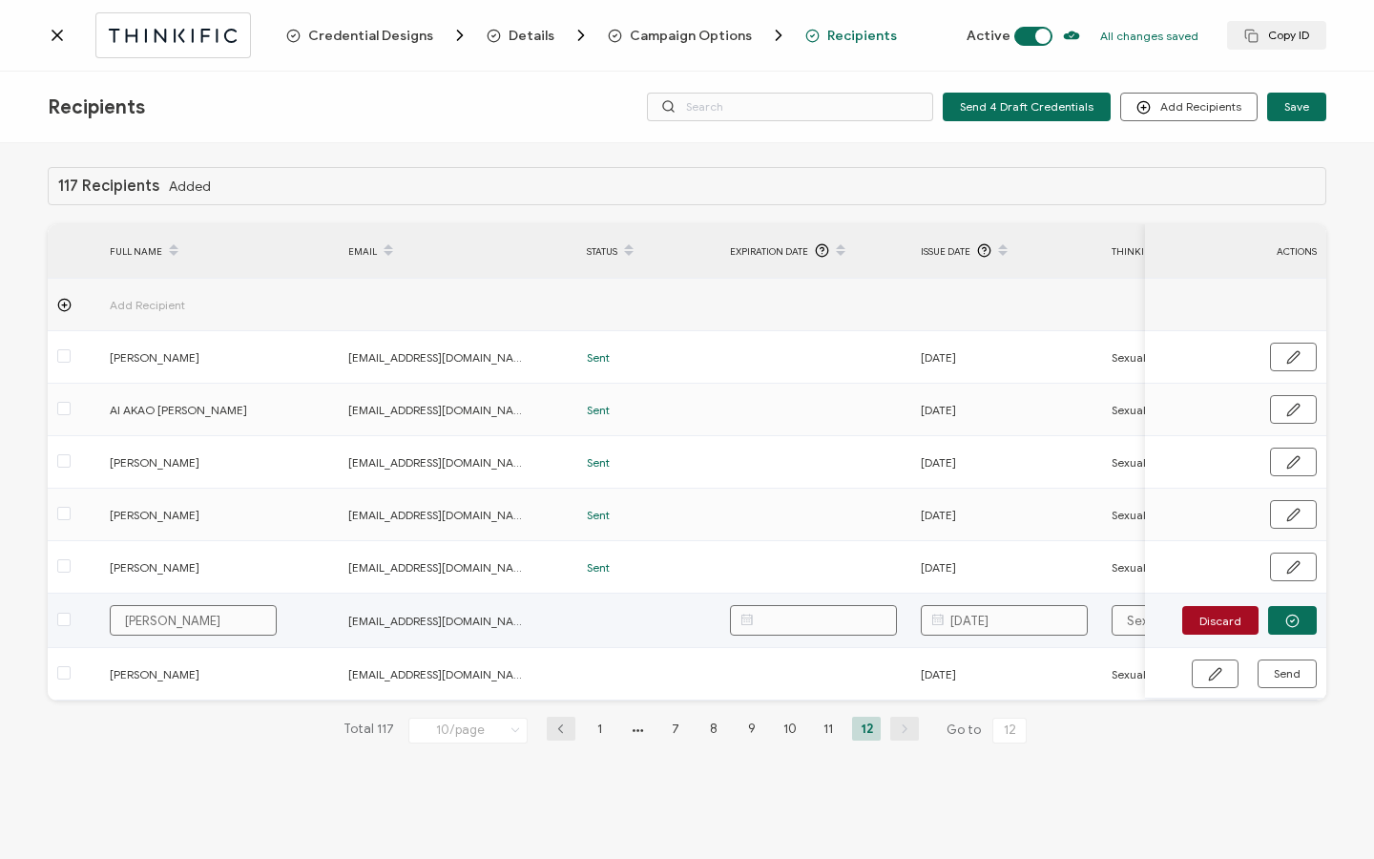
type input "131.015112"
drag, startPoint x: 150, startPoint y: 619, endPoint x: 80, endPoint y: 620, distance: 69.7
click at [80, 442] on tr "[PERSON_NAME] [EMAIL_ADDRESS][DOMAIN_NAME] [DATE] Sexual Assault & Sexual Haras…" at bounding box center [1143, 620] width 2190 height 54
type input "[PERSON_NAME]"
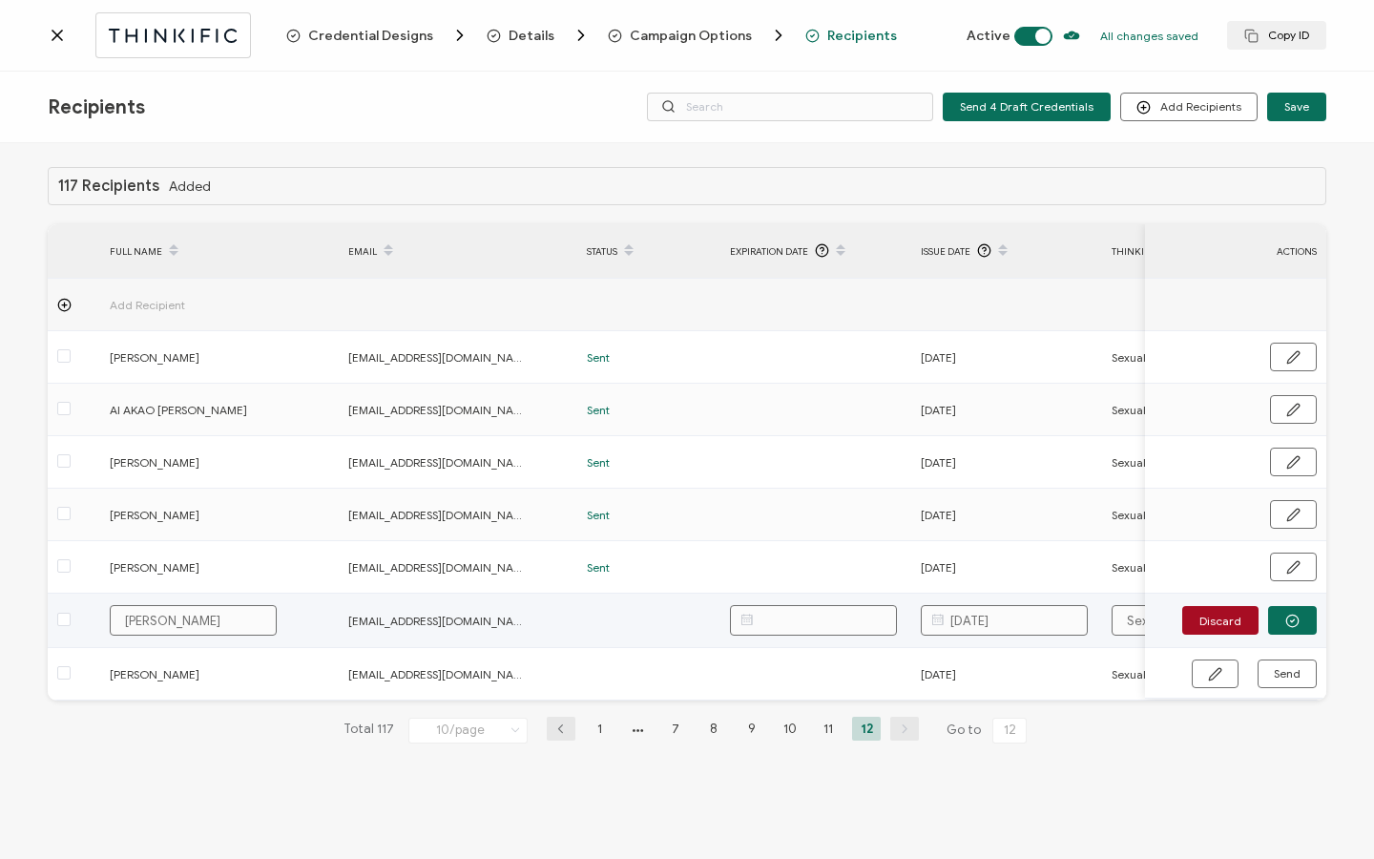
type input "[PERSON_NAME]"
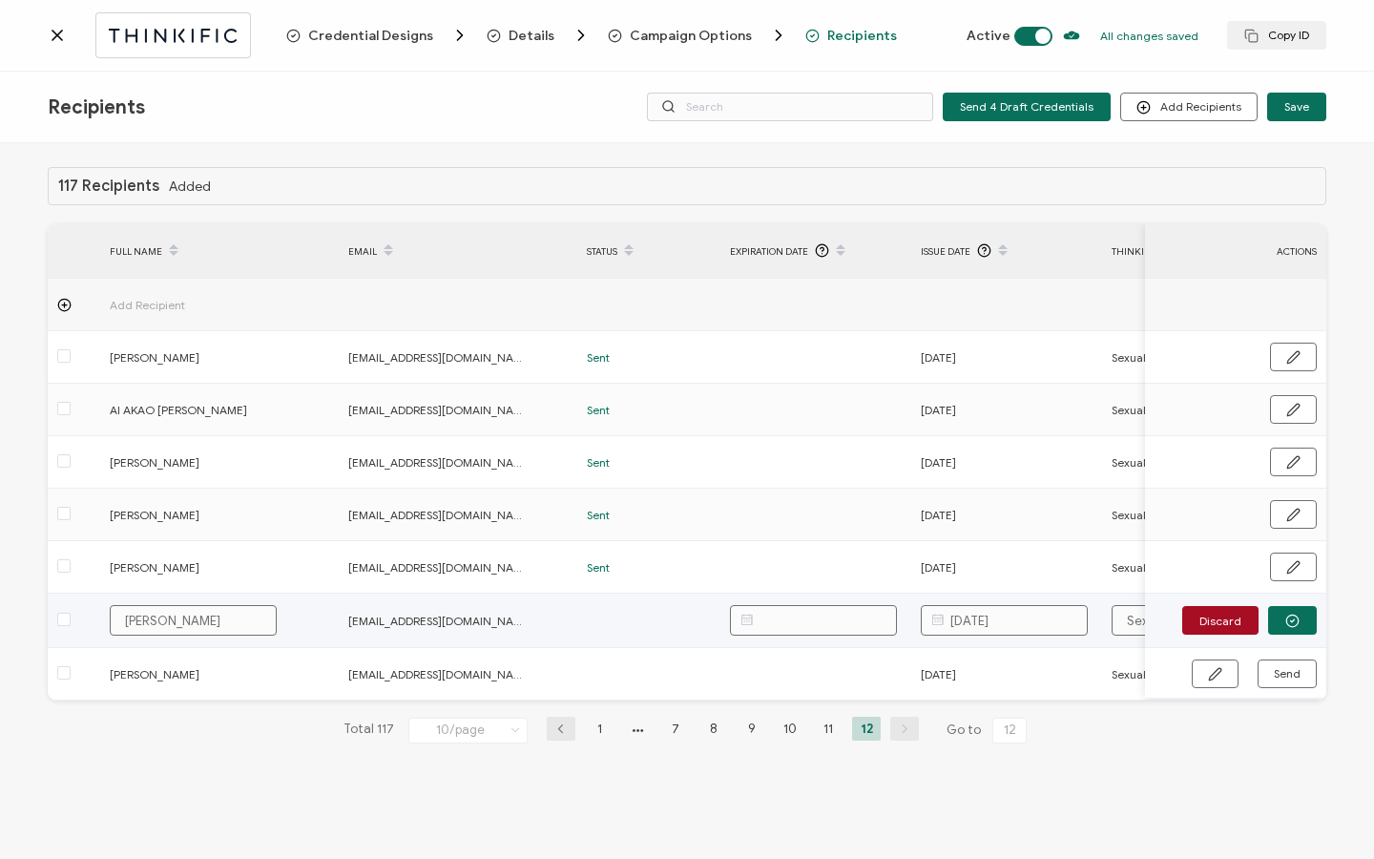
type input "[PERSON_NAME]"
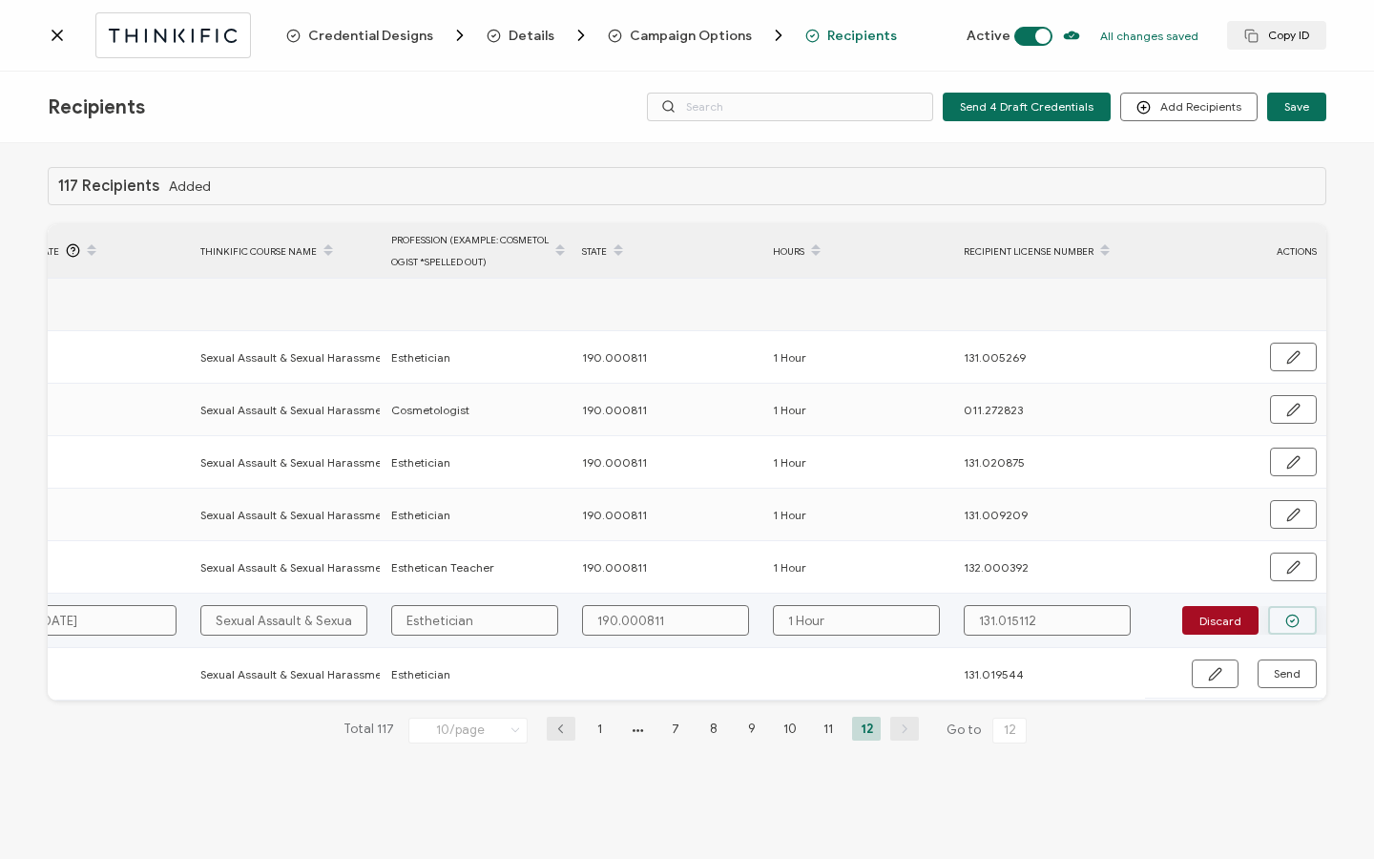
type input "[PERSON_NAME]"
click at [1277, 442] on button "button" at bounding box center [1292, 620] width 49 height 29
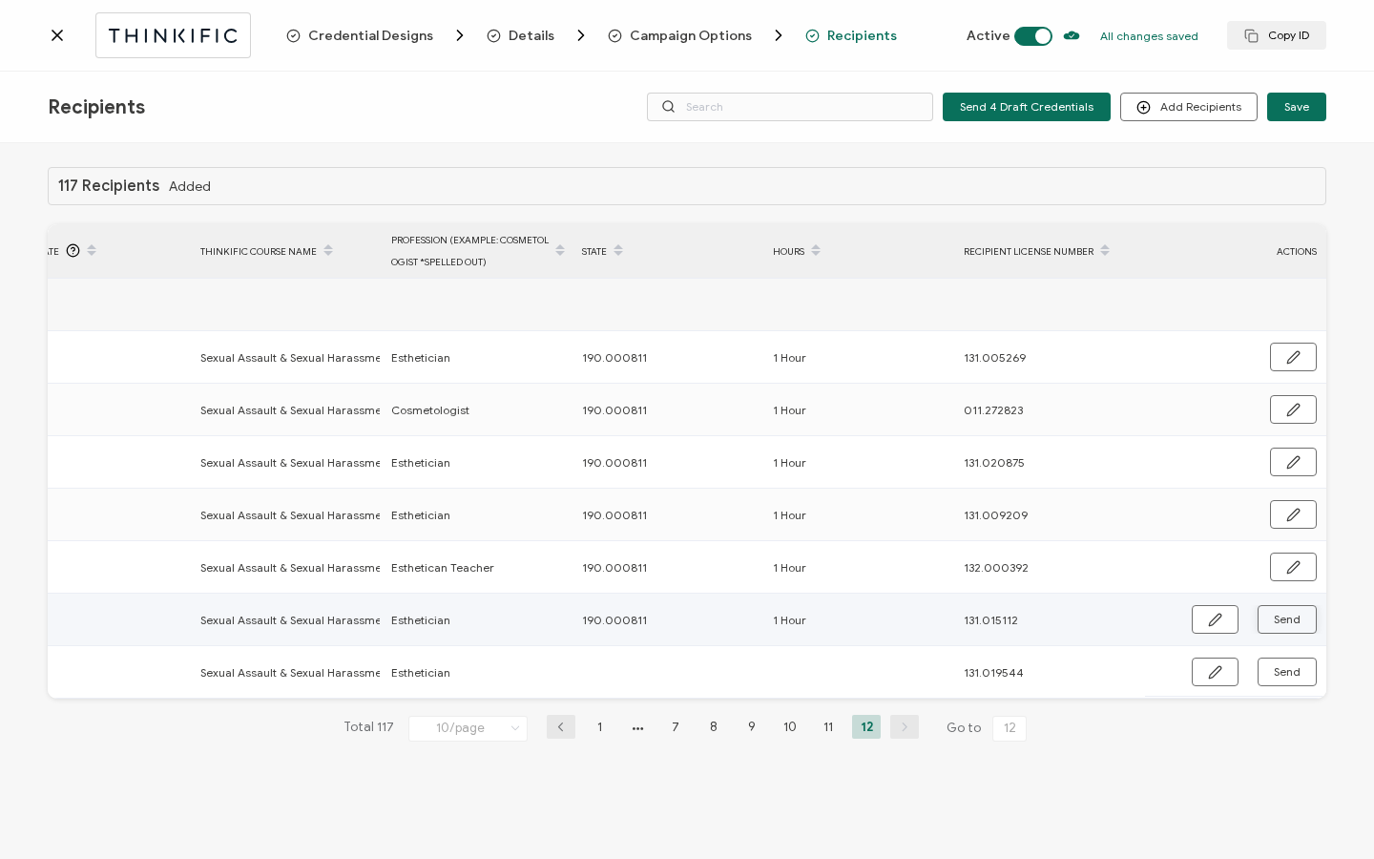
click at [1285, 442] on span "Send" at bounding box center [1287, 619] width 27 height 11
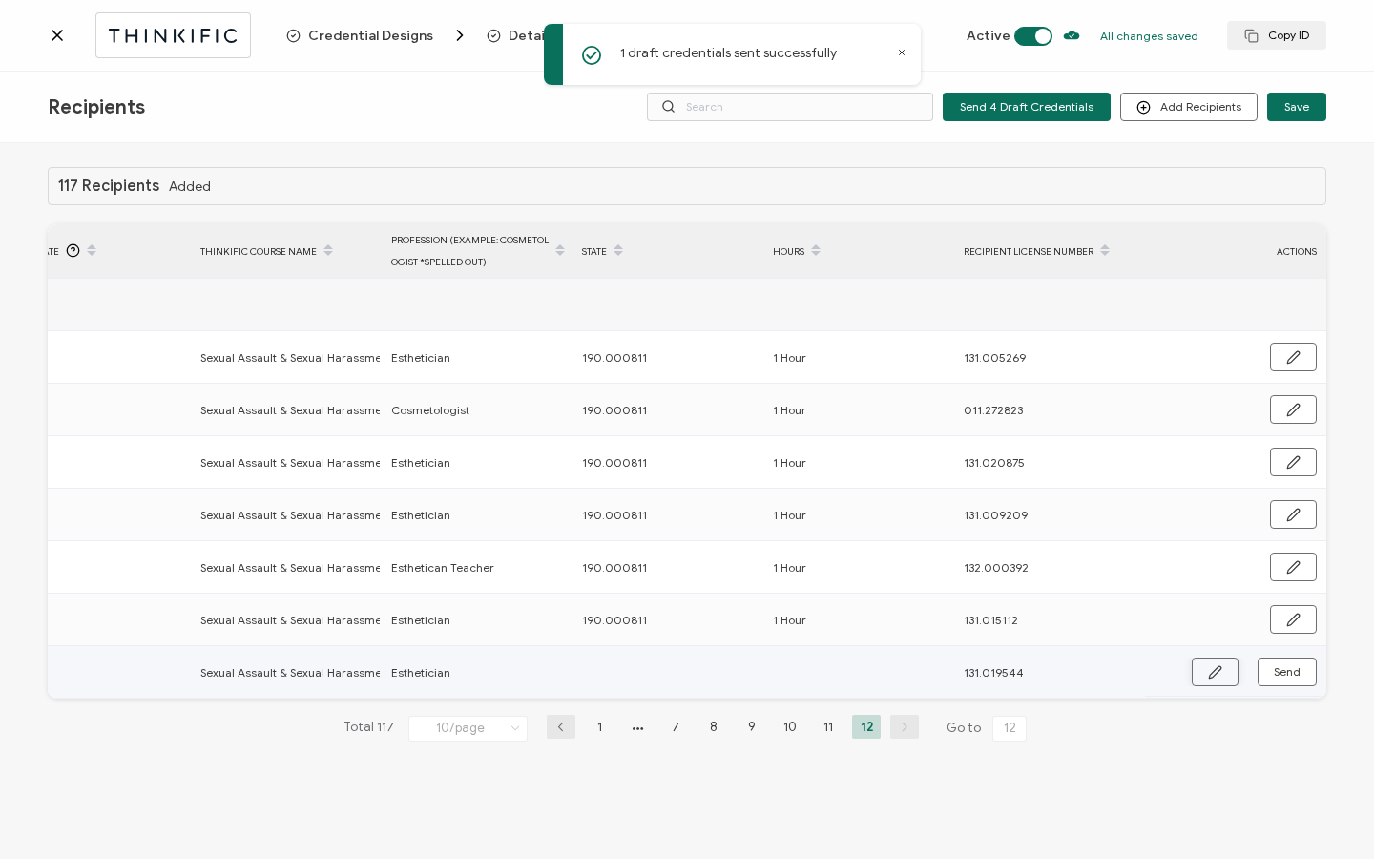
click at [1213, 442] on icon "button" at bounding box center [1215, 672] width 14 height 14
click at [680, 442] on input "text" at bounding box center [665, 672] width 167 height 31
paste input "190.000811"
type input "190.000811"
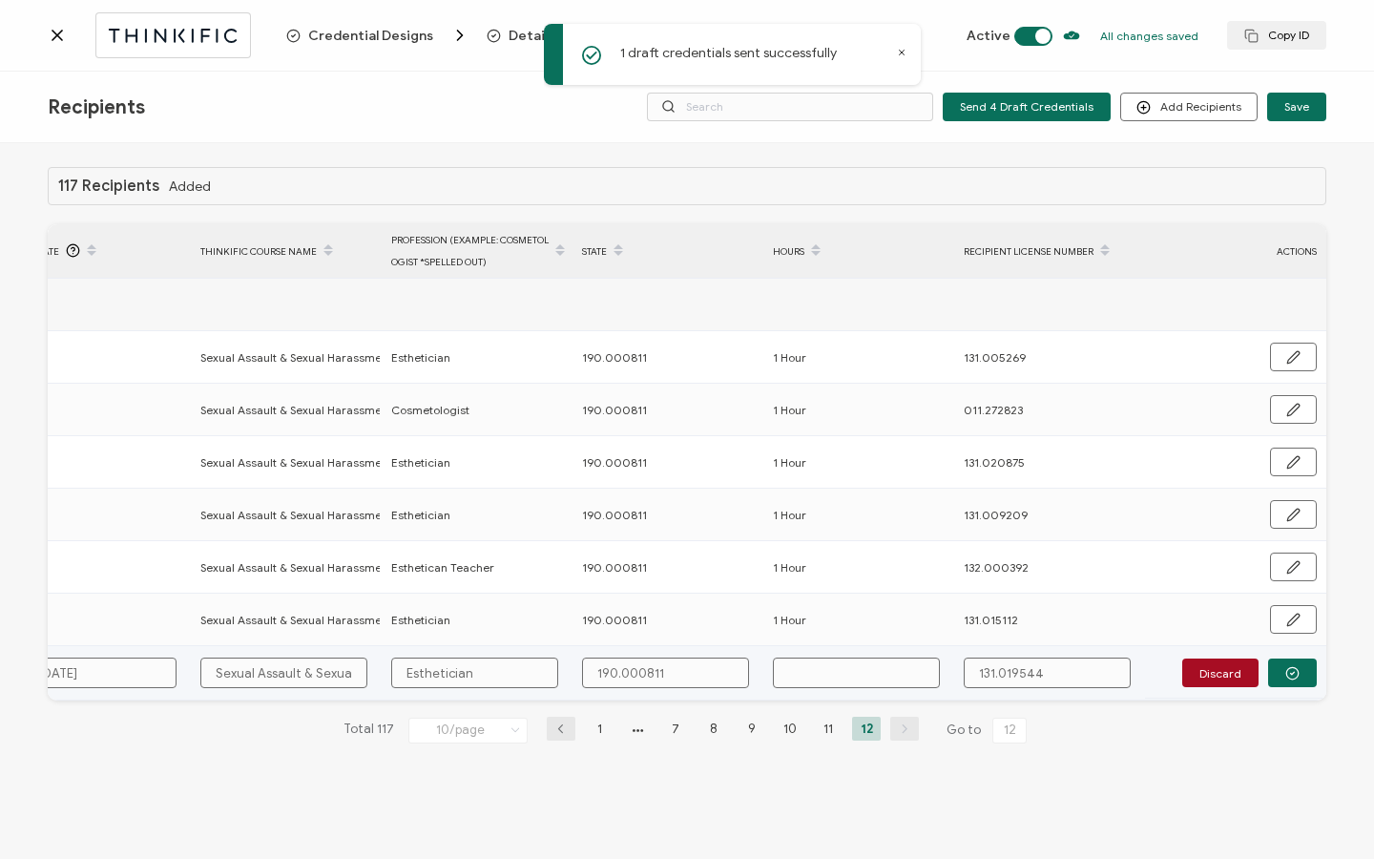
type input "190.000811"
click at [848, 442] on input "text" at bounding box center [856, 672] width 167 height 31
type input "1"
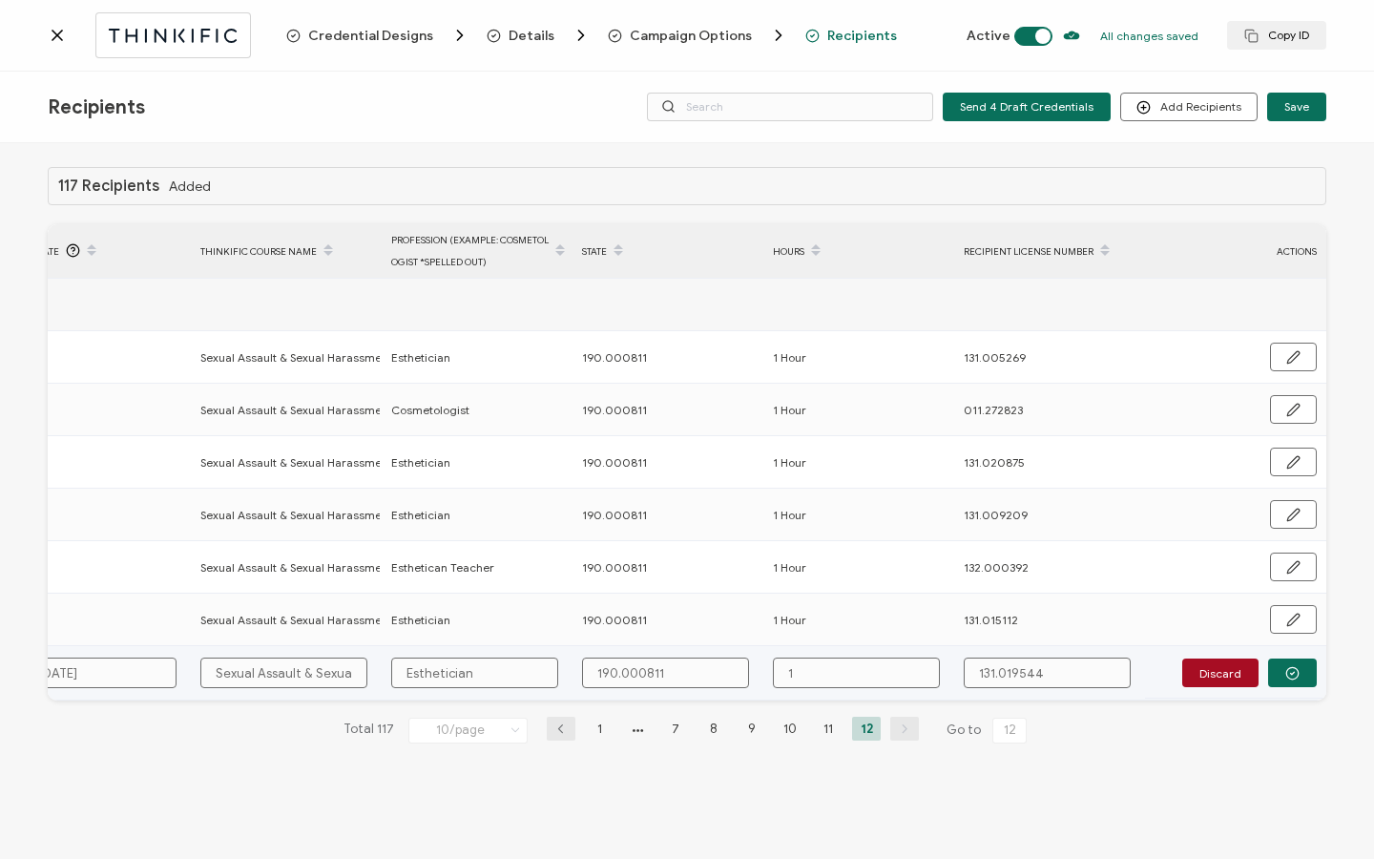
type input "1"
type input "1 H"
type input "1 Ho"
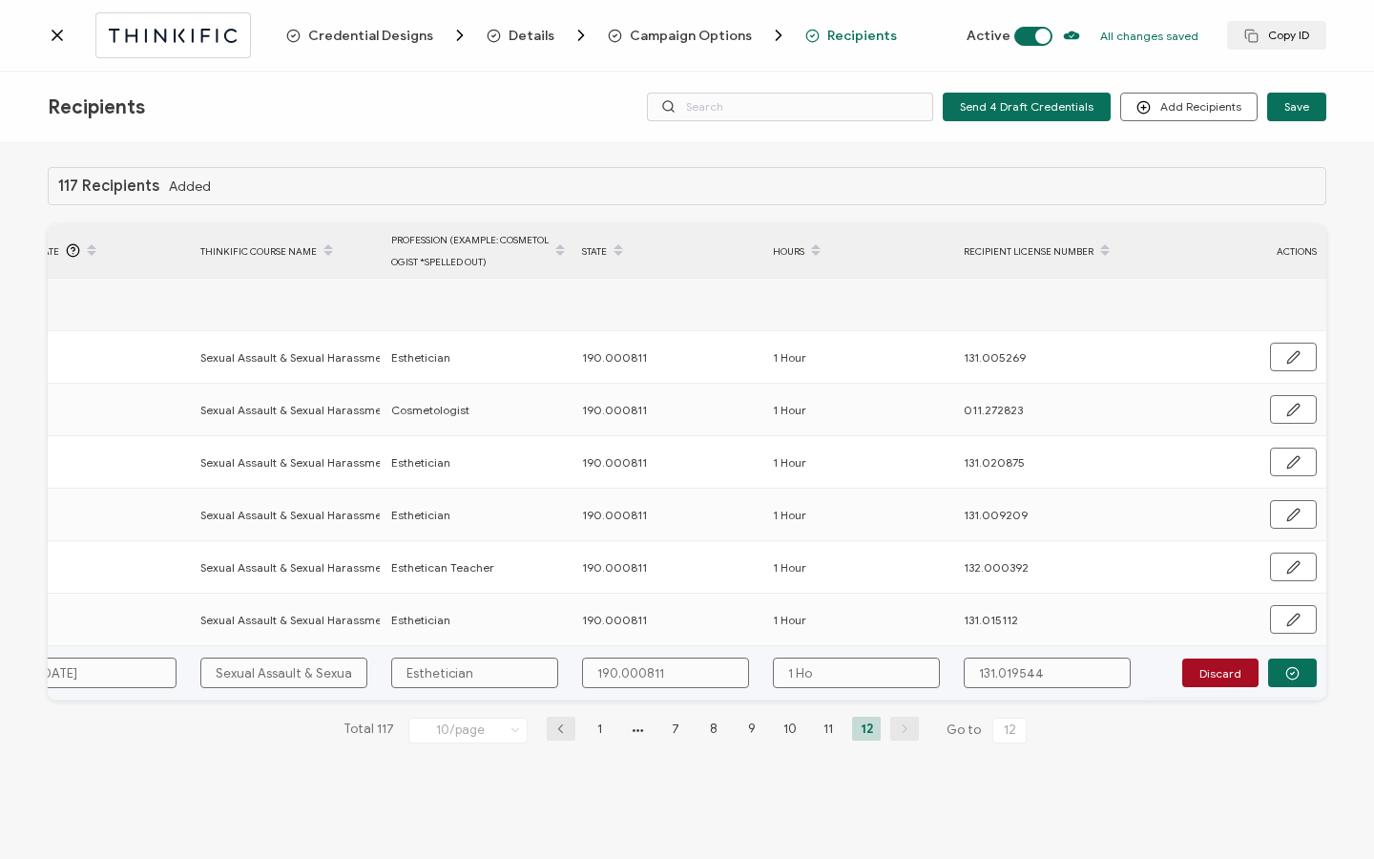
type input "1 Hou"
type input "1 Hour"
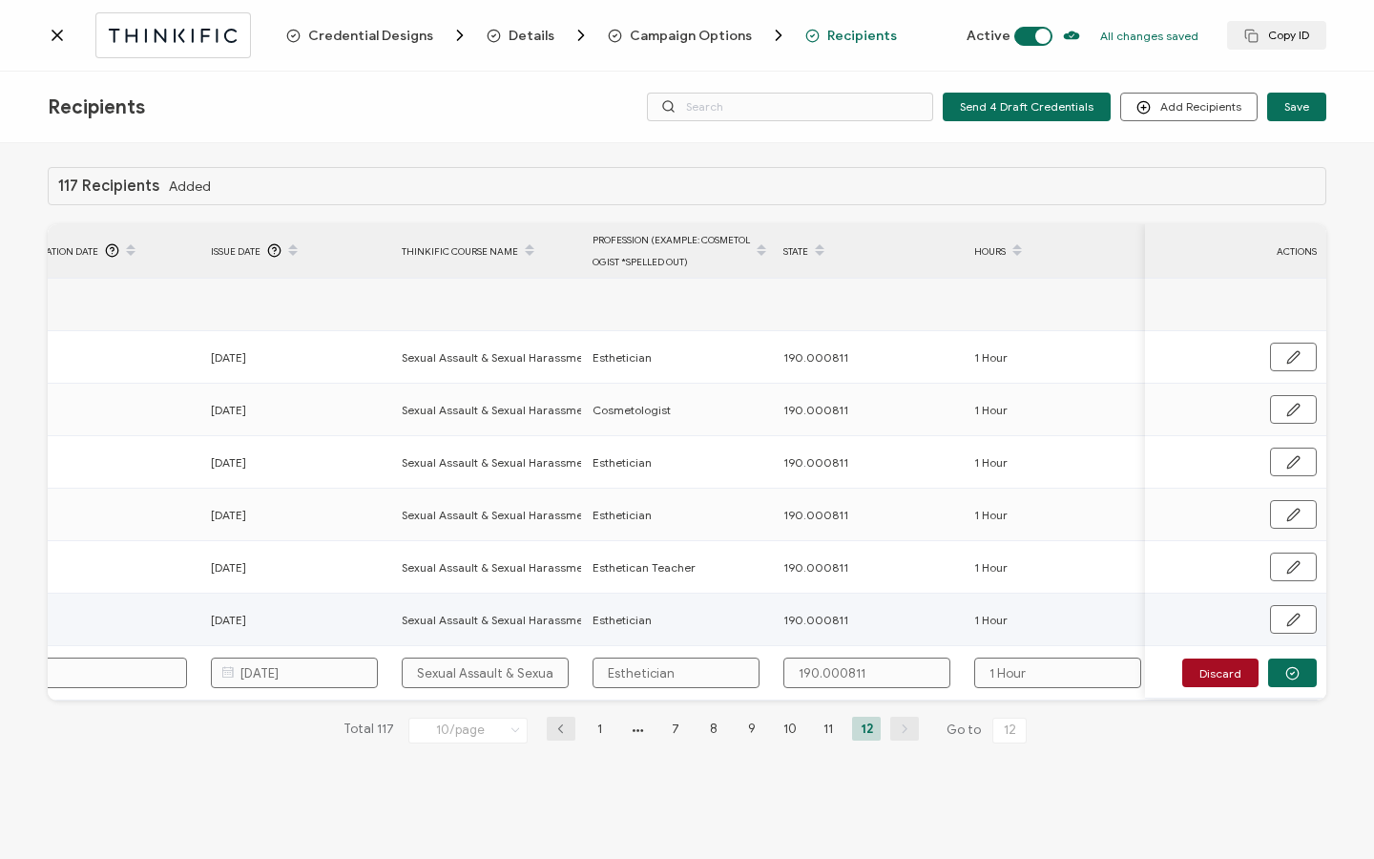
type input "1 Hour"
click at [246, 442] on span "[DATE]" at bounding box center [228, 620] width 35 height 22
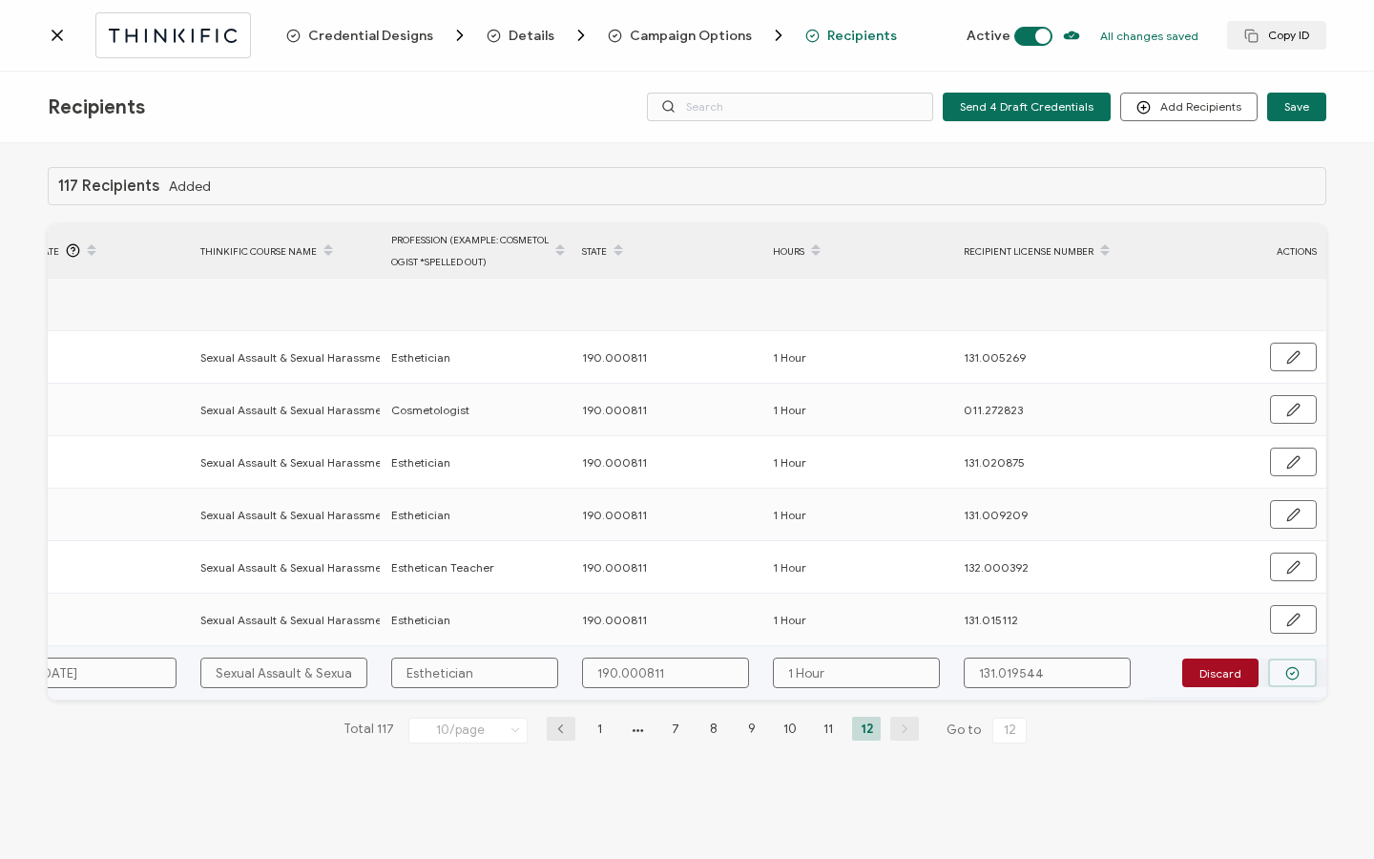
click at [1290, 442] on icon "button" at bounding box center [1292, 673] width 14 height 14
click at [1290, 442] on span "Send" at bounding box center [1287, 671] width 27 height 11
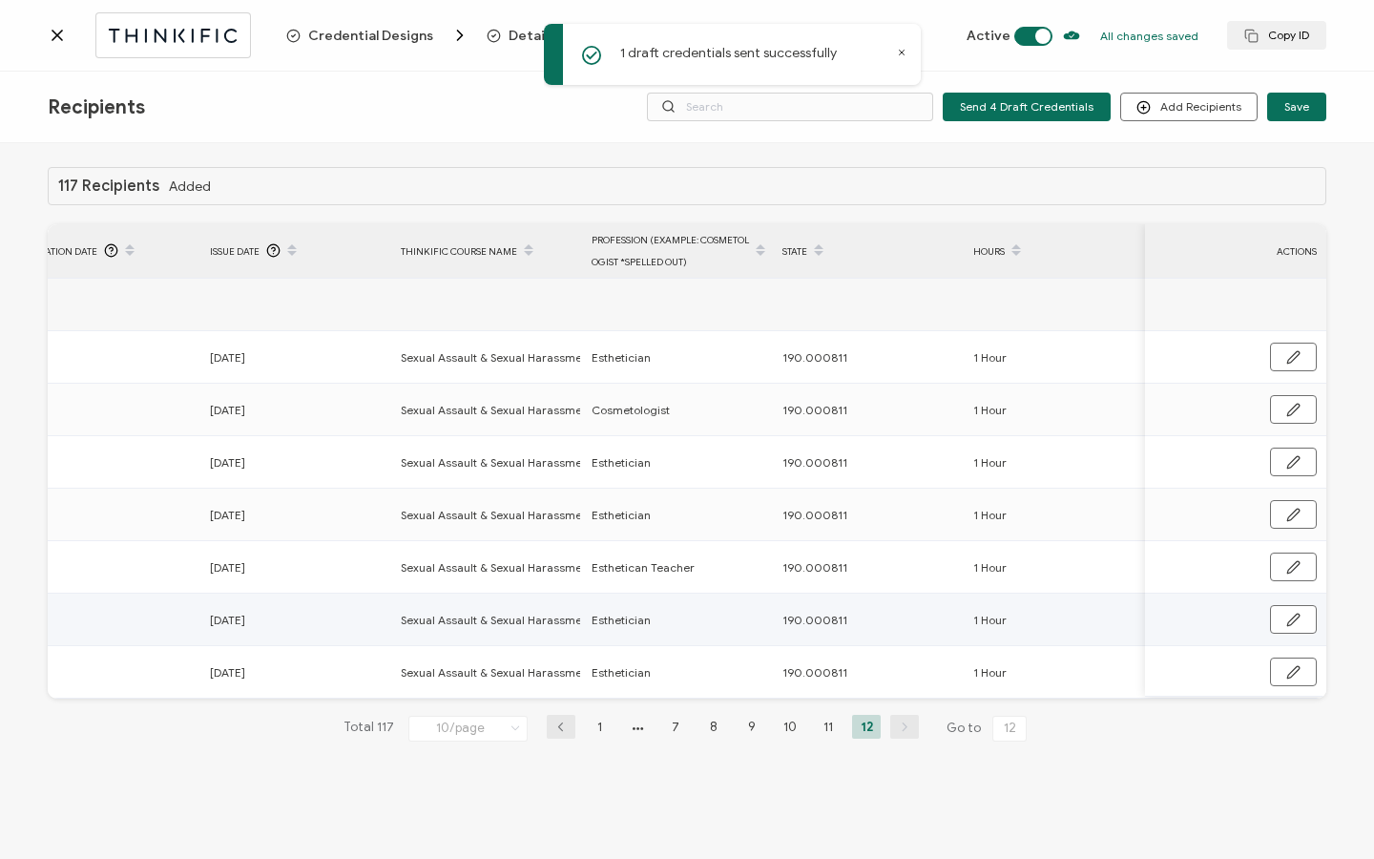
scroll to position [0, 565]
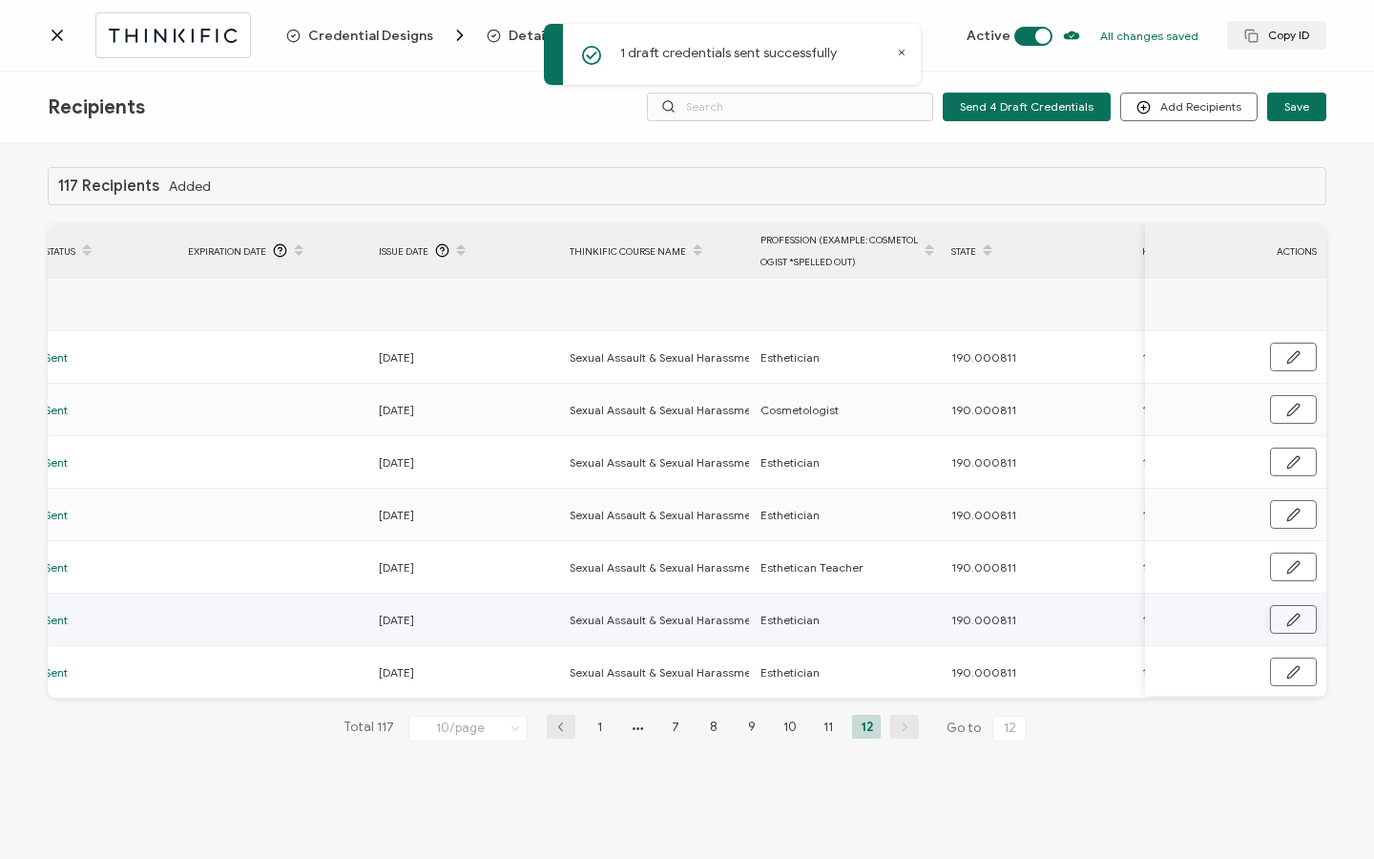
click at [1290, 442] on icon "button" at bounding box center [1293, 620] width 14 height 14
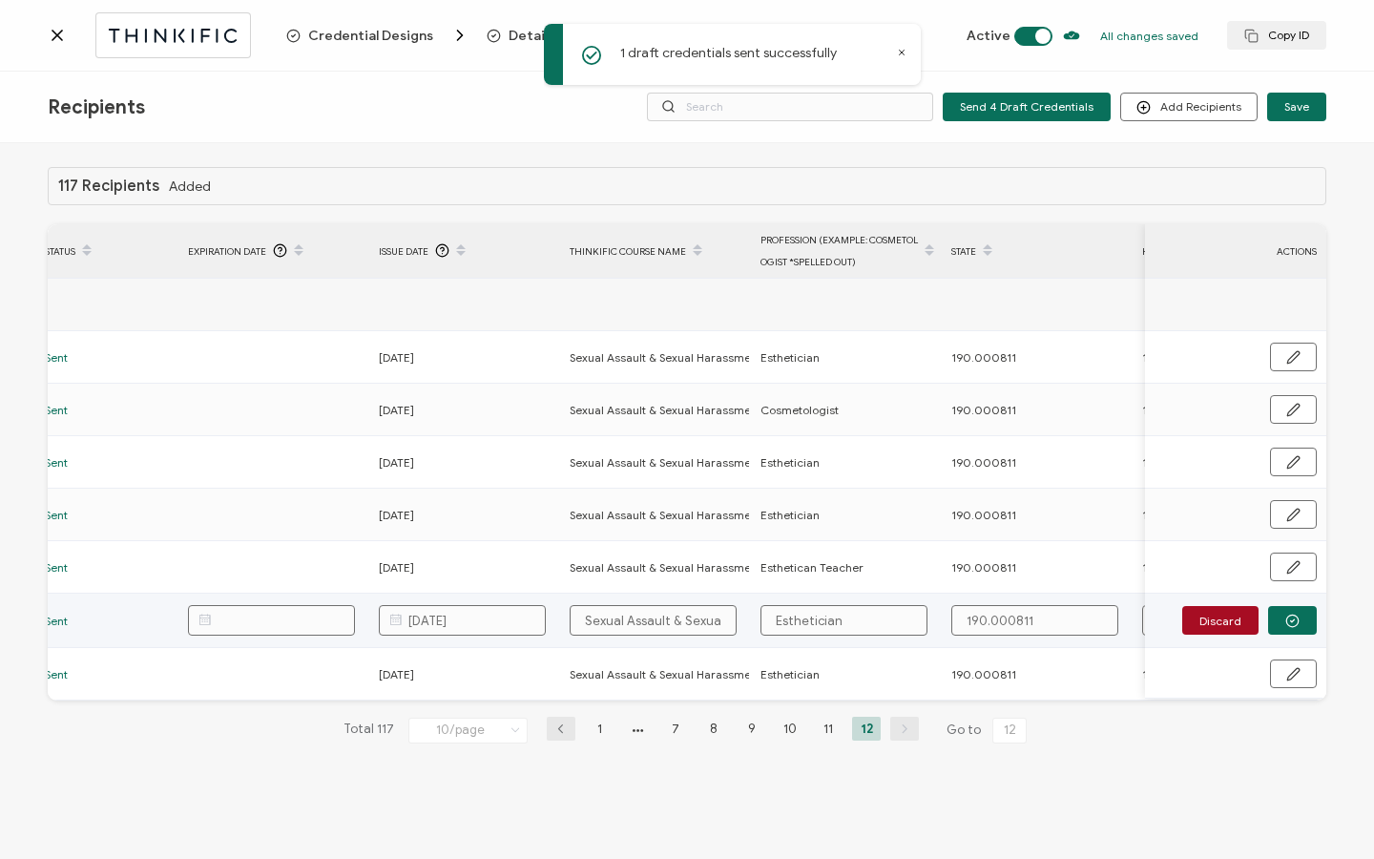
click at [496, 442] on input "[DATE]" at bounding box center [462, 620] width 167 height 31
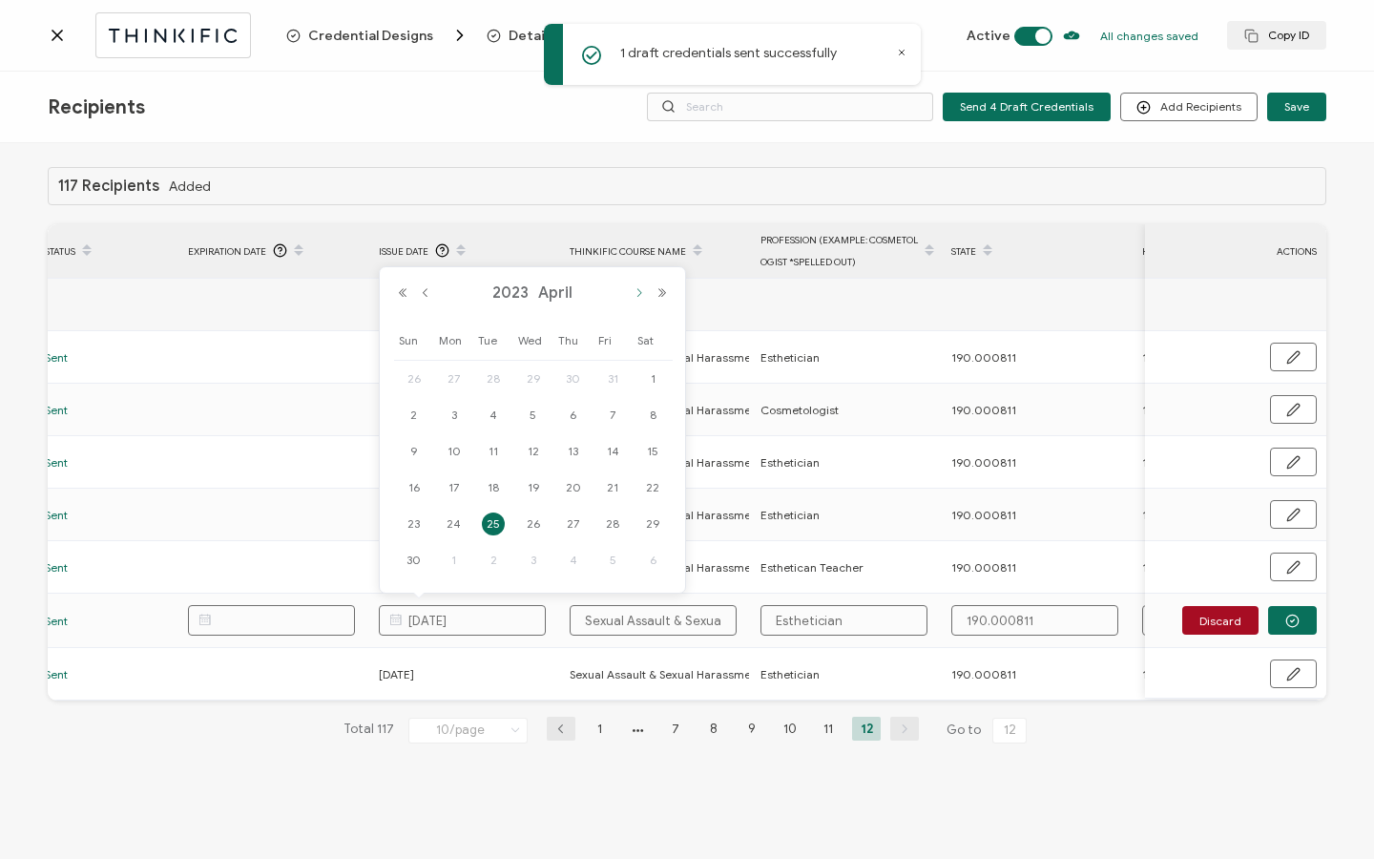
click at [638, 294] on button "Next Month" at bounding box center [639, 292] width 23 height 13
click at [633, 294] on button "Next Month" at bounding box center [639, 292] width 23 height 13
click at [633, 296] on button "Next Month" at bounding box center [639, 292] width 23 height 13
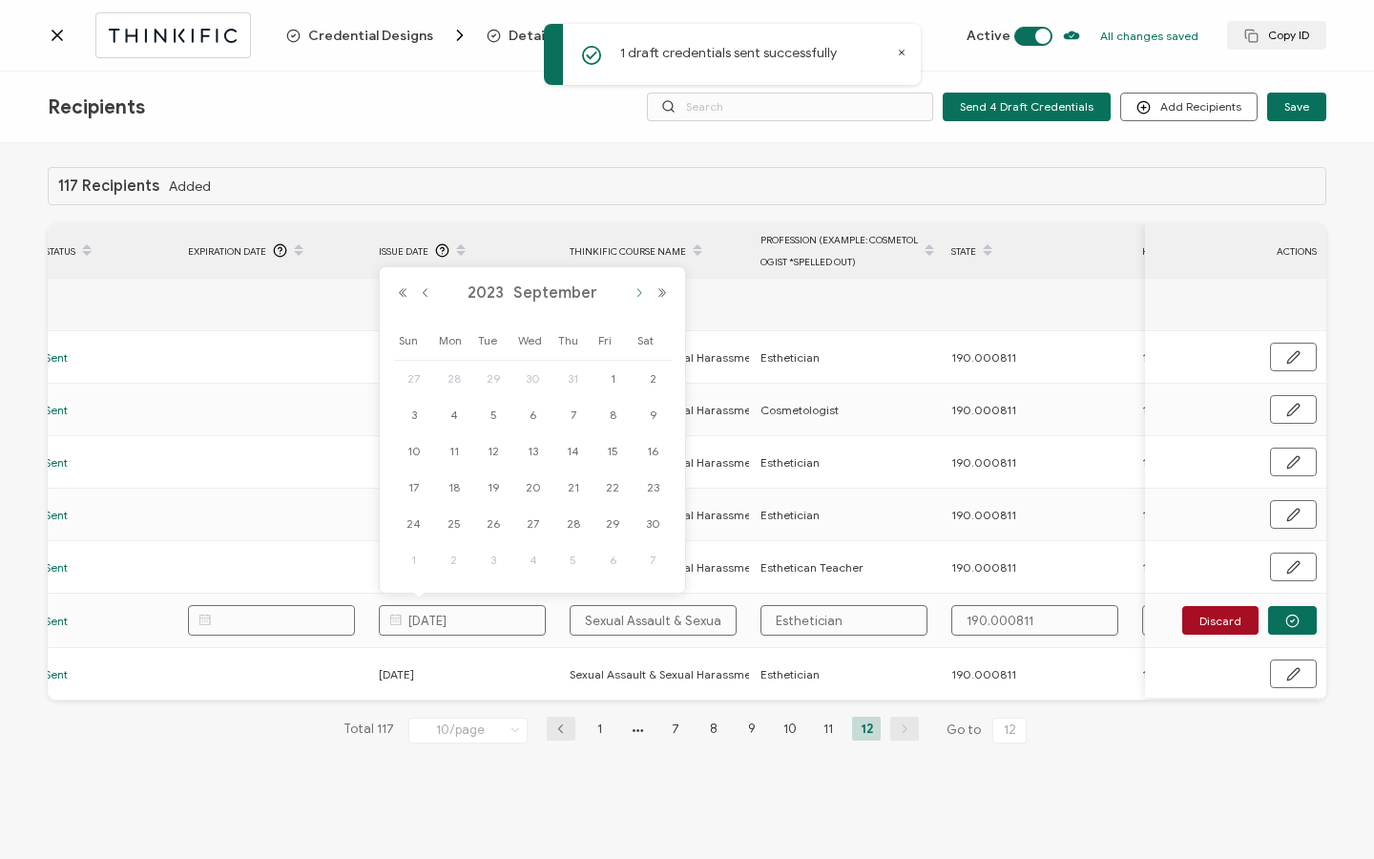
click at [633, 296] on button "Next Month" at bounding box center [639, 292] width 23 height 13
click at [425, 299] on button "Previous Month" at bounding box center [425, 292] width 23 height 13
click at [426, 296] on button "Previous Month" at bounding box center [425, 292] width 23 height 13
click at [665, 285] on div "[DATE]" at bounding box center [532, 293] width 282 height 29
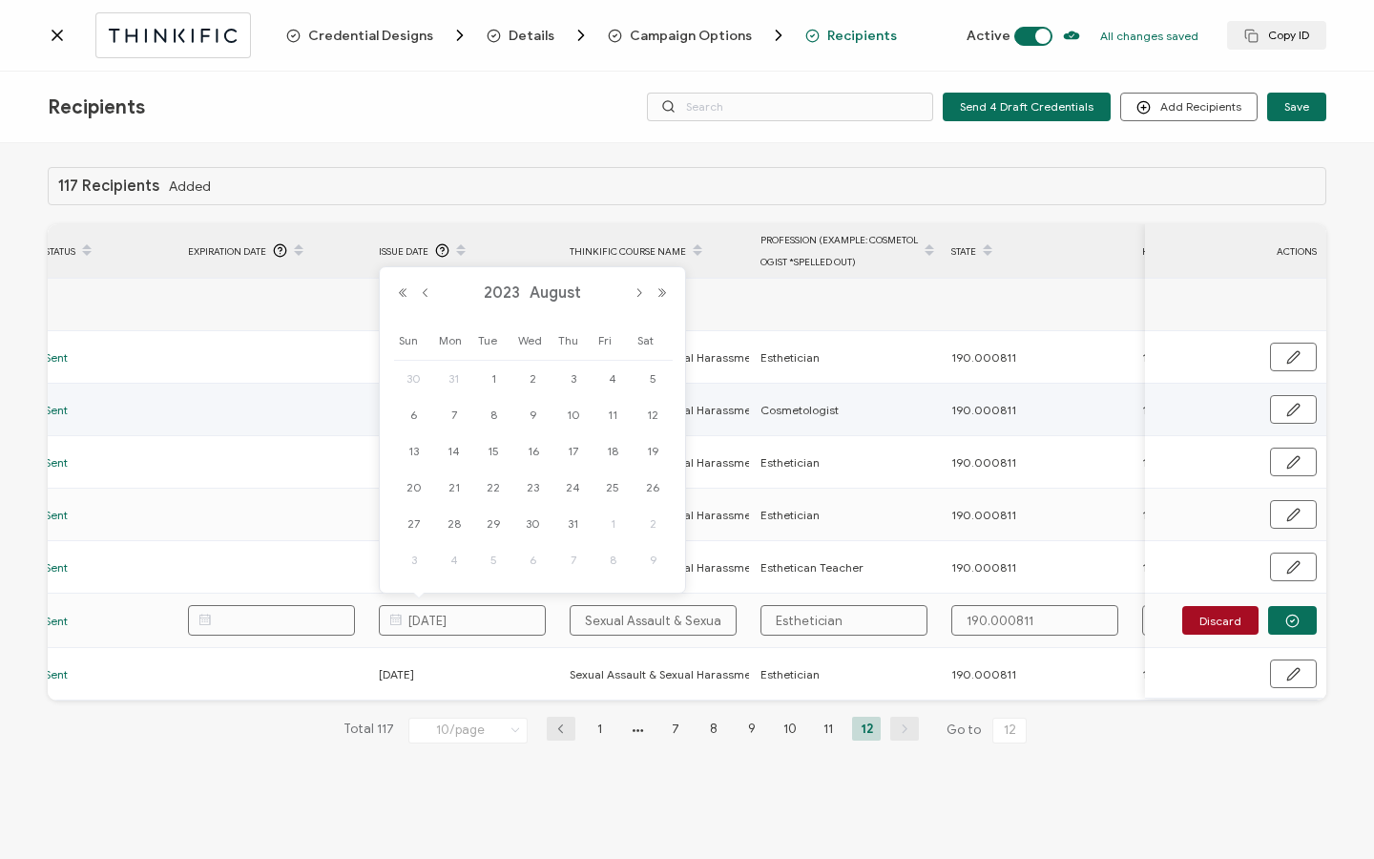
click at [327, 442] on td at bounding box center [273, 462] width 191 height 52
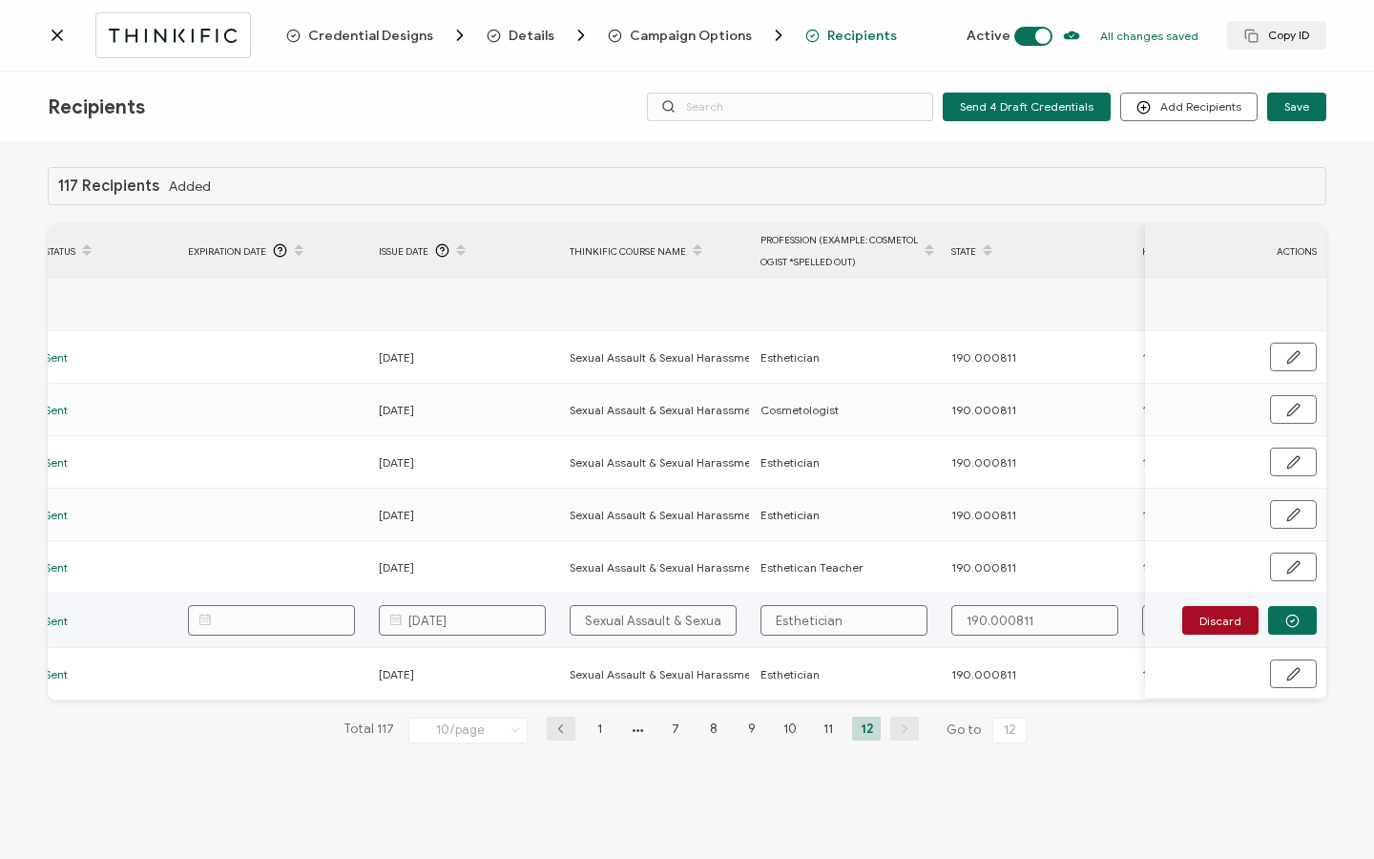
click at [450, 442] on input "[DATE]" at bounding box center [462, 620] width 167 height 31
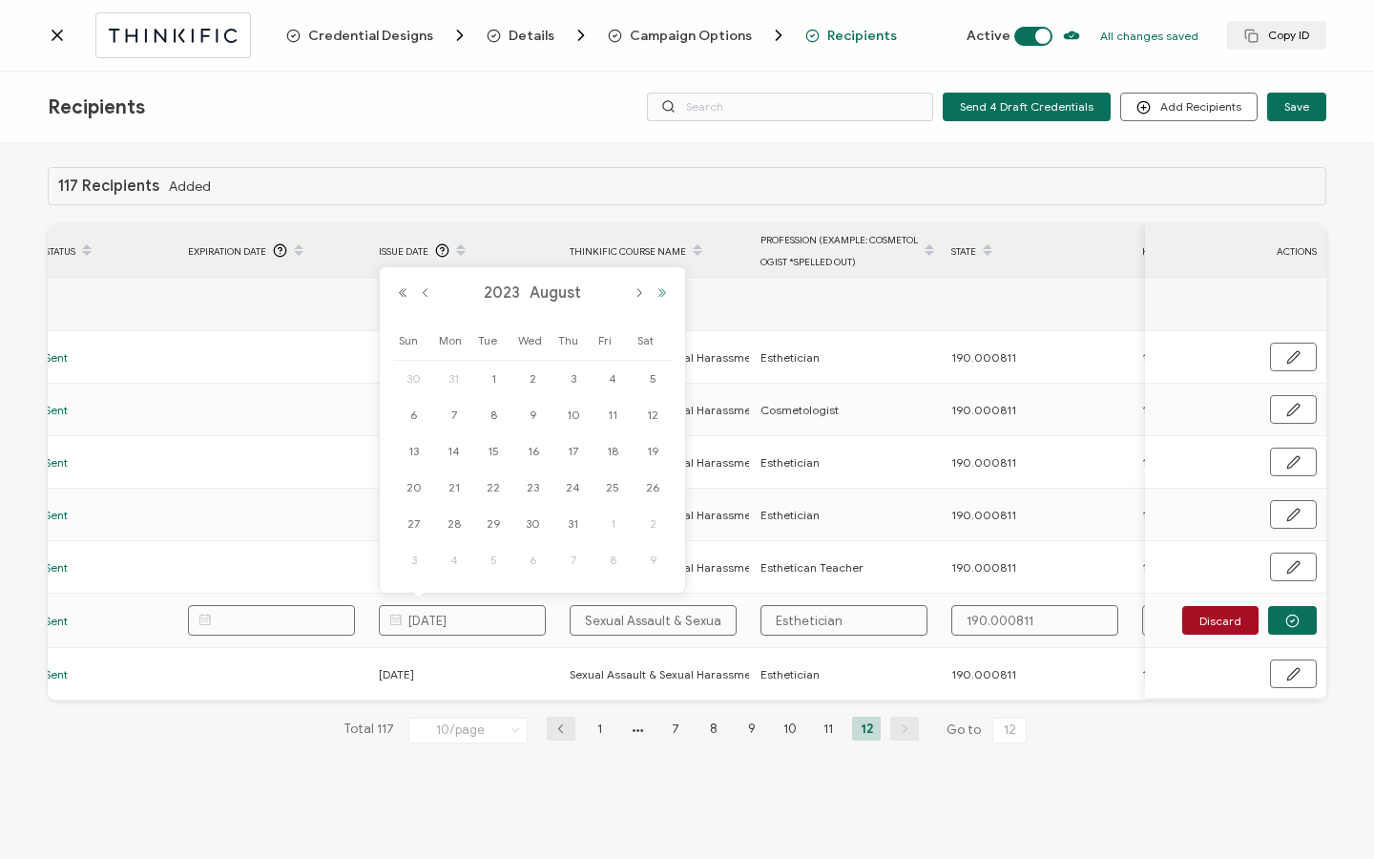
click at [665, 293] on button "Next Year" at bounding box center [662, 292] width 23 height 13
click at [635, 295] on button "Next Month" at bounding box center [639, 292] width 23 height 13
click at [569, 378] on span "4" at bounding box center [573, 378] width 23 height 23
type input "[DATE]"
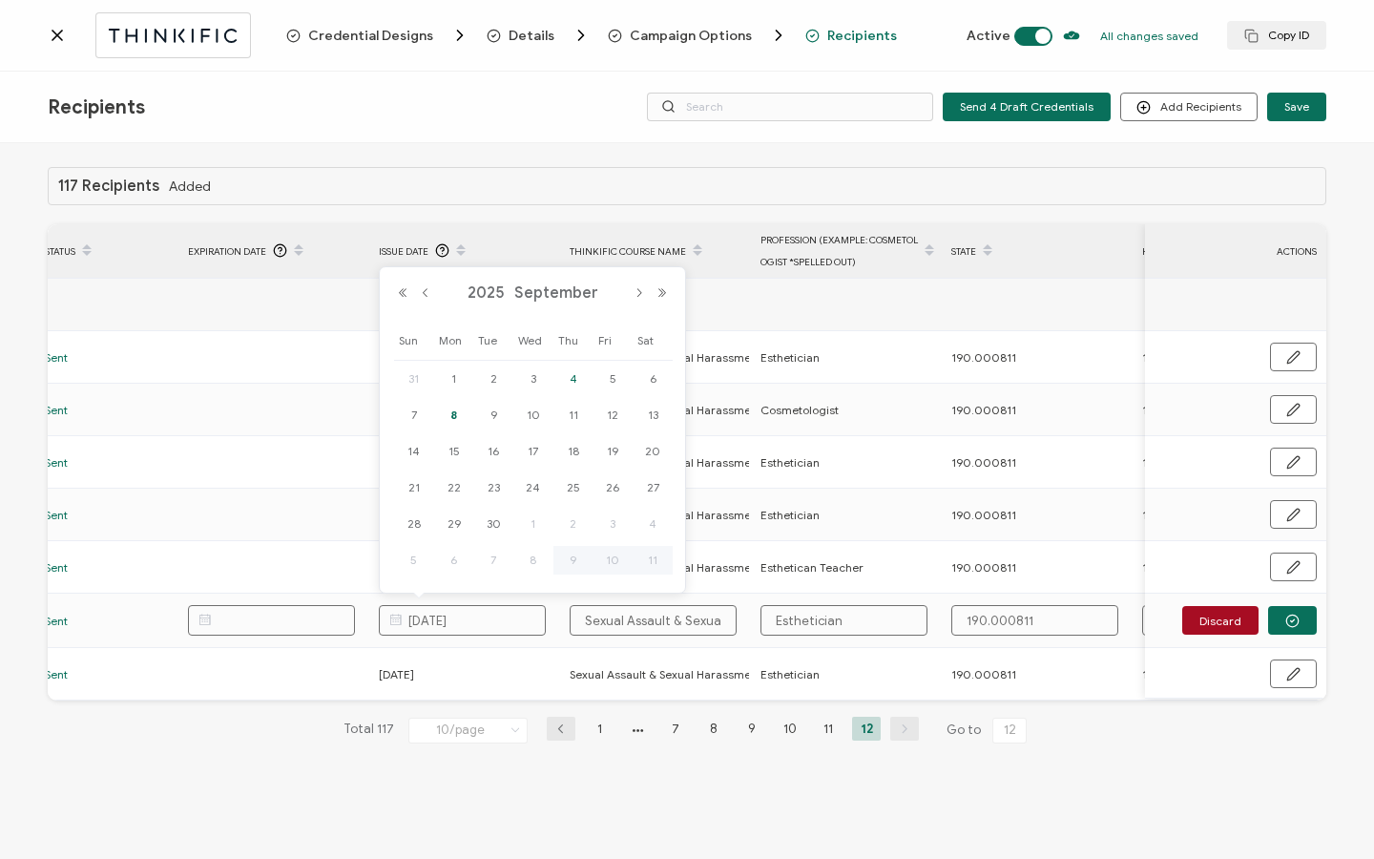
type input "[DATE]"
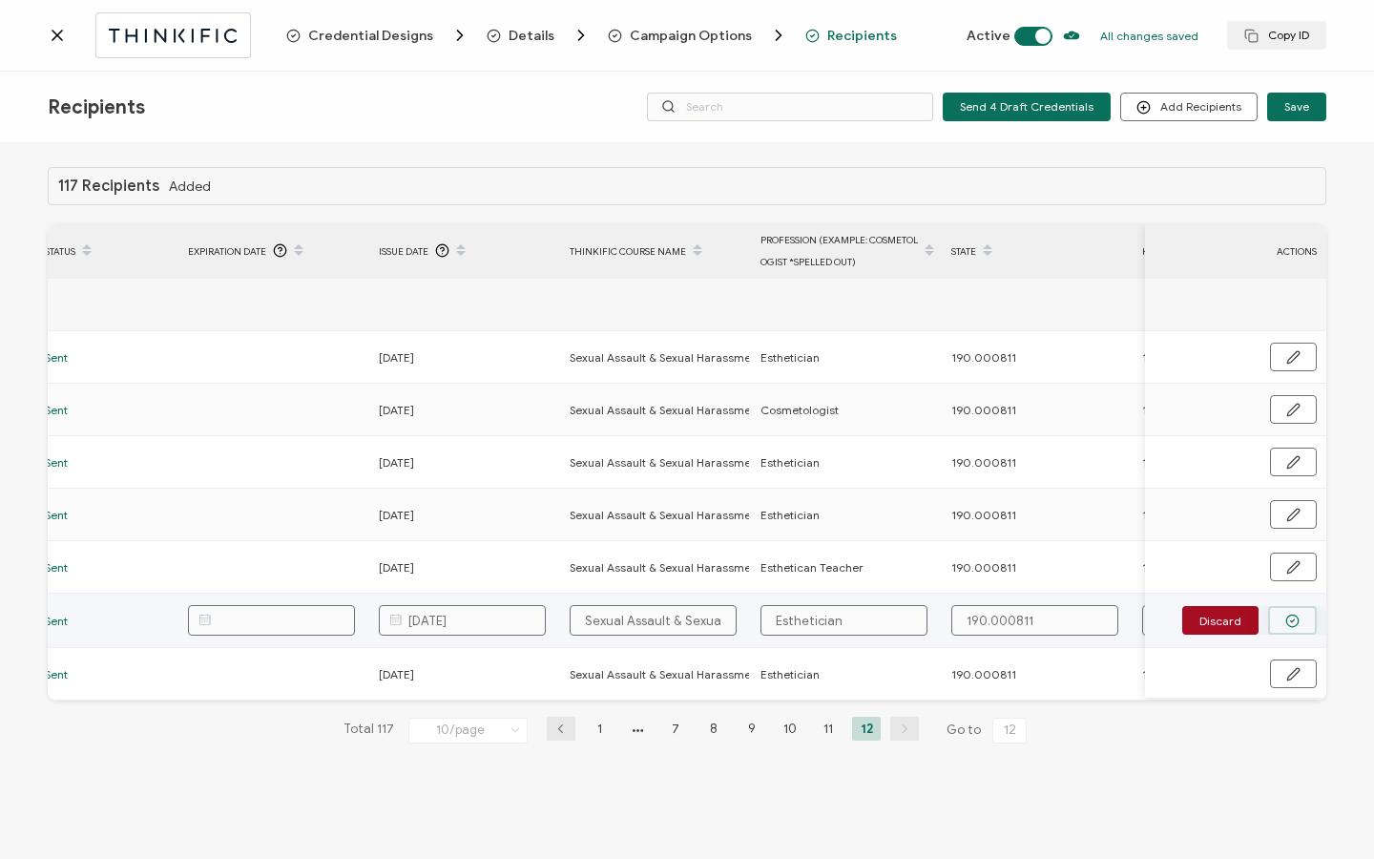
click at [1295, 442] on icon "button" at bounding box center [1292, 621] width 14 height 14
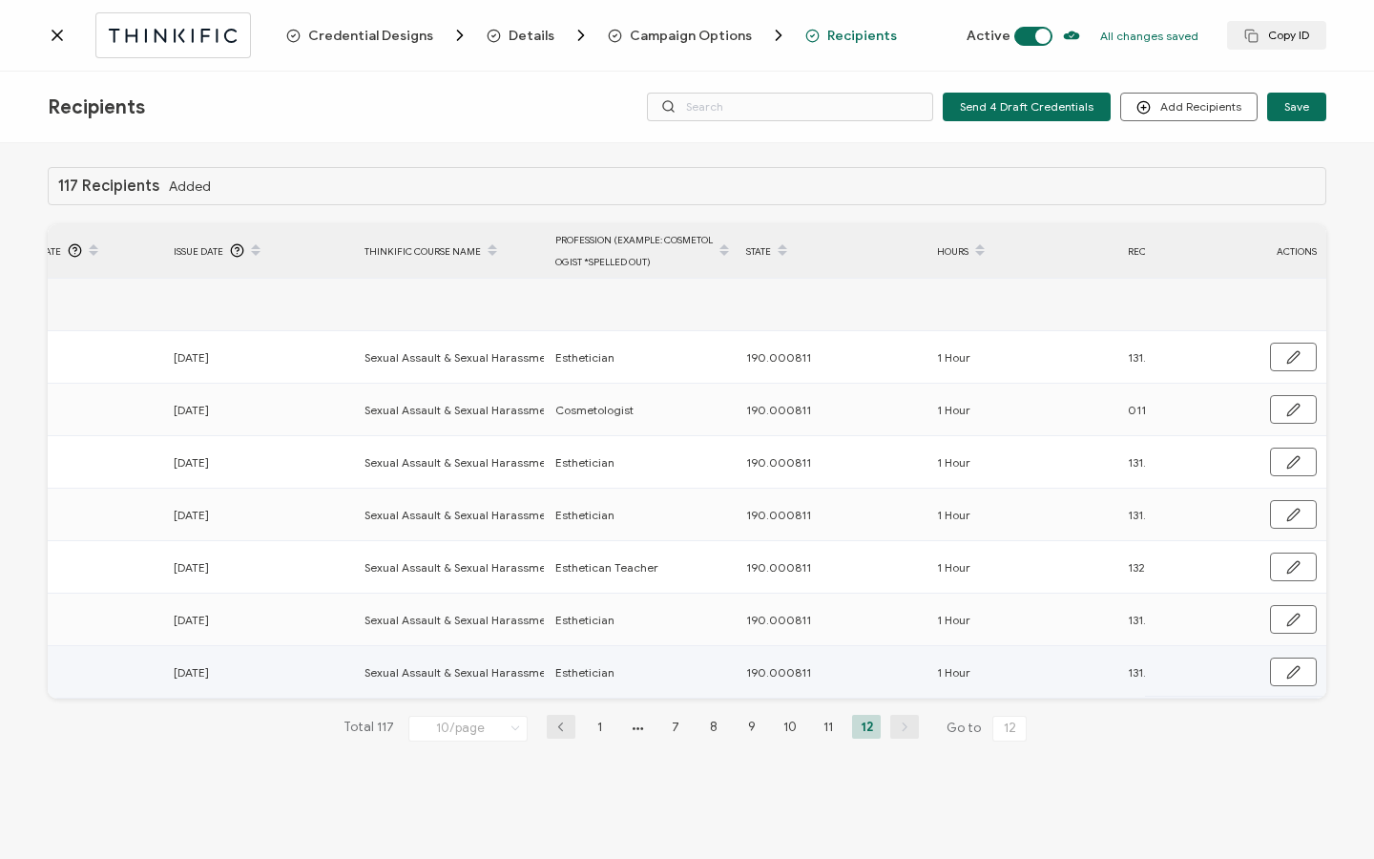
scroll to position [0, 911]
